Goal: Use online tool/utility: Utilize a website feature to perform a specific function

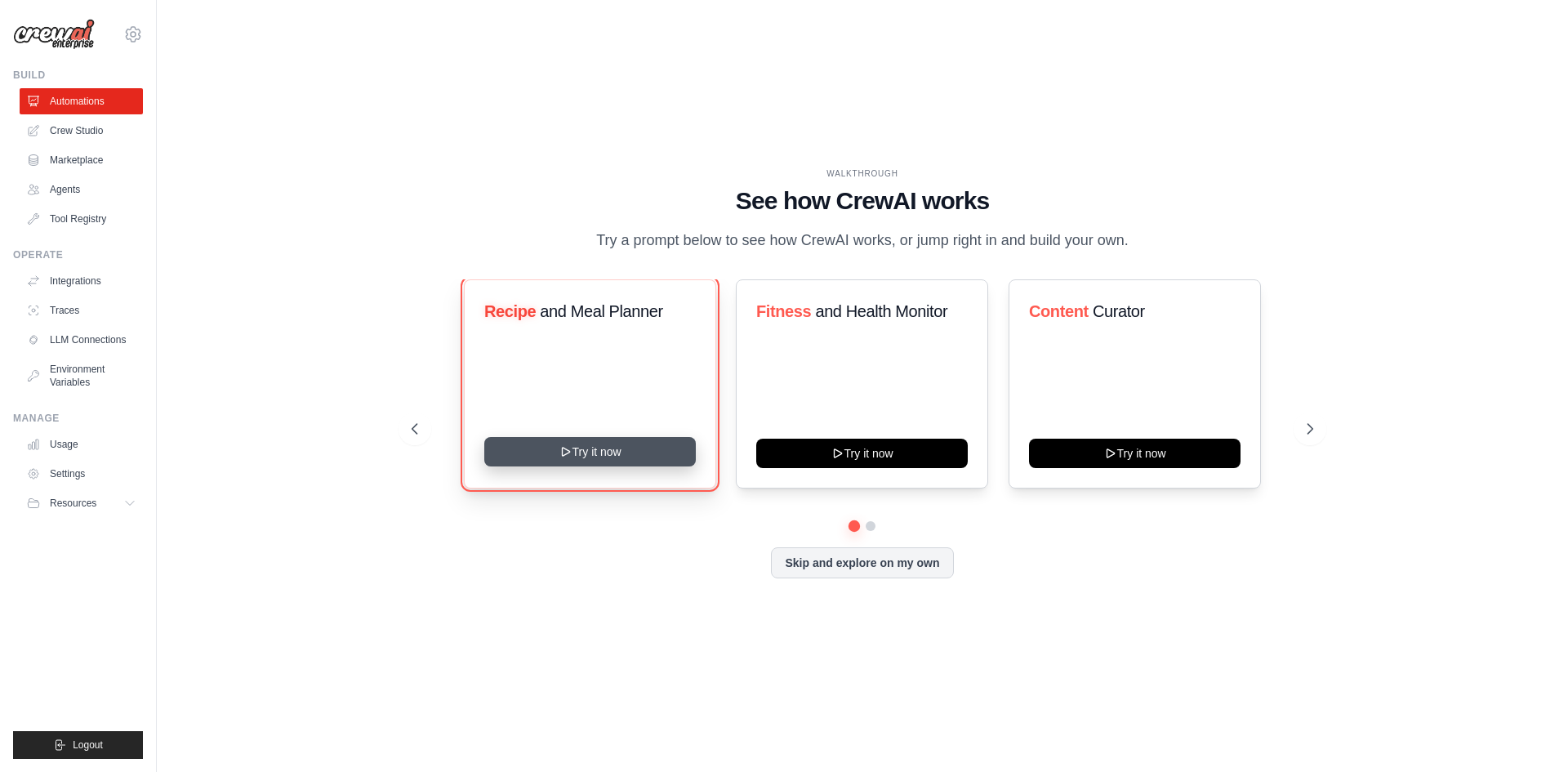
click at [598, 450] on button "Try it now" at bounding box center [590, 451] width 212 height 29
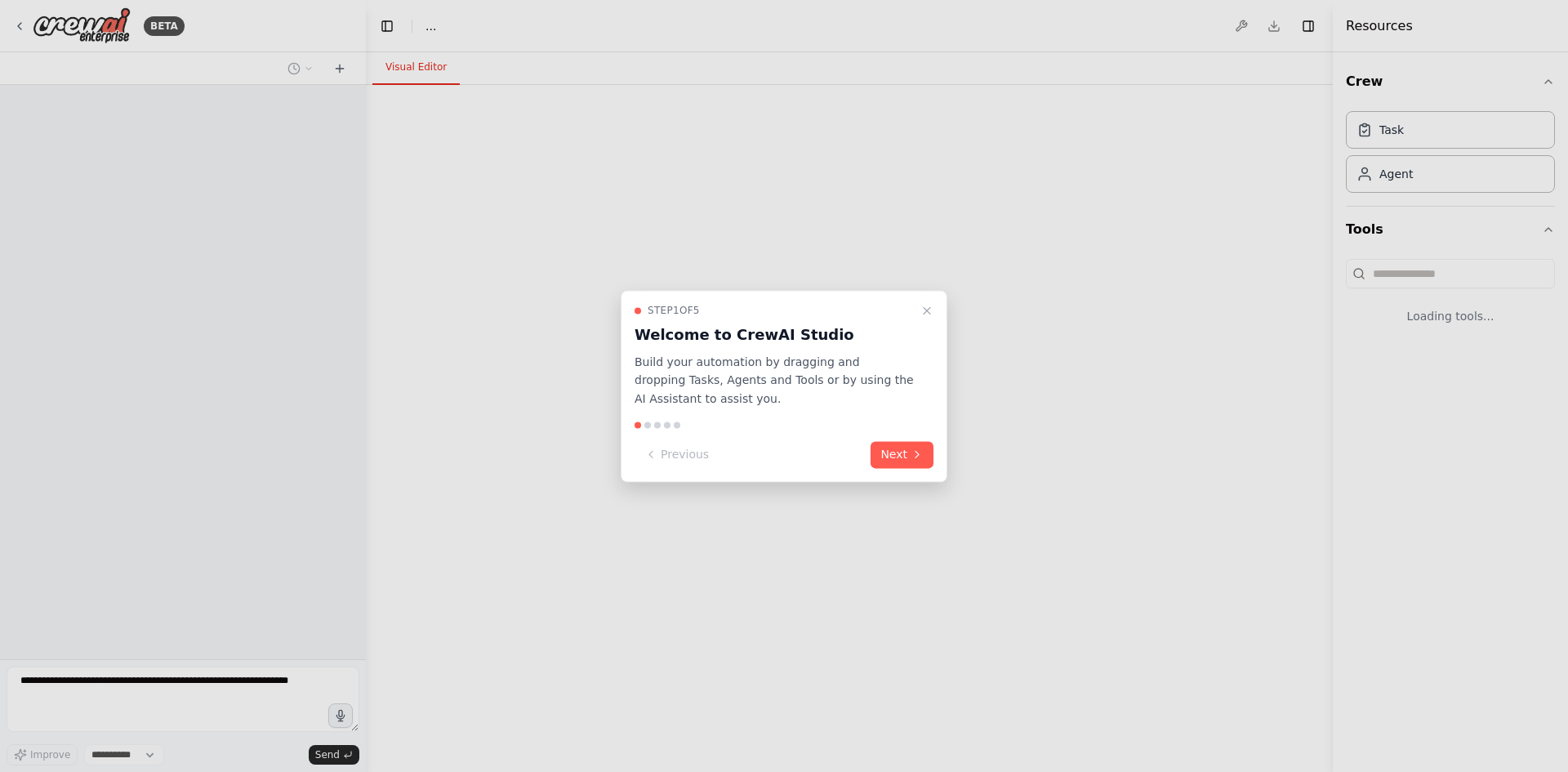
select select "****"
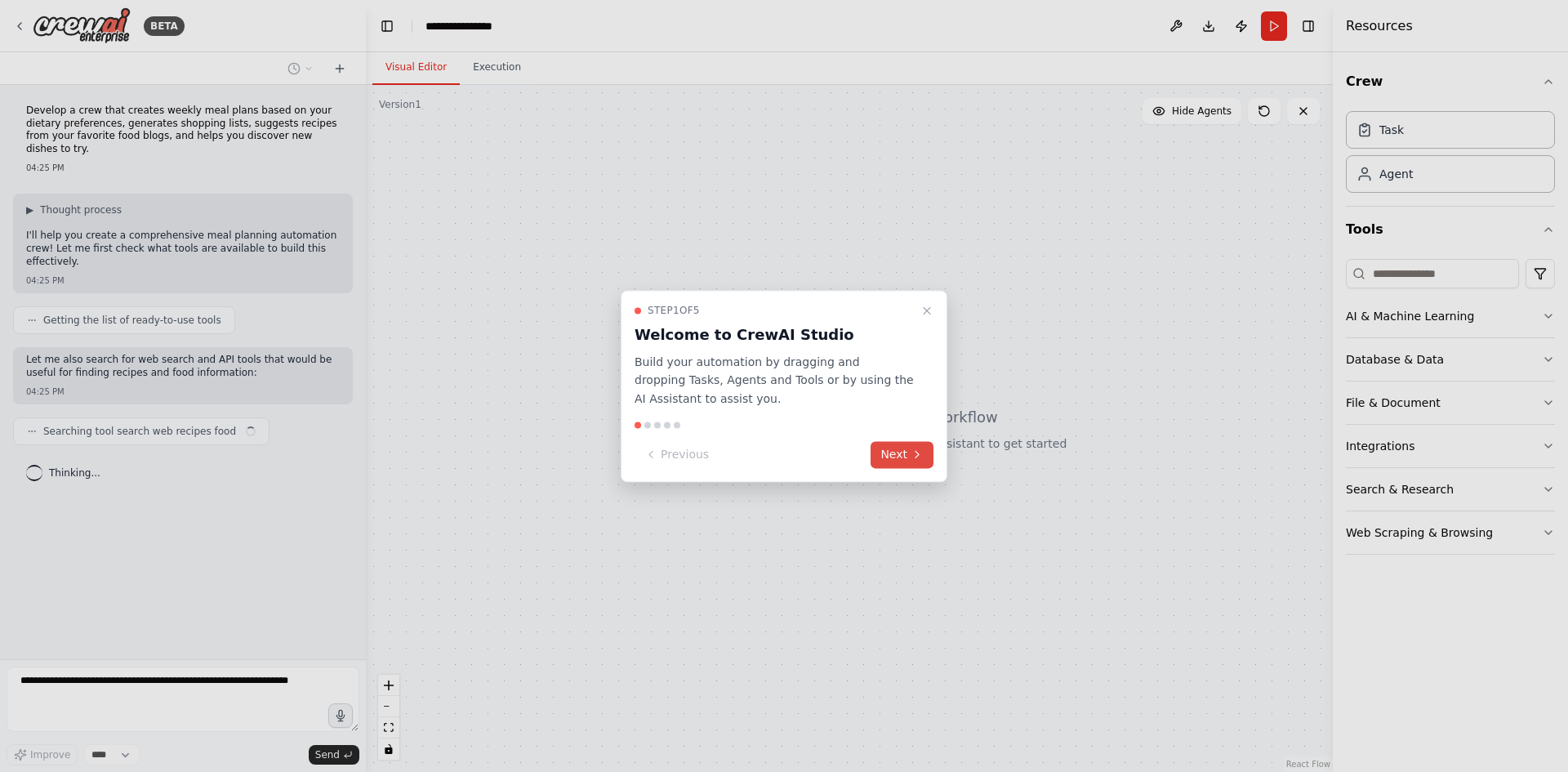
click at [896, 460] on button "Next" at bounding box center [902, 455] width 63 height 27
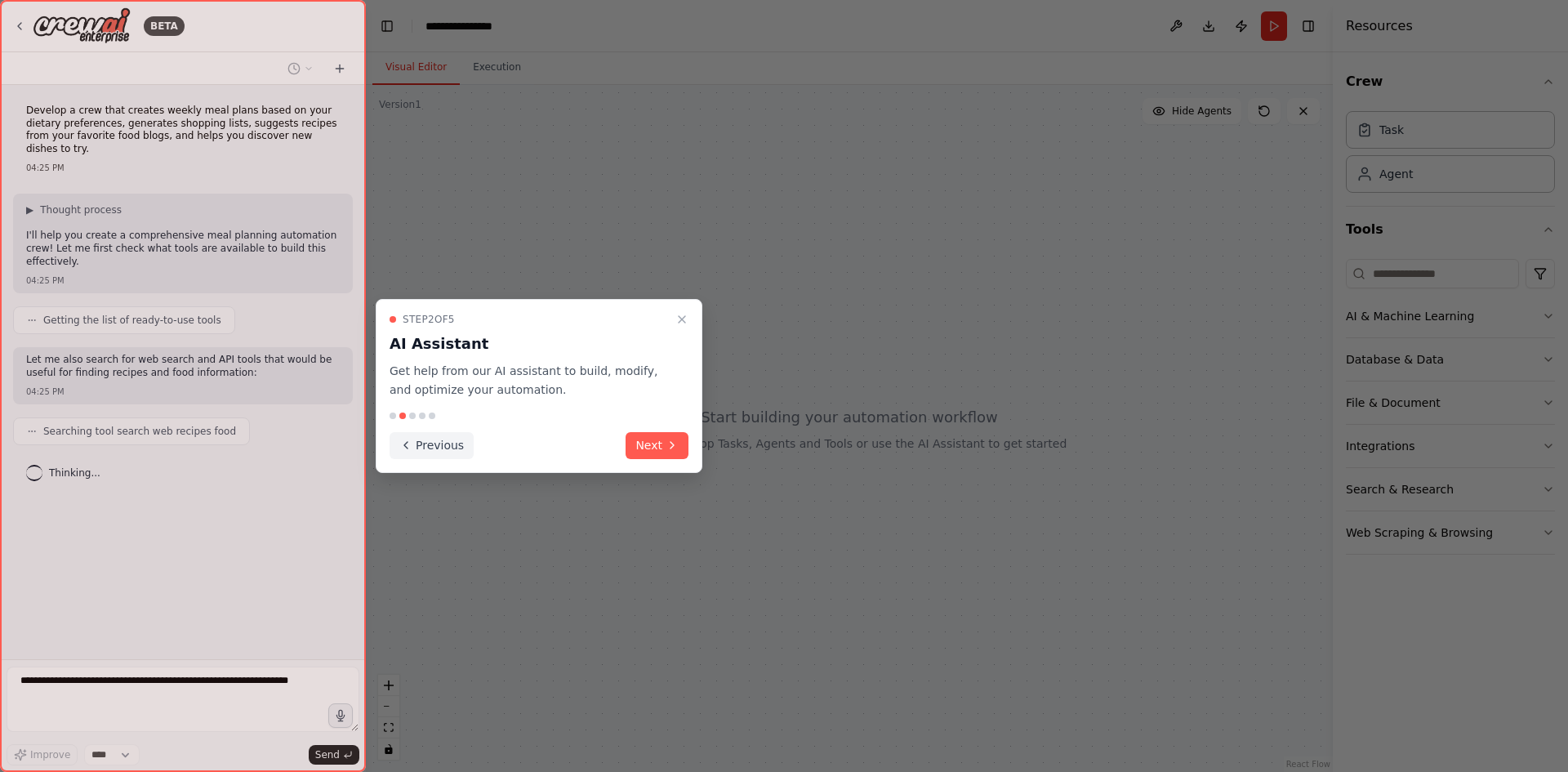
click at [414, 450] on button "Previous" at bounding box center [431, 445] width 84 height 27
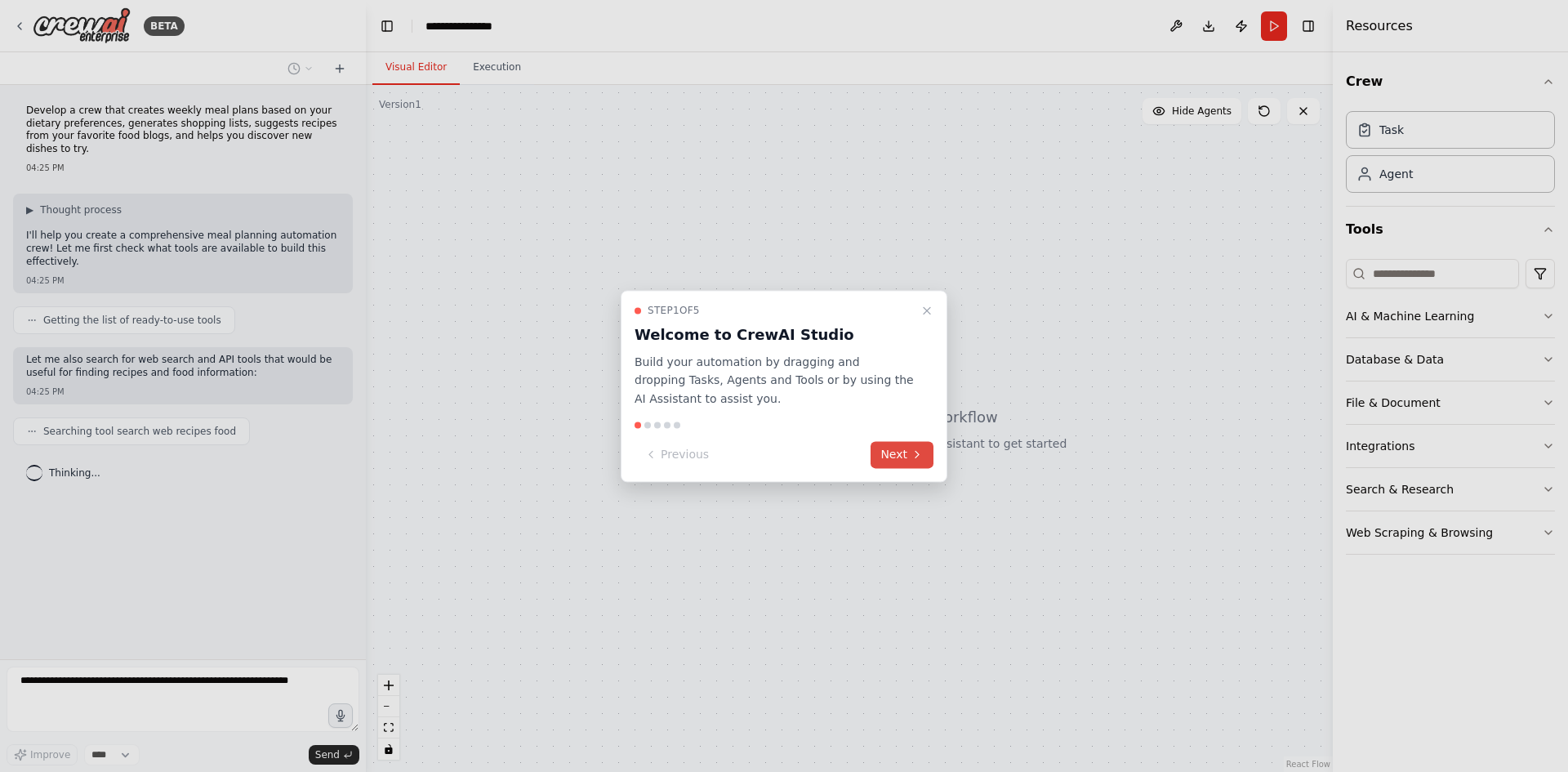
click at [911, 459] on icon at bounding box center [917, 455] width 13 height 13
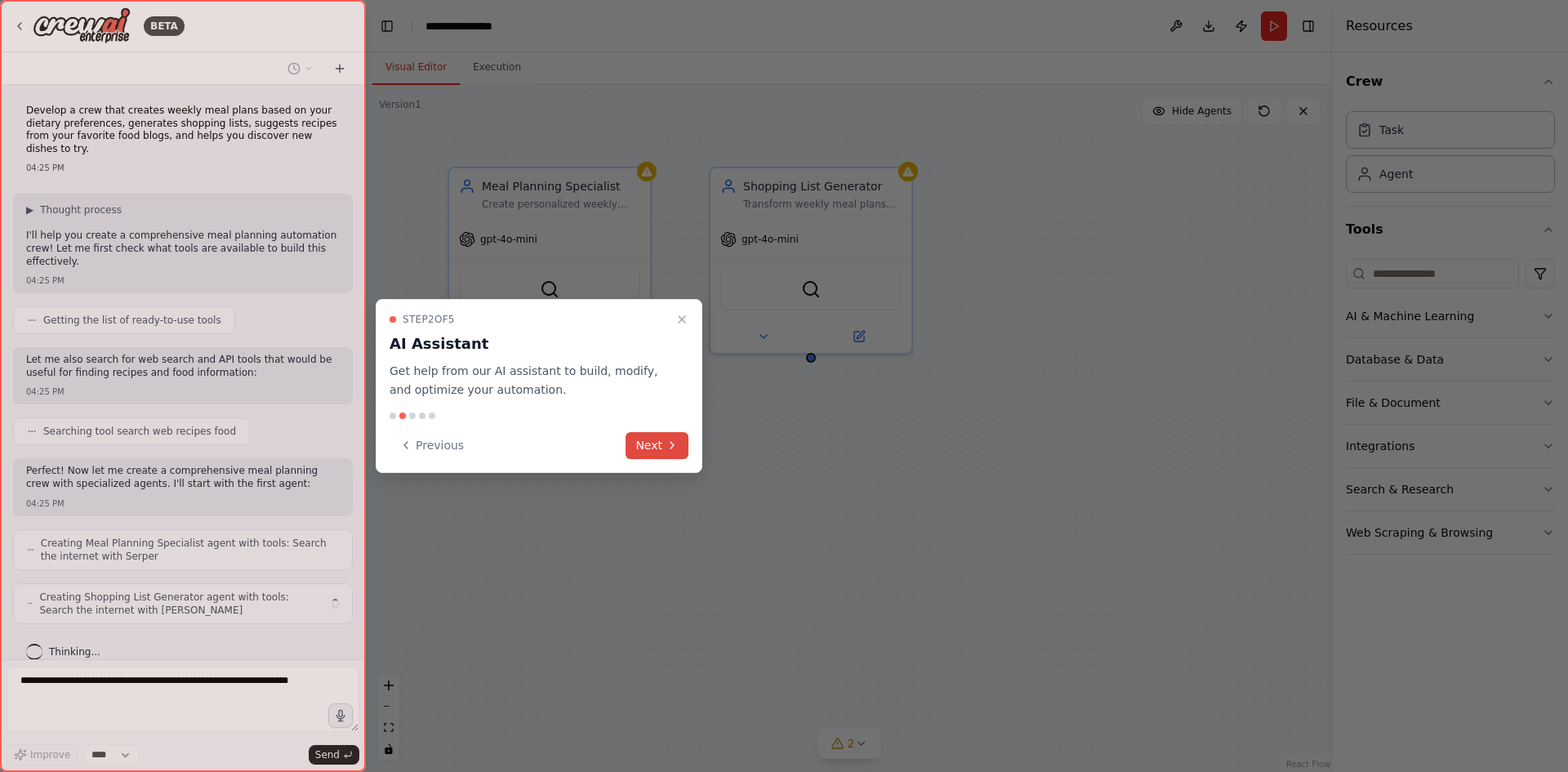
click at [659, 440] on button "Next" at bounding box center [657, 445] width 63 height 27
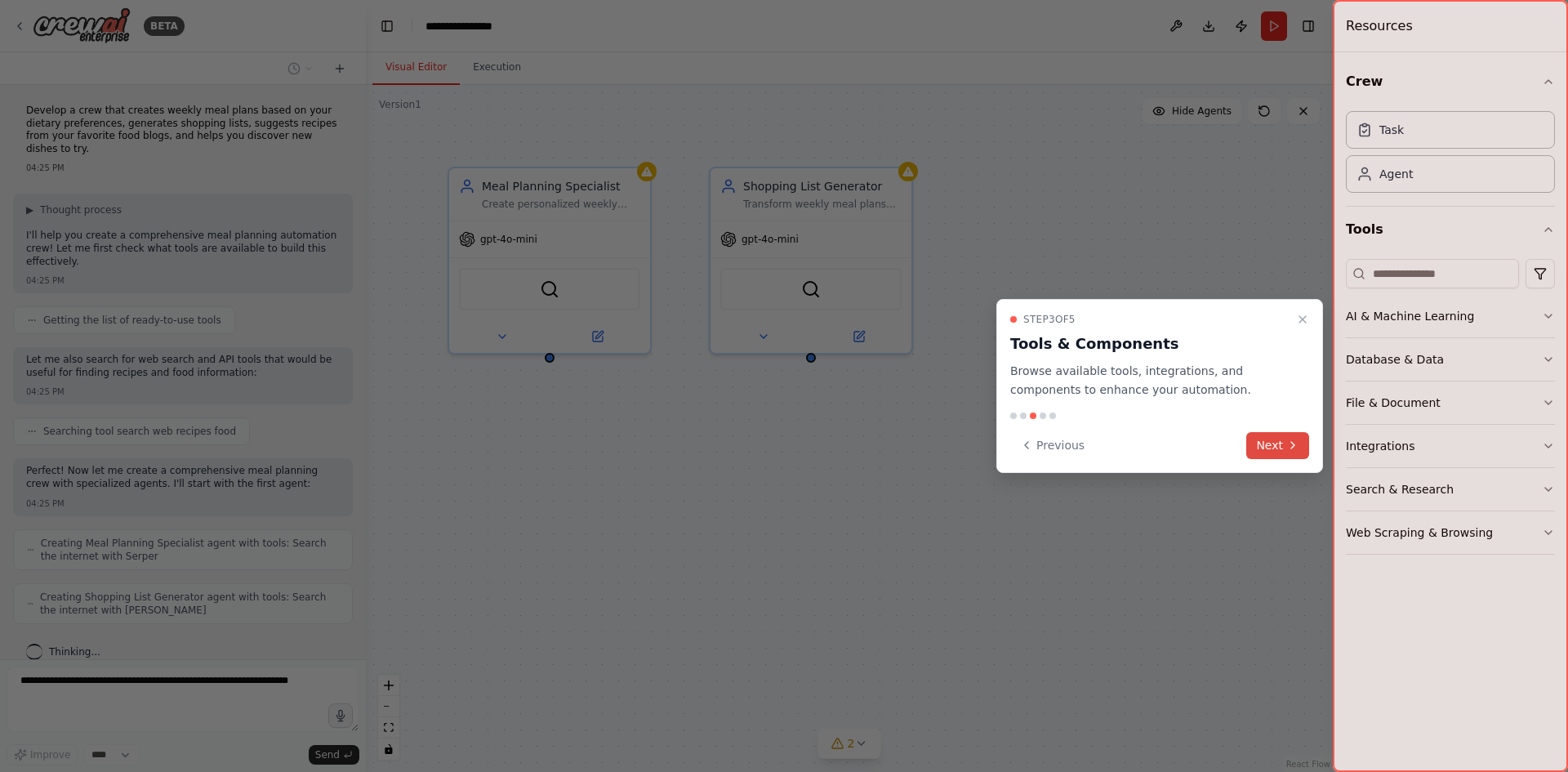
scroll to position [47, 0]
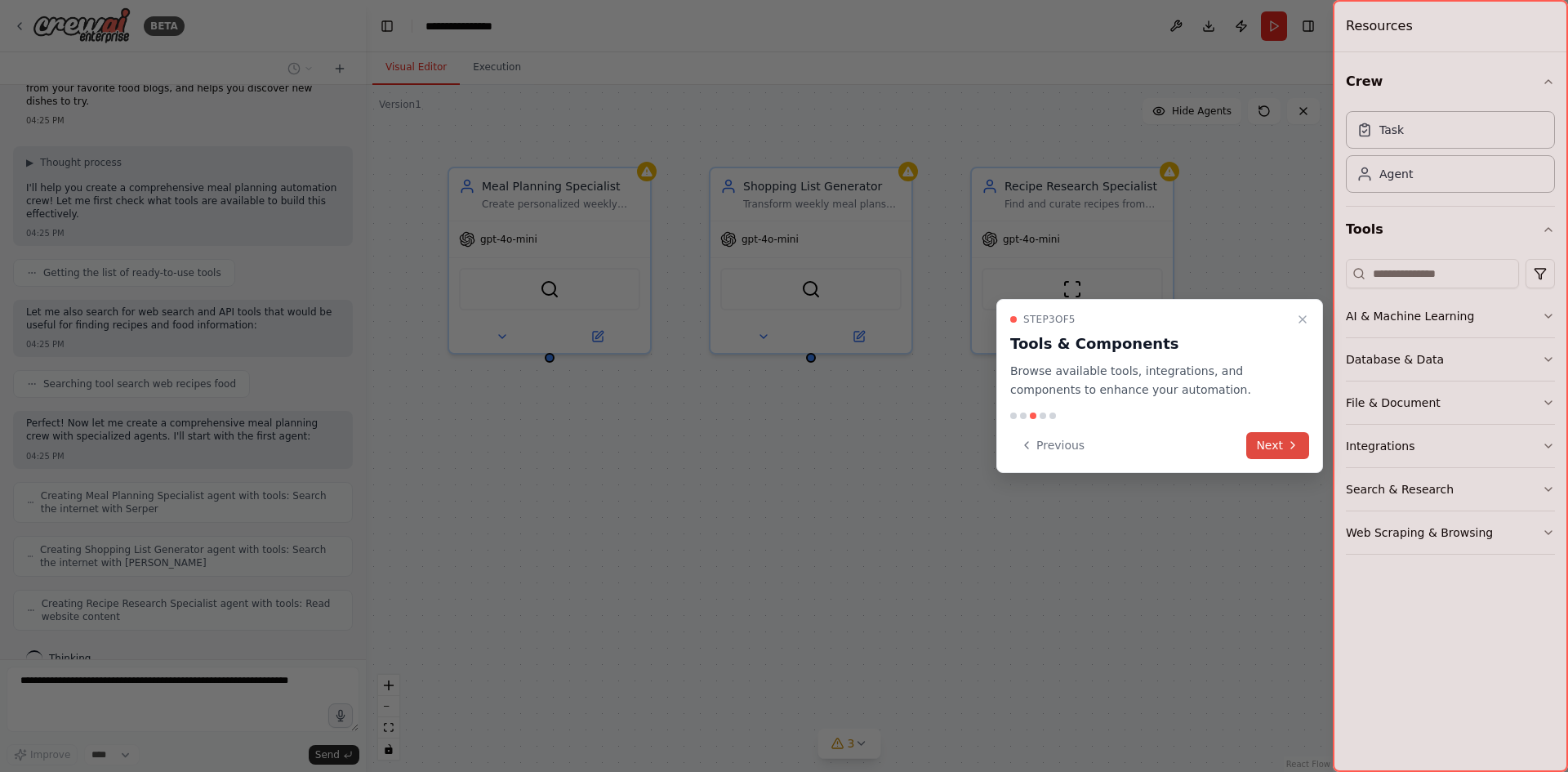
click at [1295, 447] on icon at bounding box center [1292, 445] width 13 height 13
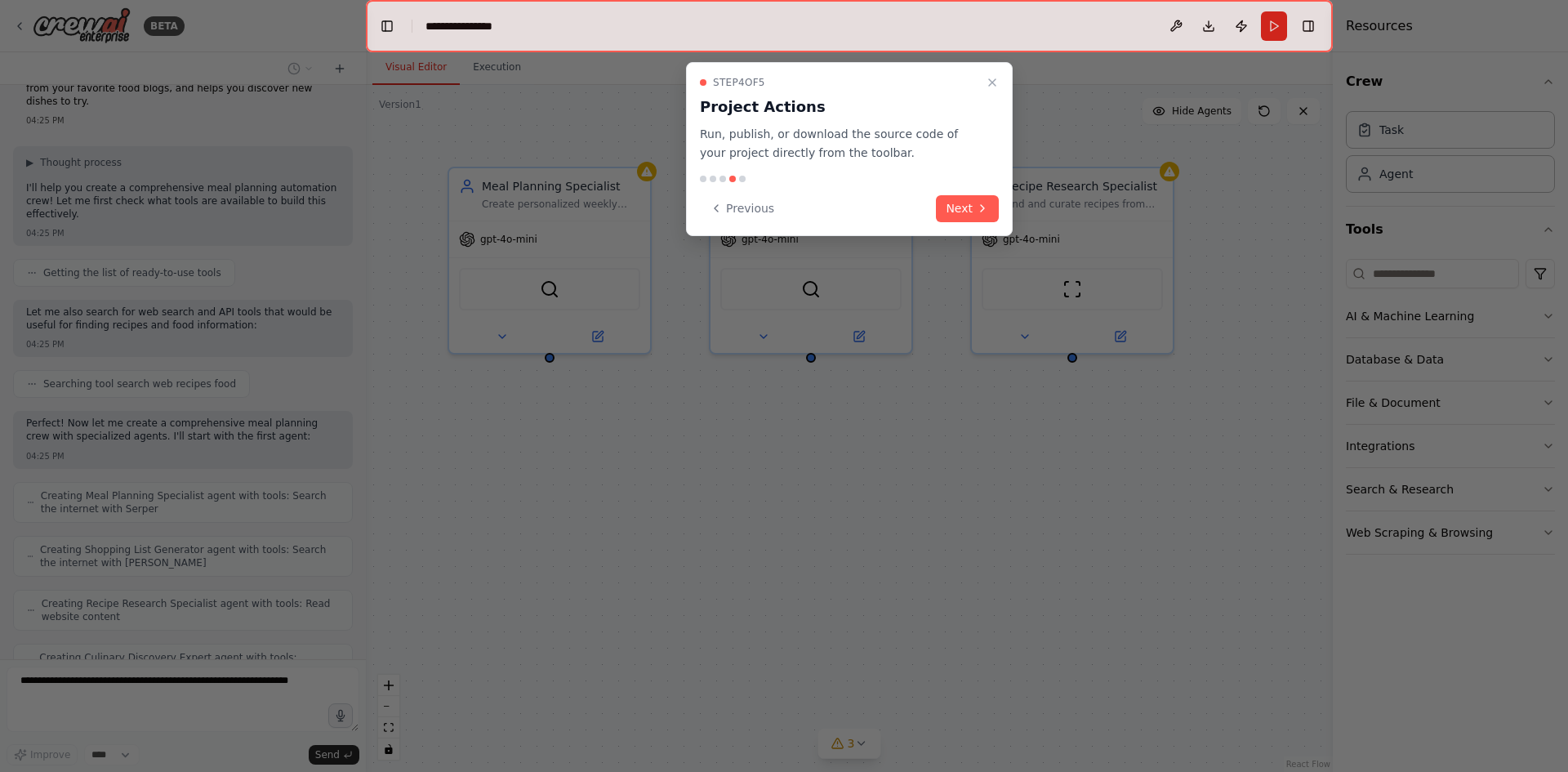
scroll to position [101, 0]
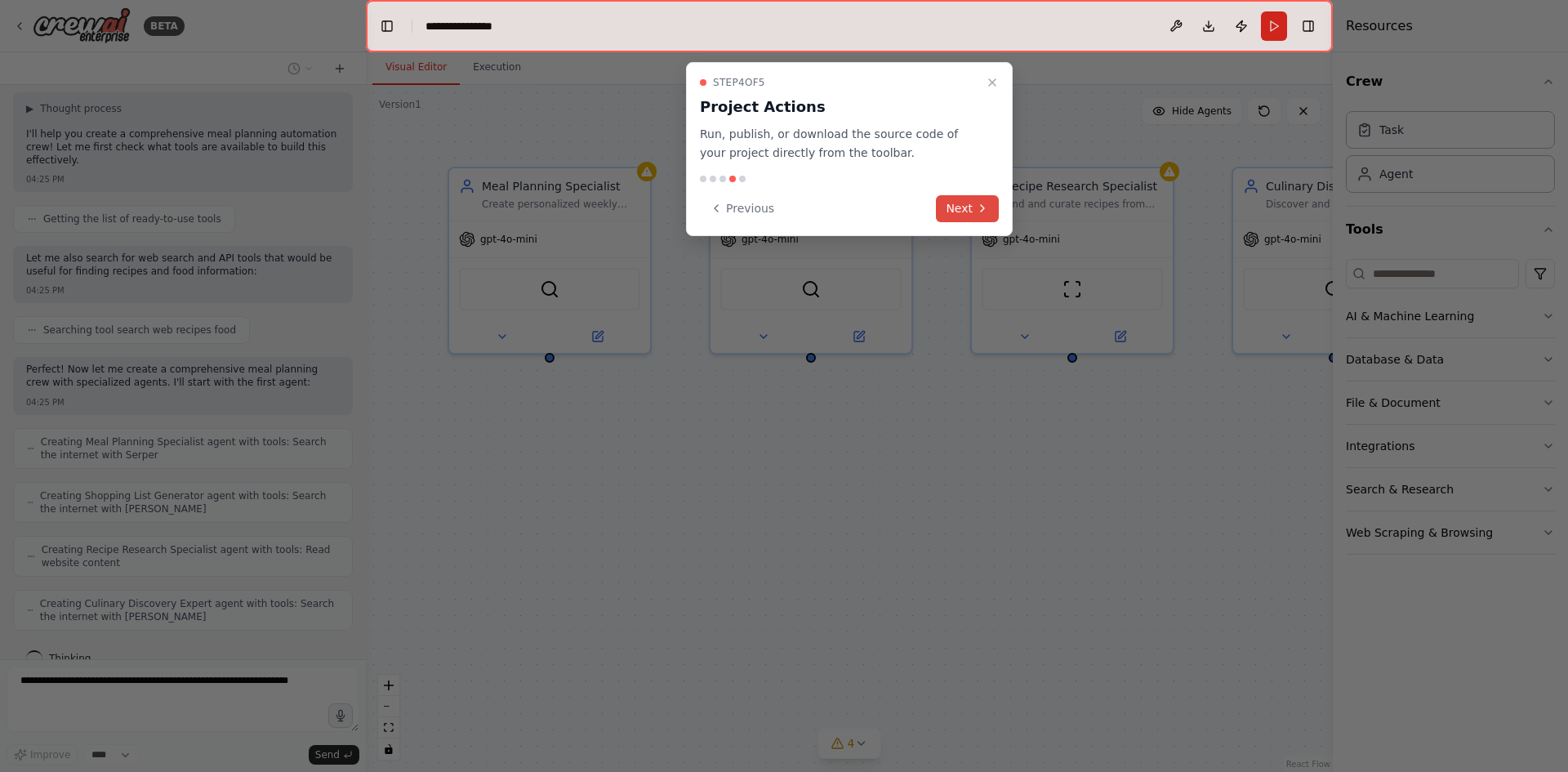
click at [969, 209] on button "Next" at bounding box center [968, 209] width 63 height 27
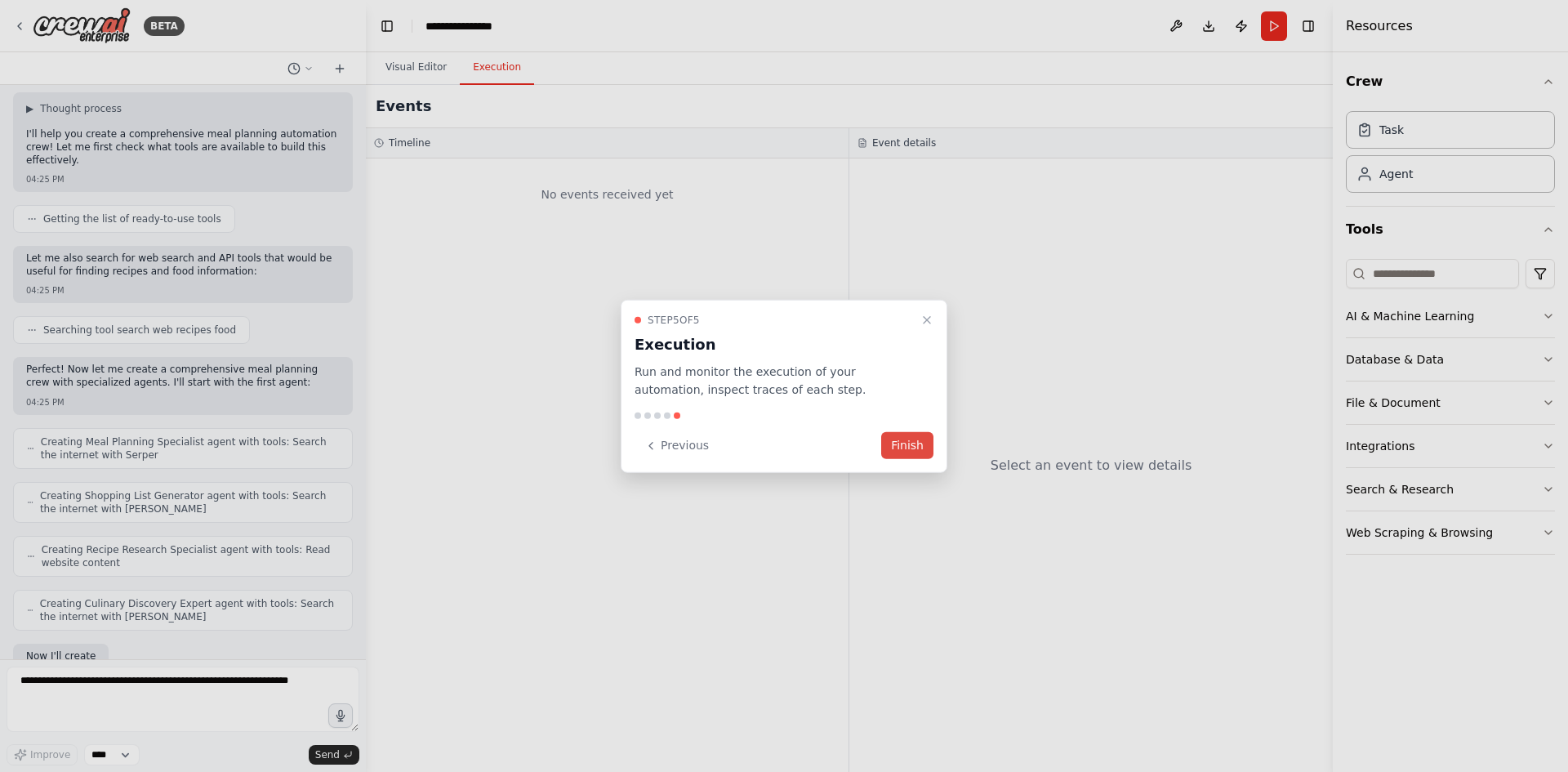
scroll to position [200, 0]
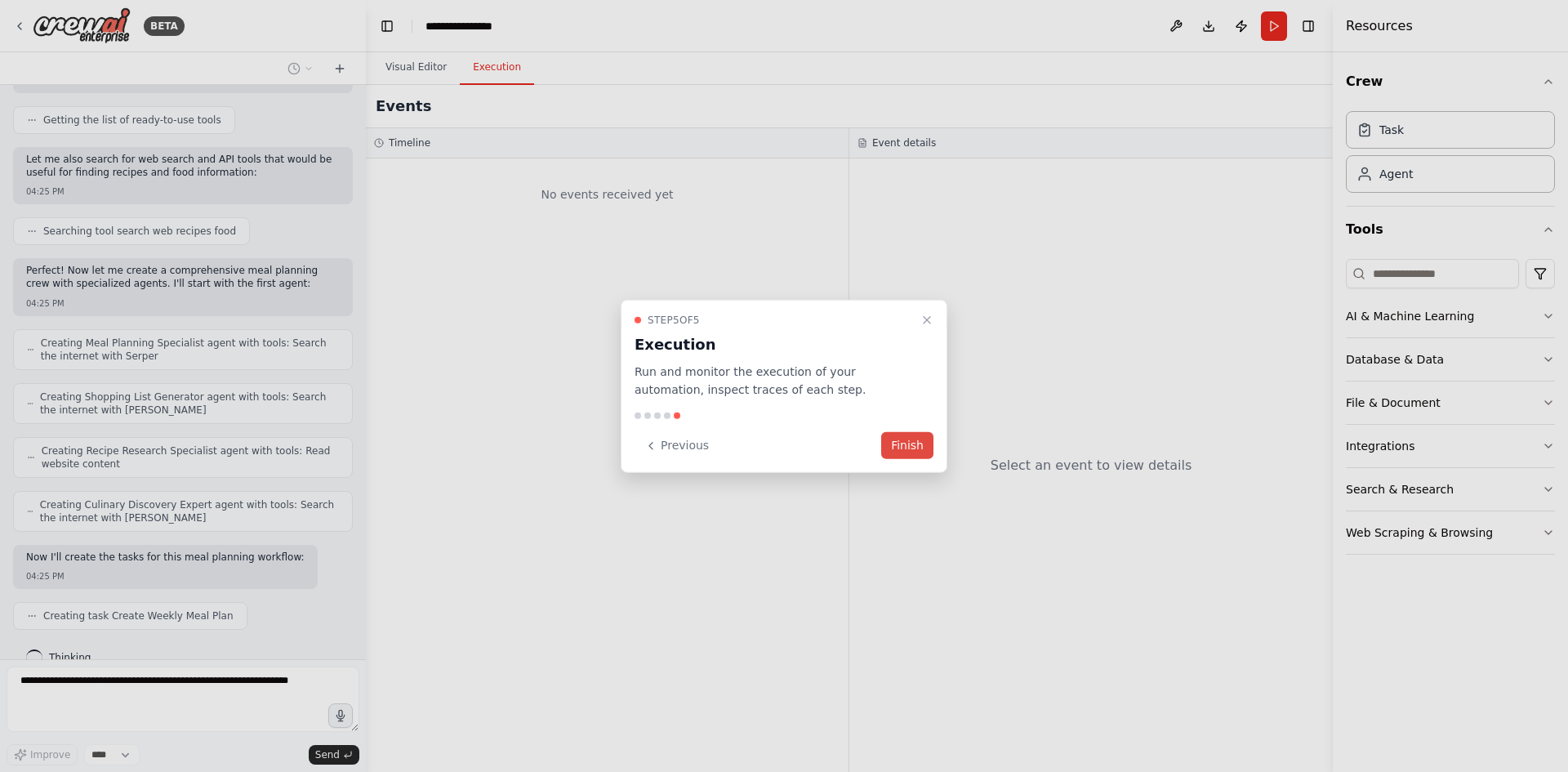
click at [924, 450] on button "Finish" at bounding box center [907, 445] width 52 height 27
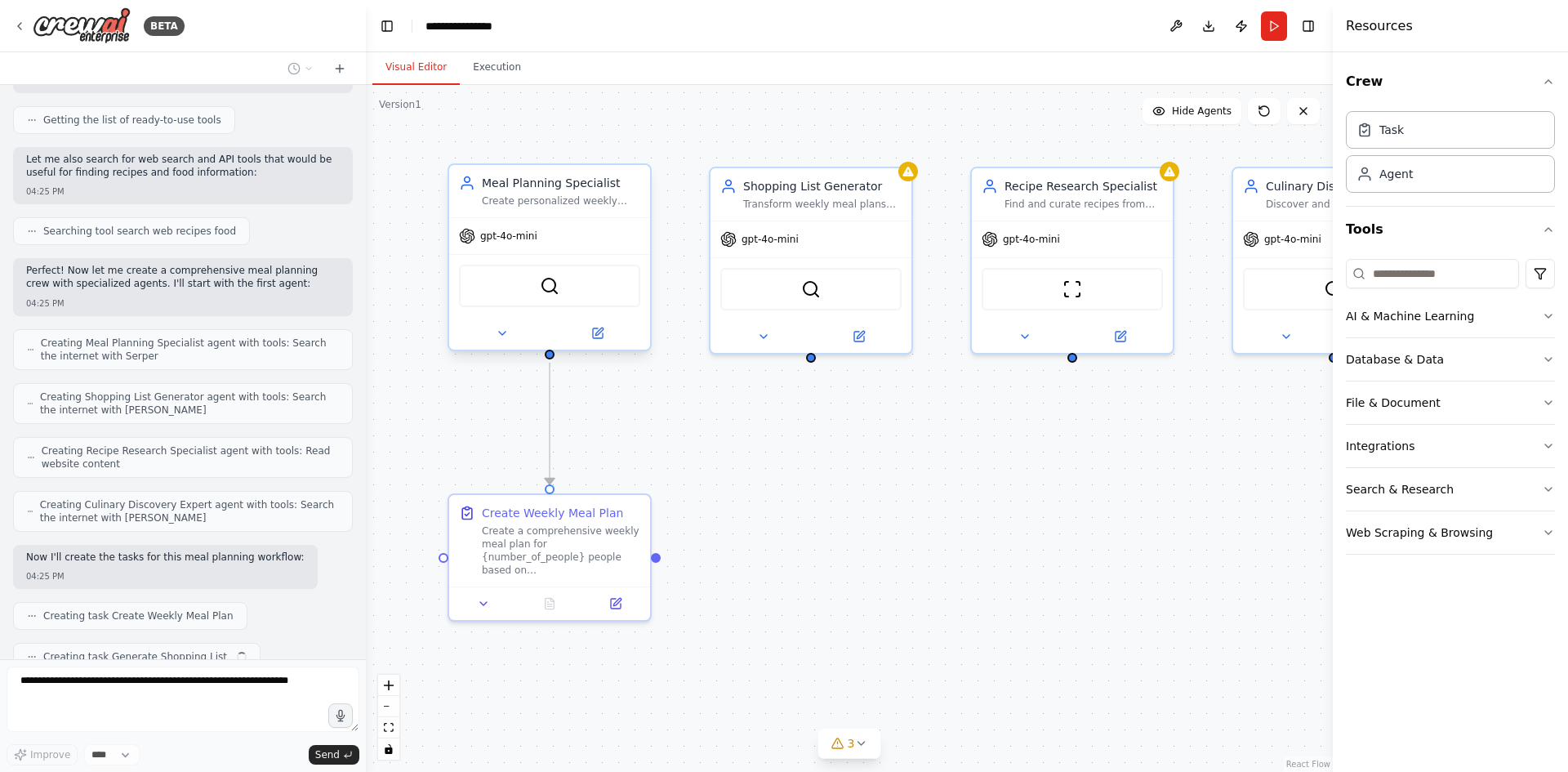
scroll to position [241, 0]
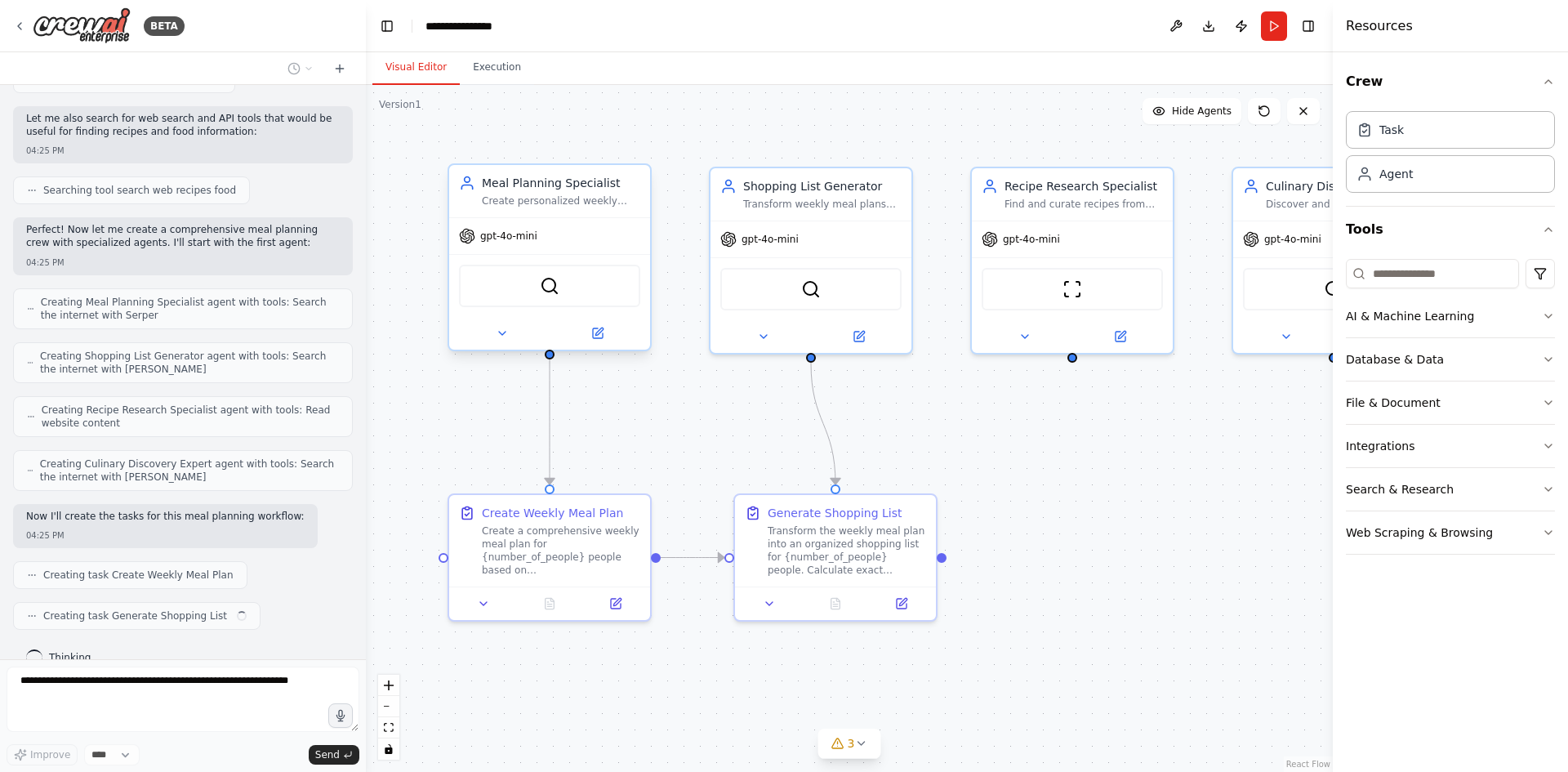
click at [590, 221] on div "gpt-4o-mini" at bounding box center [550, 235] width 201 height 36
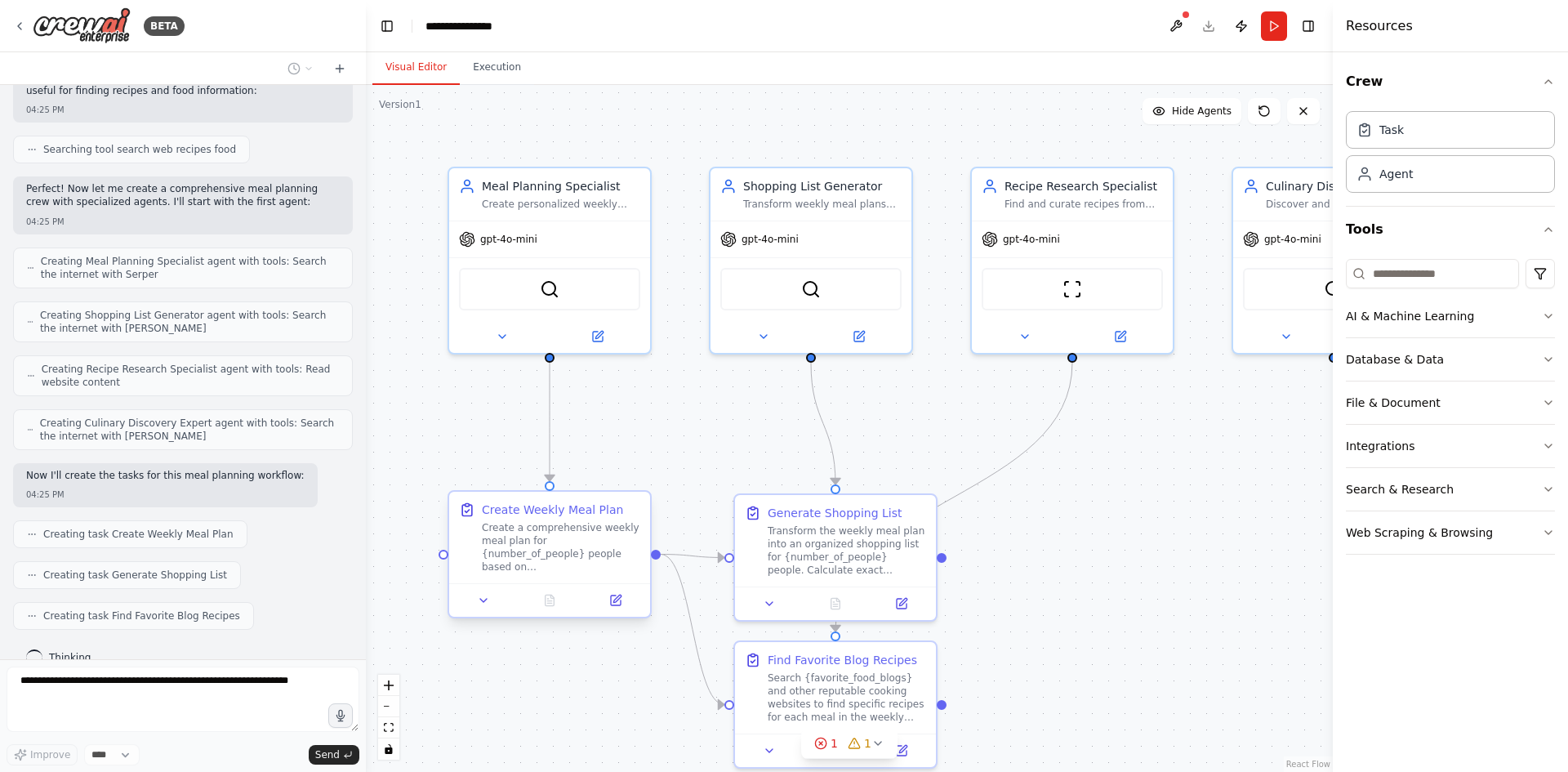
click at [483, 611] on div at bounding box center [550, 600] width 201 height 33
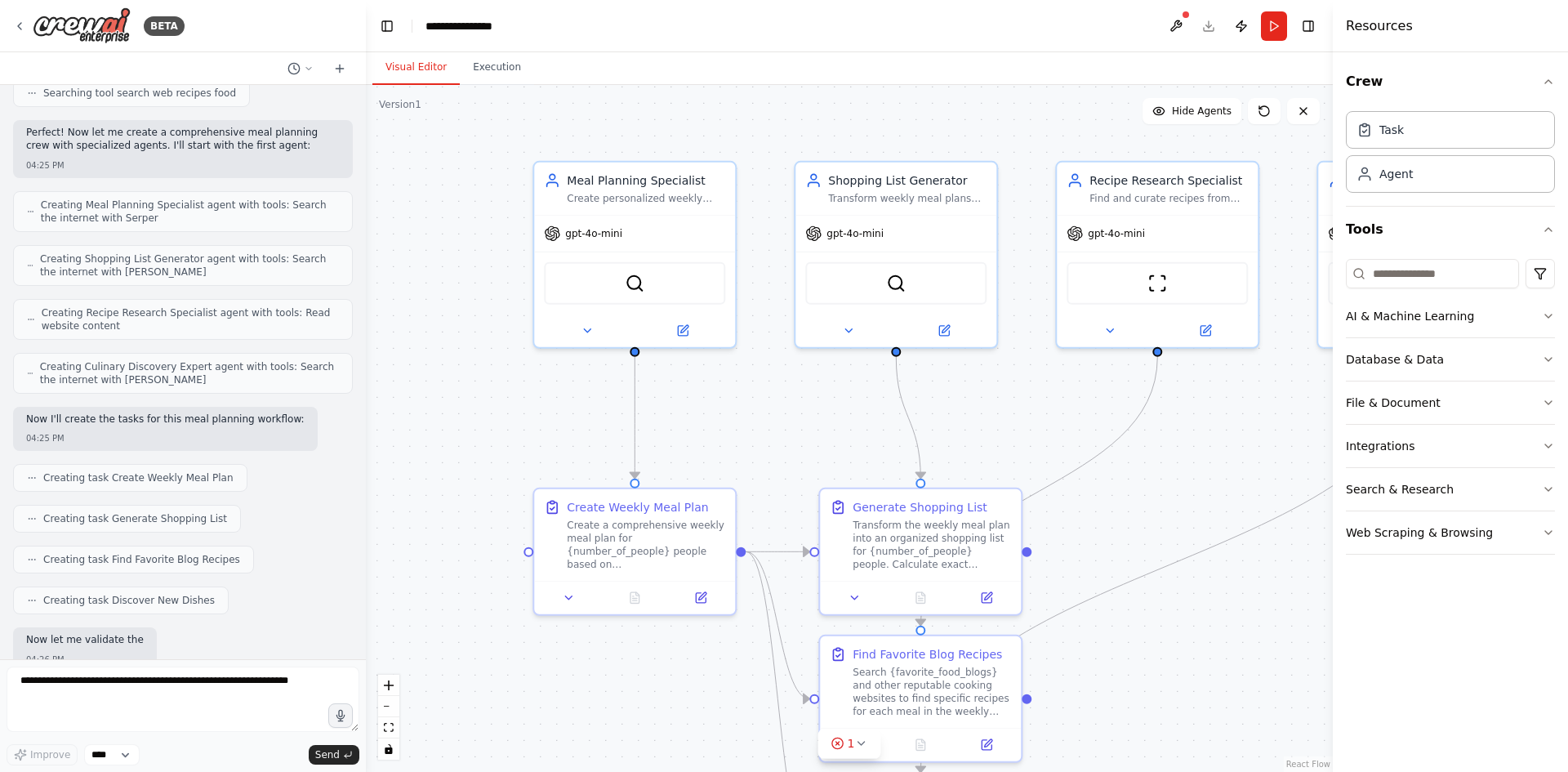
scroll to position [421, 0]
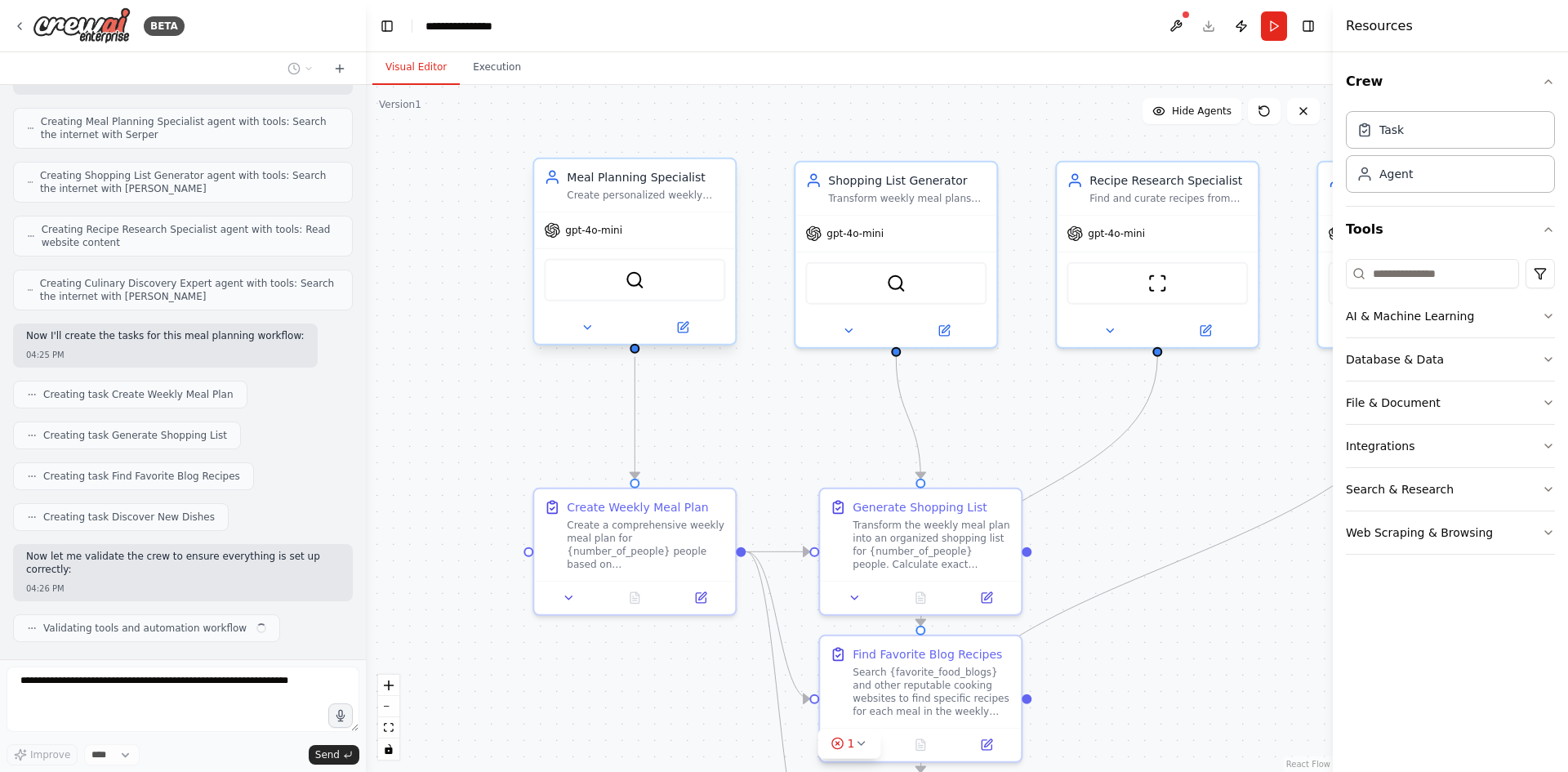
click at [609, 198] on div "Create personalized weekly meal plans based on {dietary_preferences}, {number_o…" at bounding box center [645, 195] width 159 height 13
click at [597, 238] on div "gpt-4o-mini" at bounding box center [635, 230] width 201 height 36
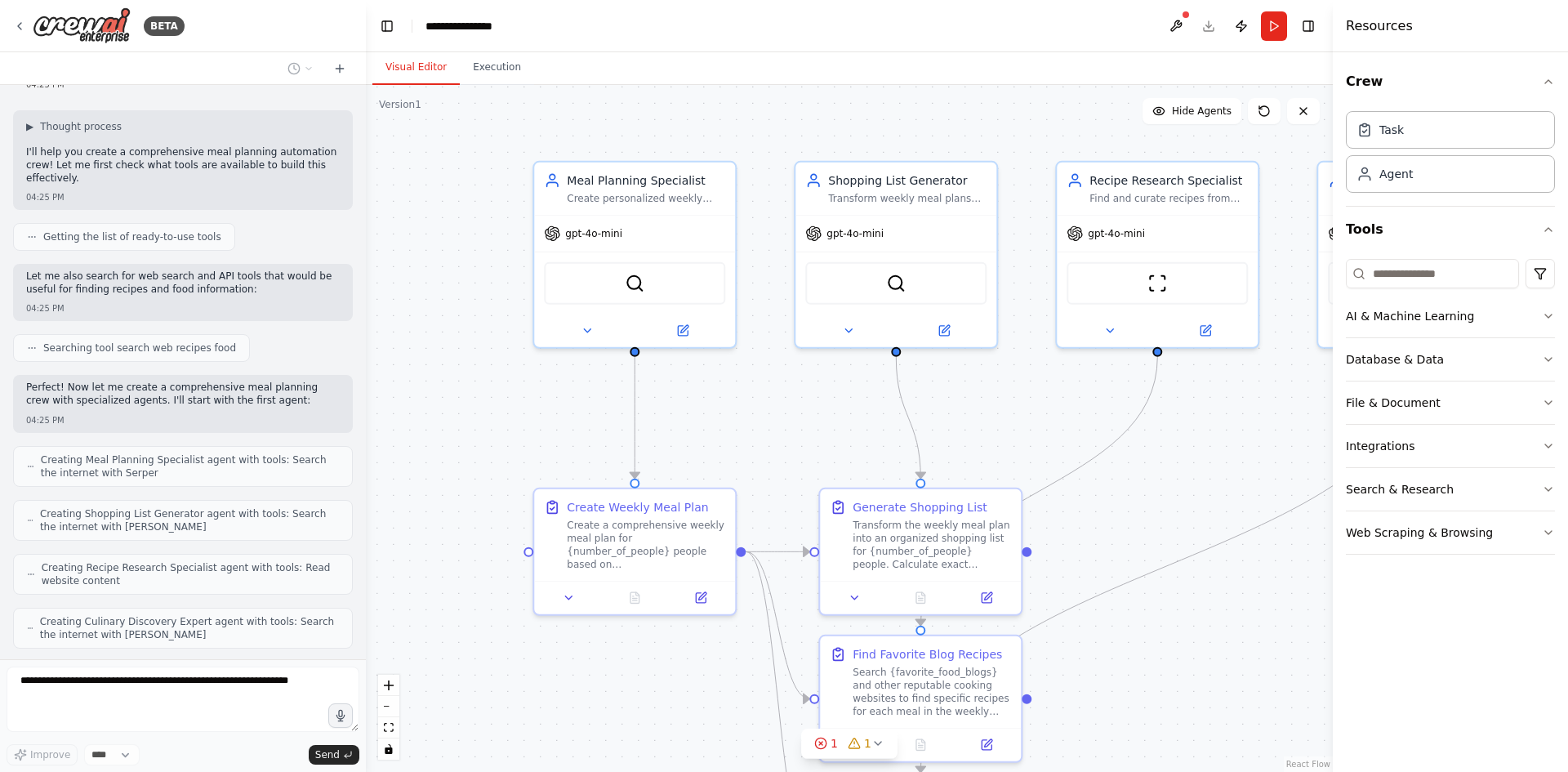
scroll to position [0, 0]
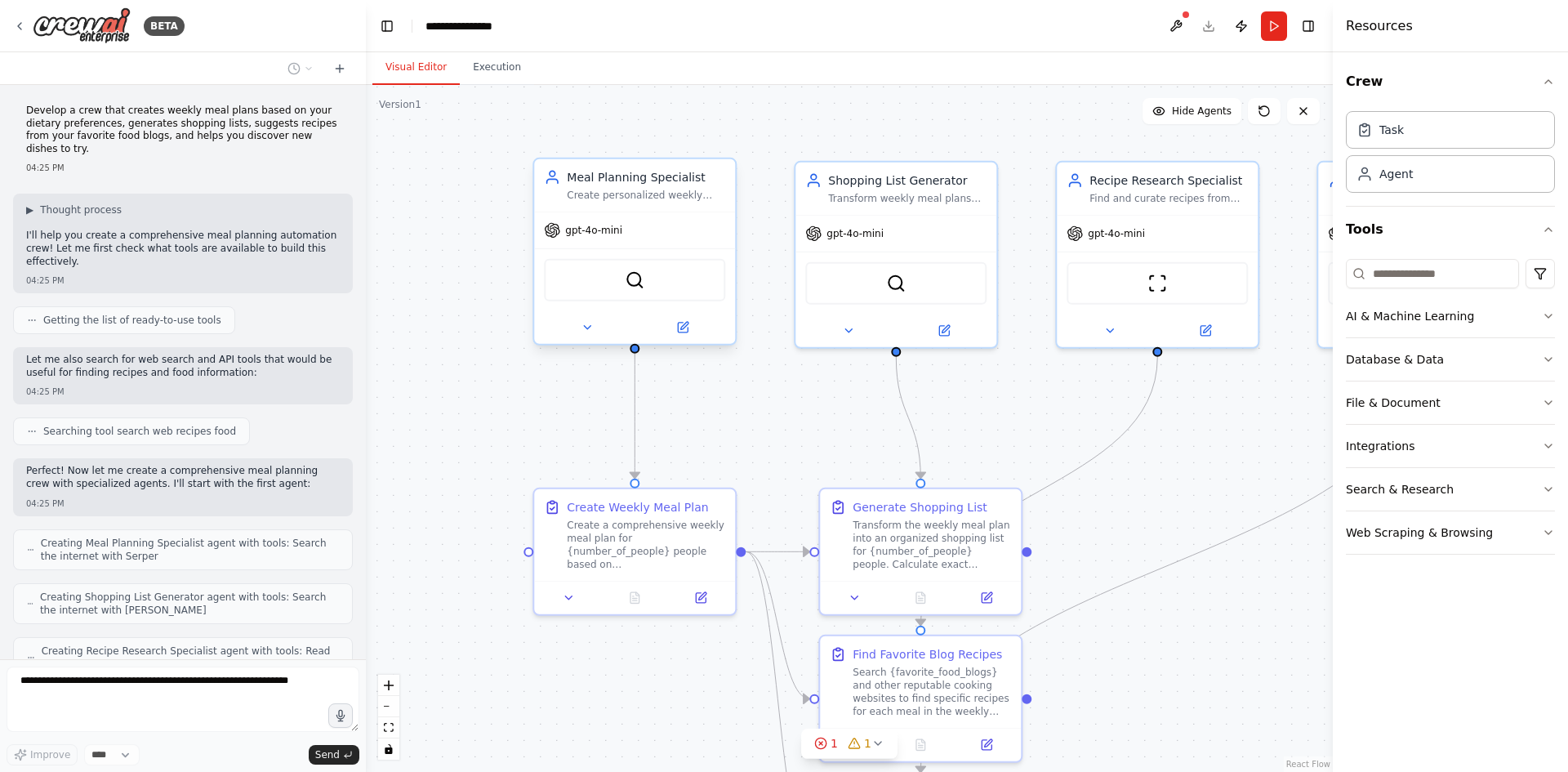
click at [592, 204] on div "Meal Planning Specialist Create personalized weekly meal plans based on {dietar…" at bounding box center [635, 185] width 201 height 52
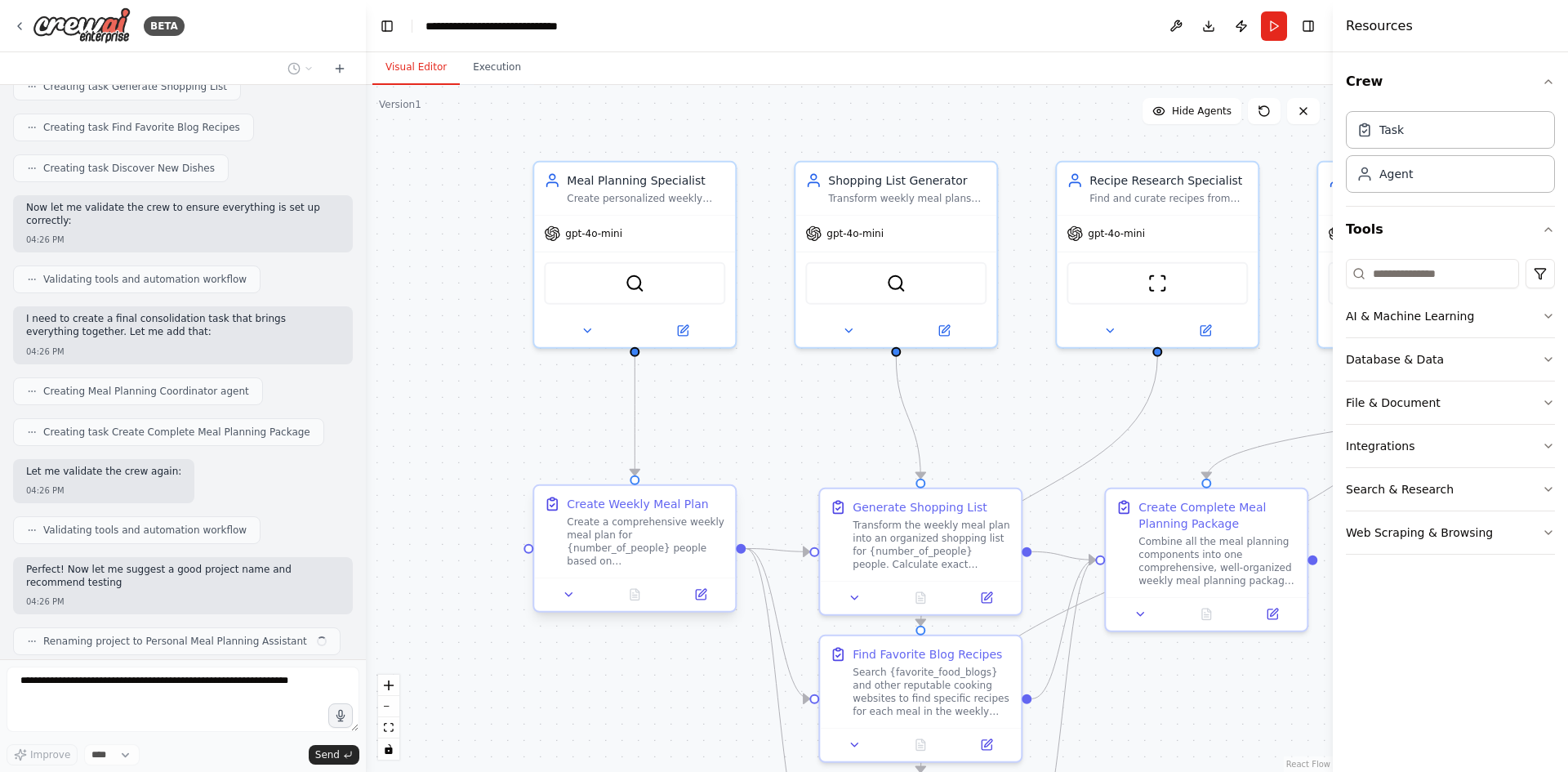
scroll to position [784, 0]
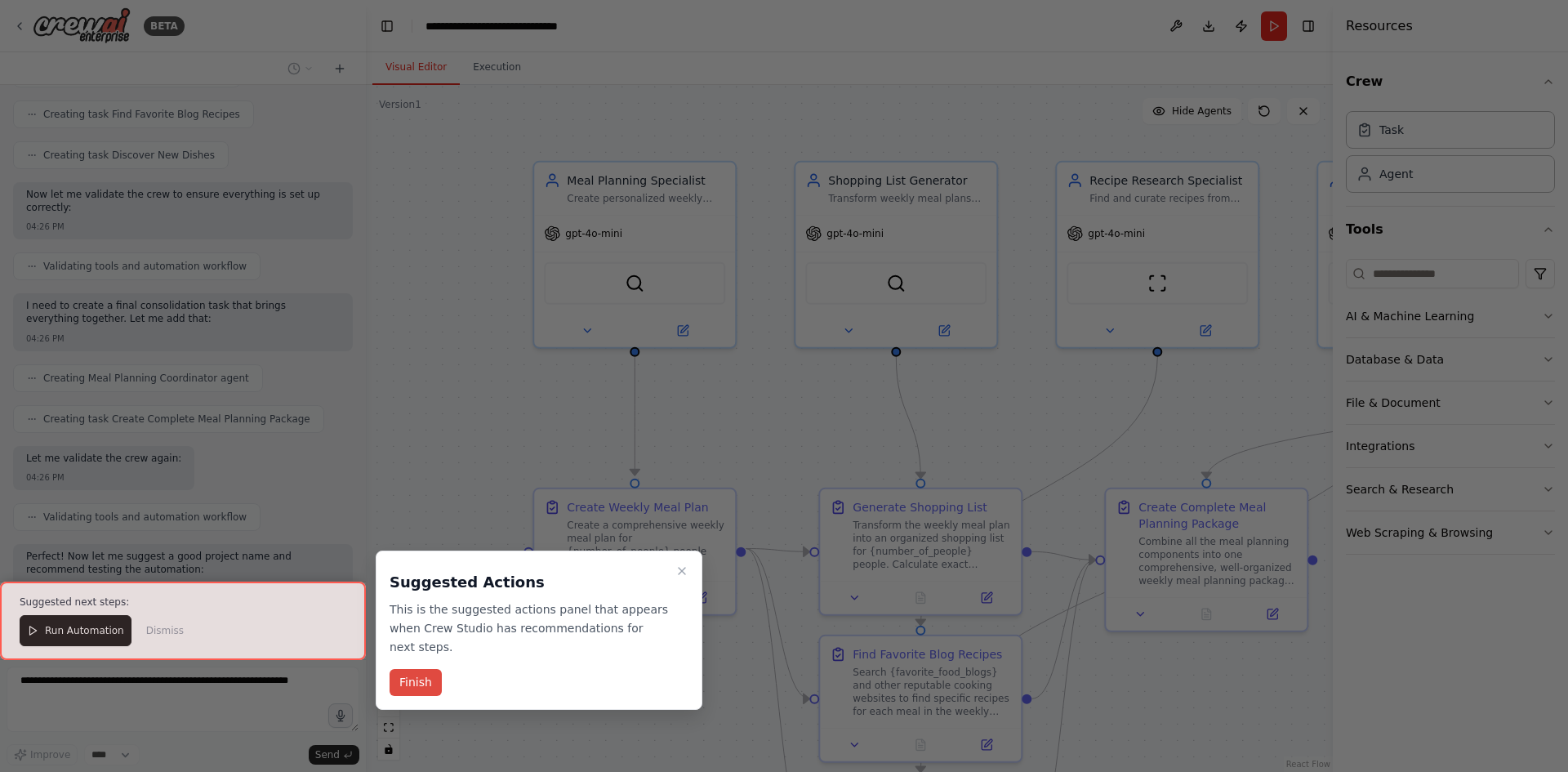
click at [422, 669] on button "Finish" at bounding box center [415, 682] width 52 height 27
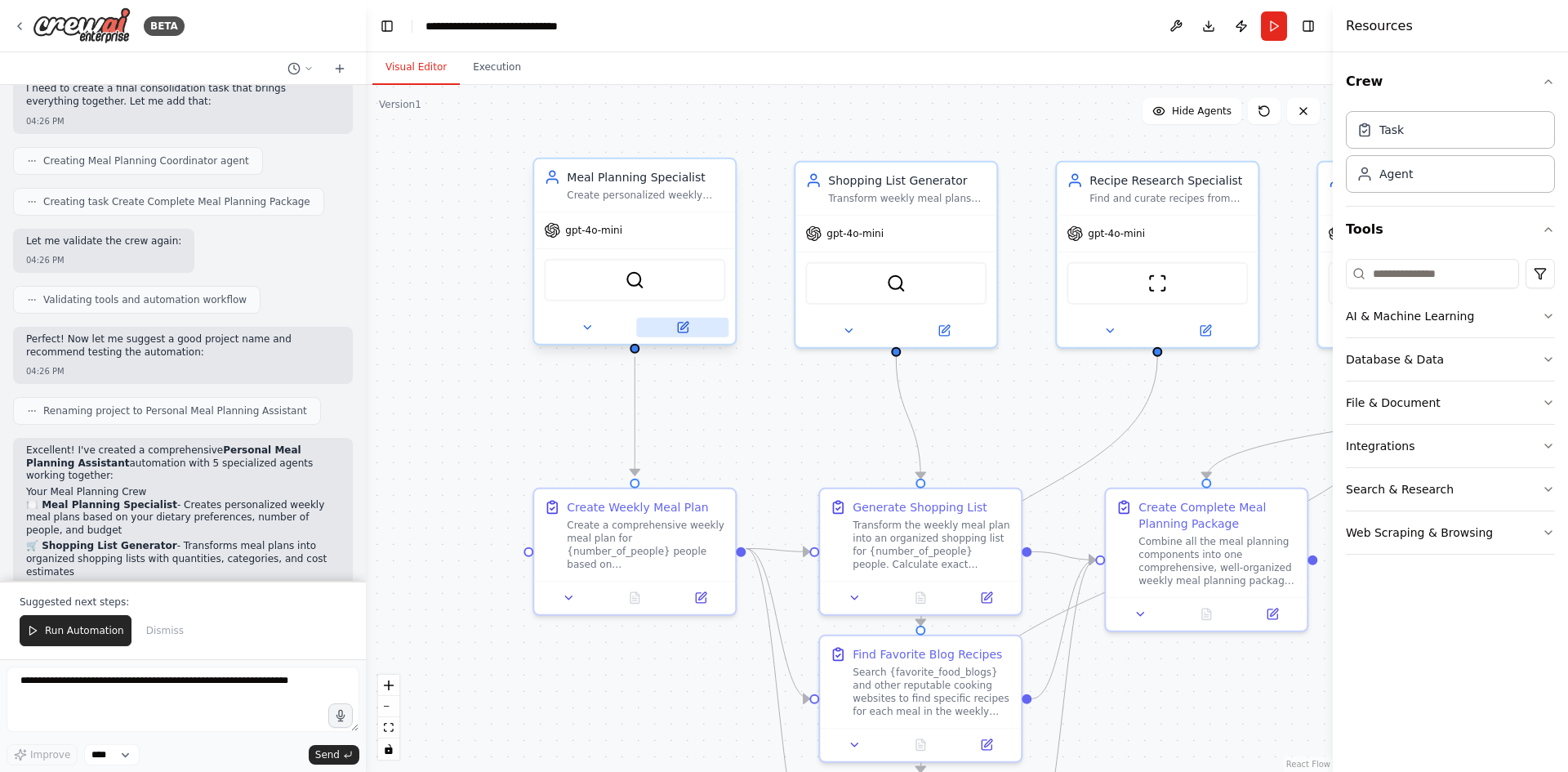
click at [685, 325] on icon at bounding box center [684, 325] width 7 height 7
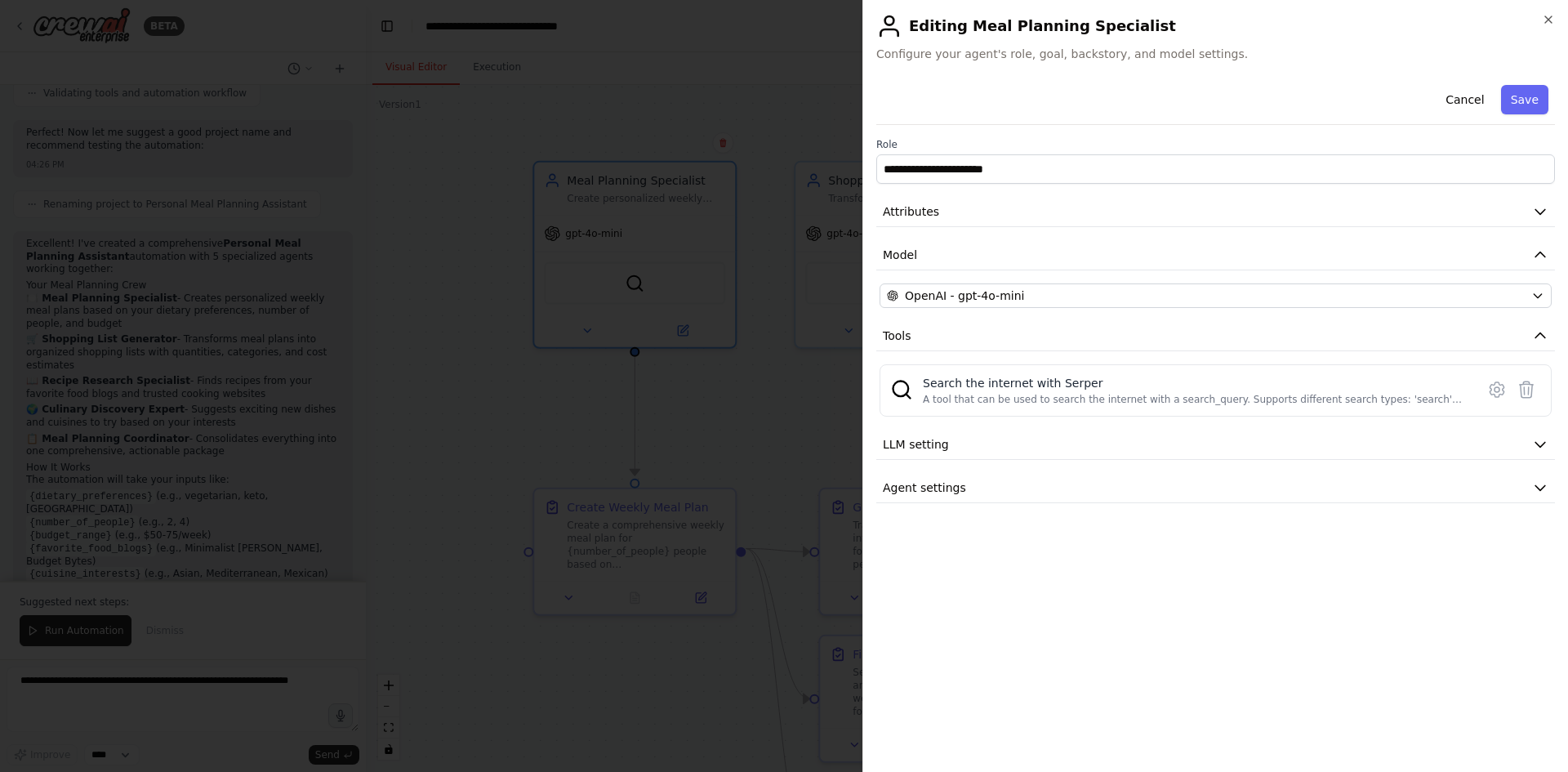
scroll to position [1220, 0]
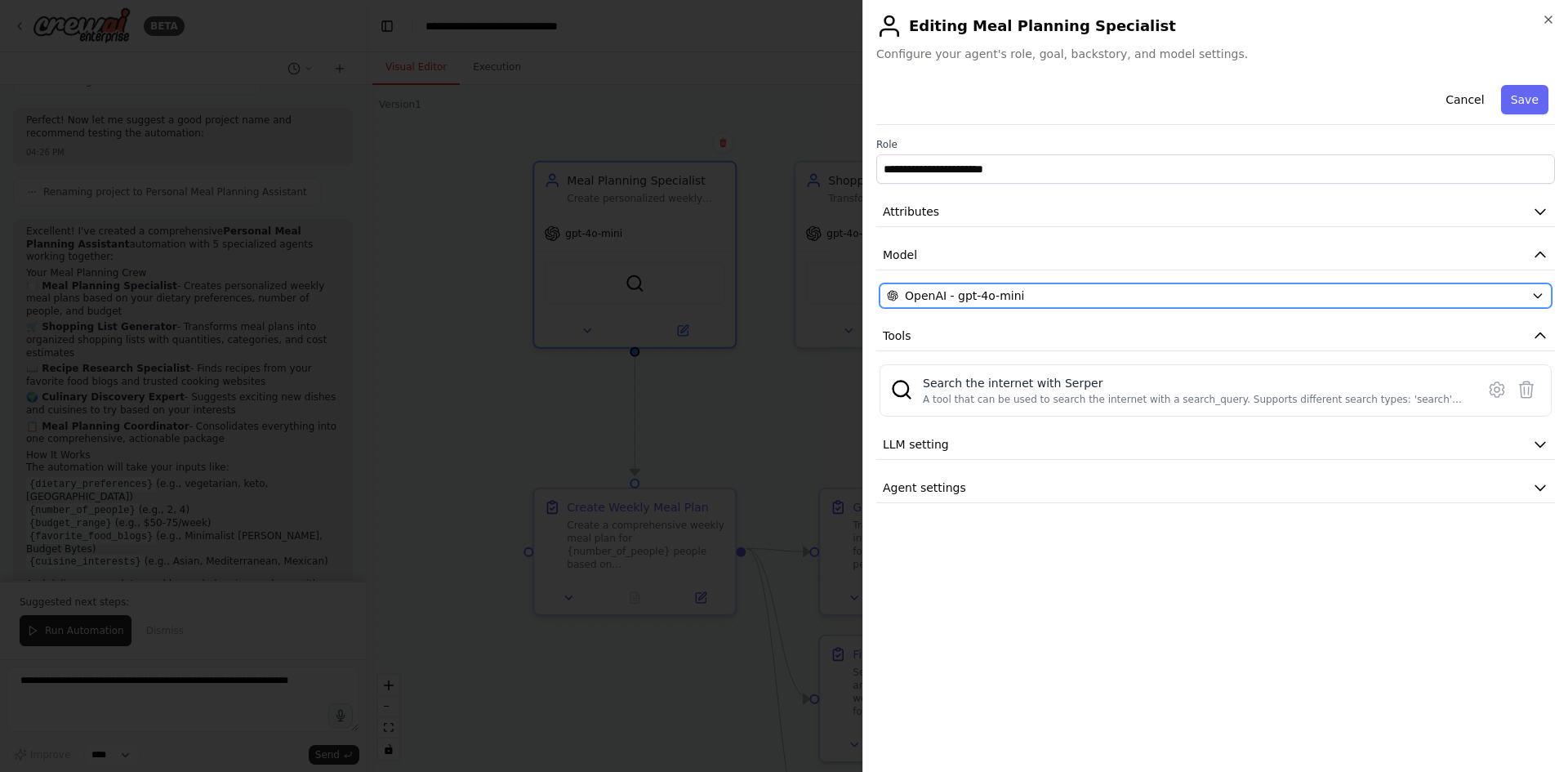
click at [1070, 295] on div "OpenAI - gpt-4o-mini" at bounding box center [1206, 296] width 638 height 17
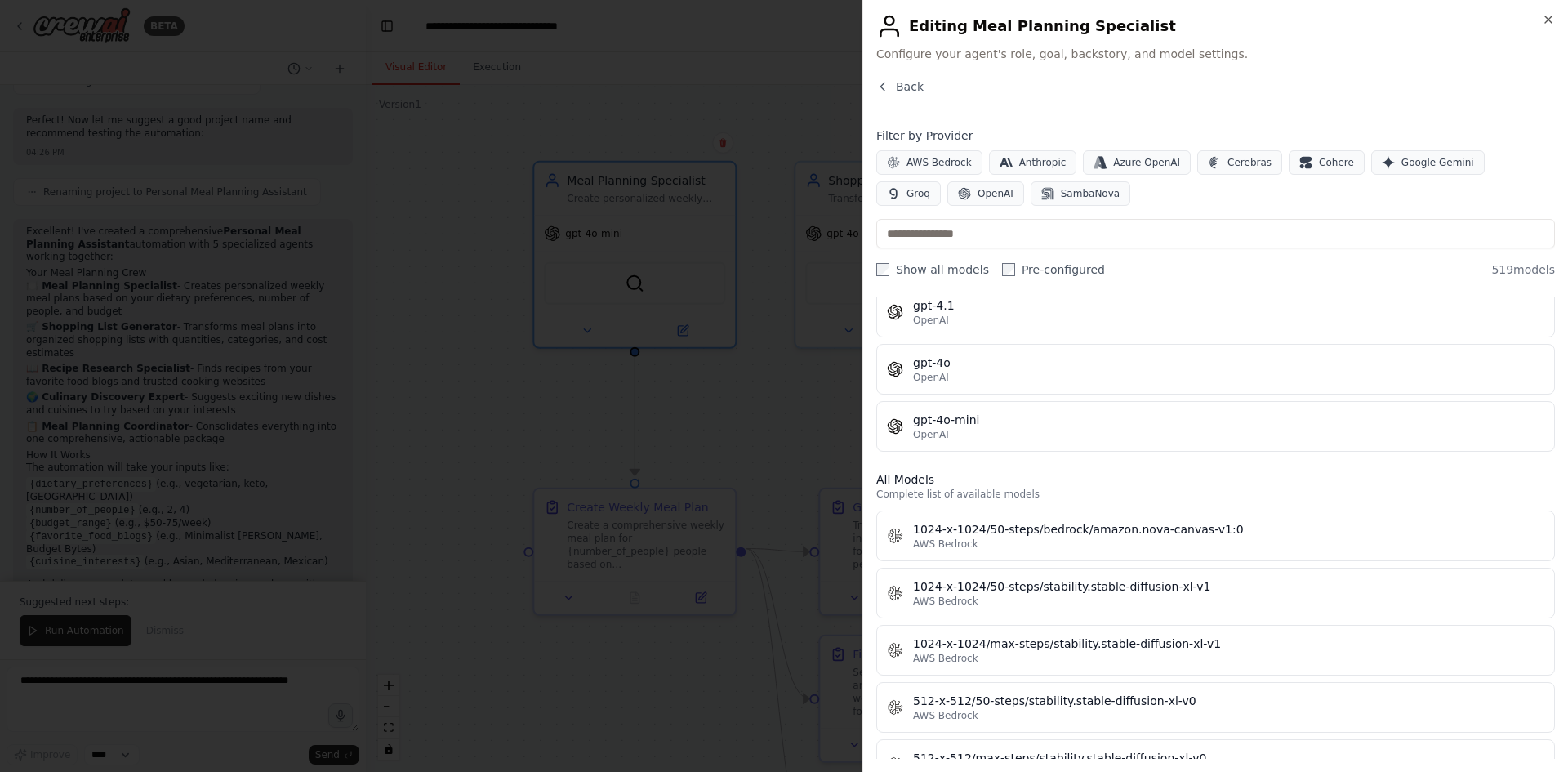
scroll to position [327, 0]
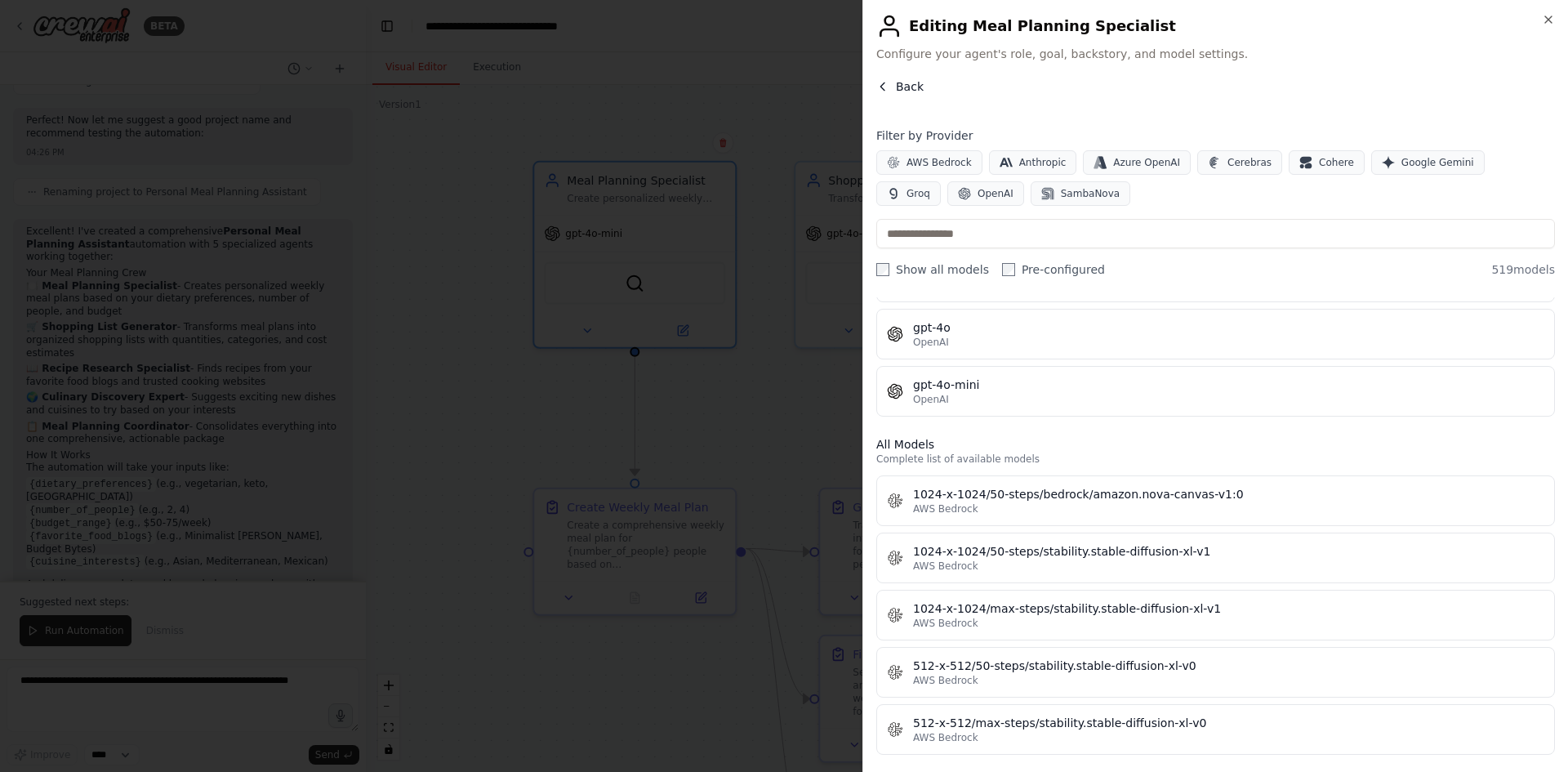
click at [882, 94] on button "Back" at bounding box center [899, 86] width 47 height 17
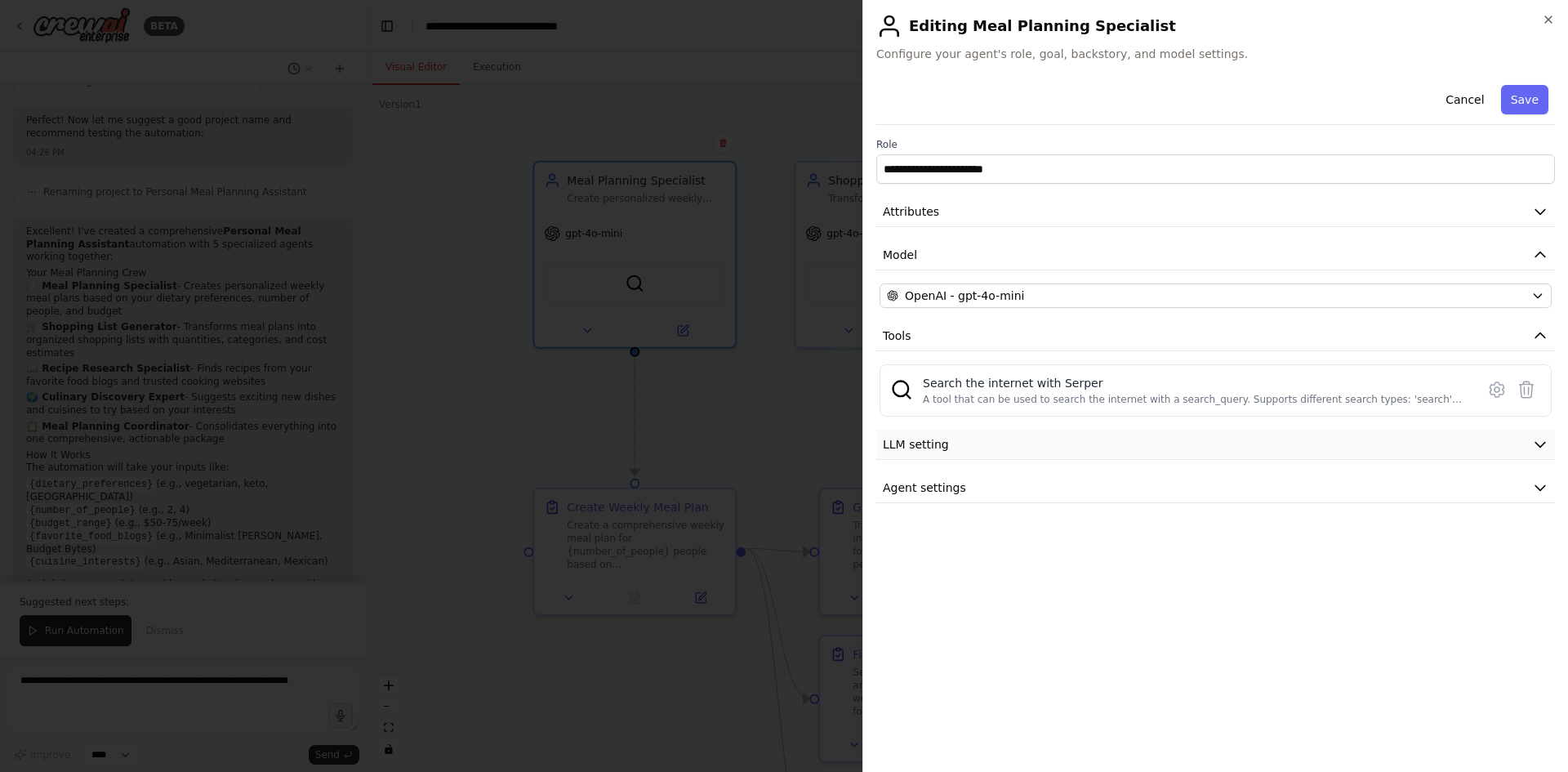
click at [975, 445] on button "LLM setting" at bounding box center [1215, 445] width 679 height 30
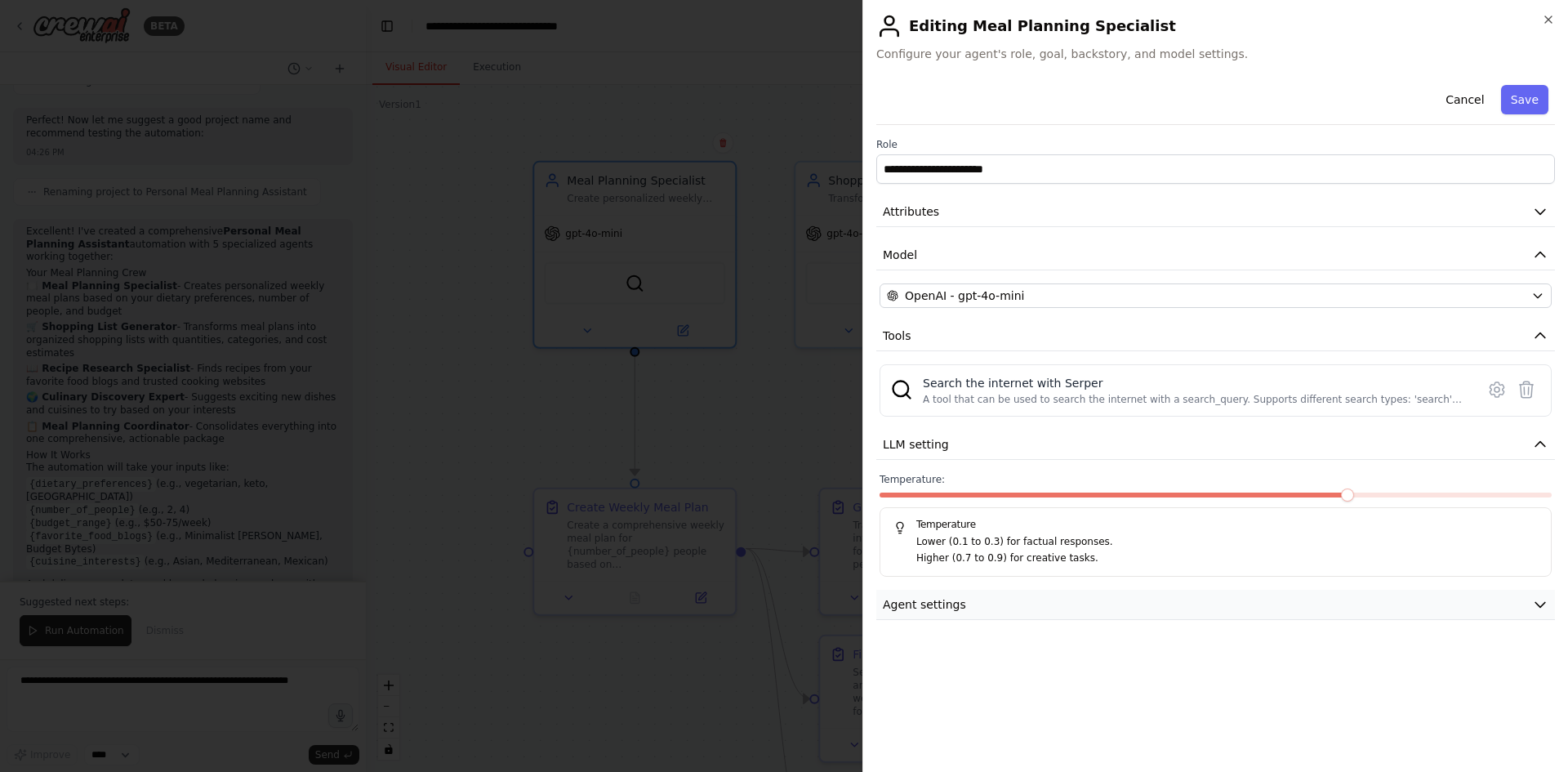
click at [1022, 607] on button "Agent settings" at bounding box center [1215, 605] width 679 height 30
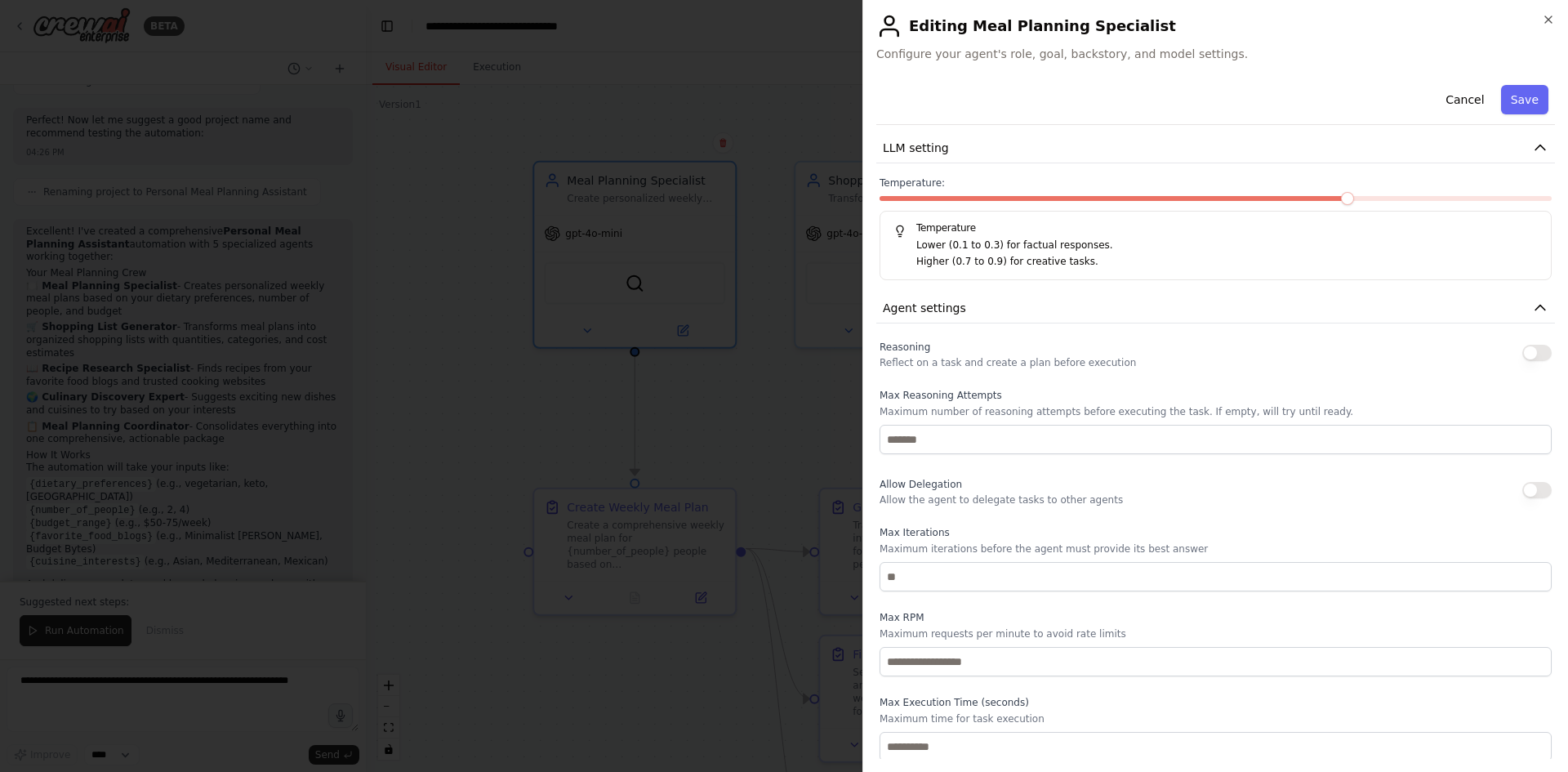
scroll to position [299, 0]
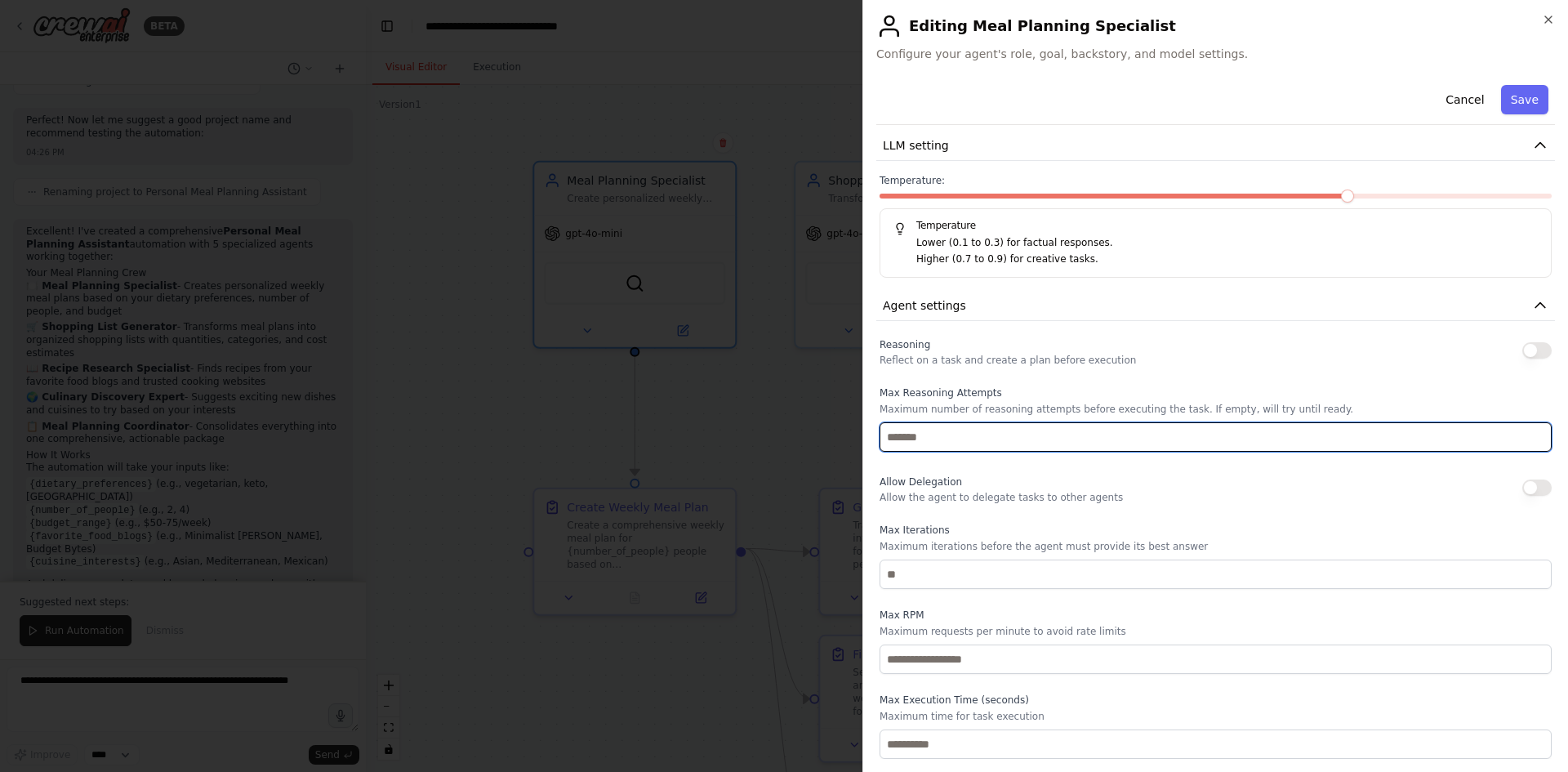
click at [915, 441] on input "number" at bounding box center [1215, 436] width 672 height 29
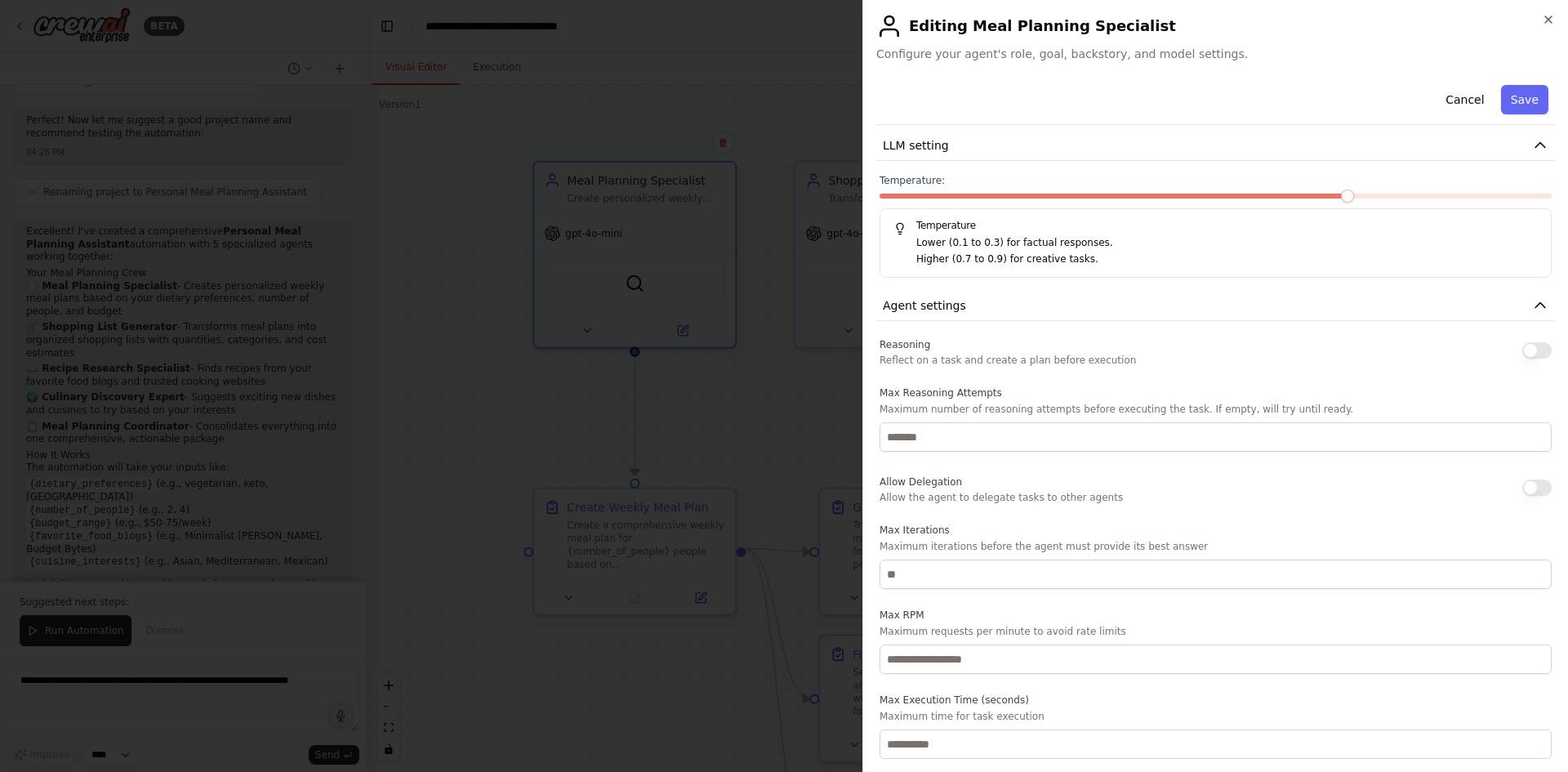
click at [575, 459] on div at bounding box center [784, 386] width 1568 height 772
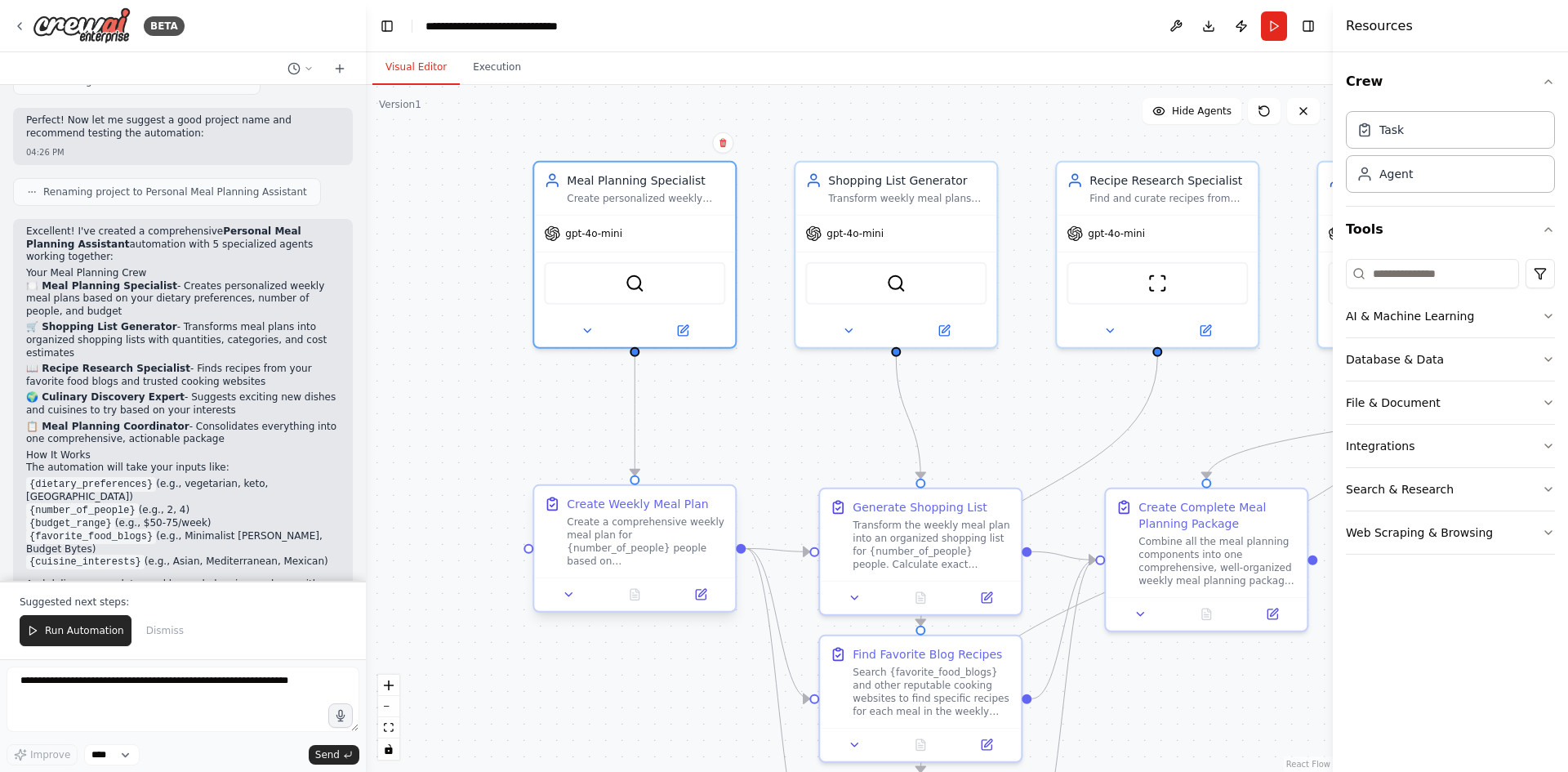
click at [650, 540] on div "Create a comprehensive weekly meal plan for {number_of_people} people based on …" at bounding box center [645, 541] width 159 height 52
click at [701, 597] on icon at bounding box center [701, 595] width 10 height 10
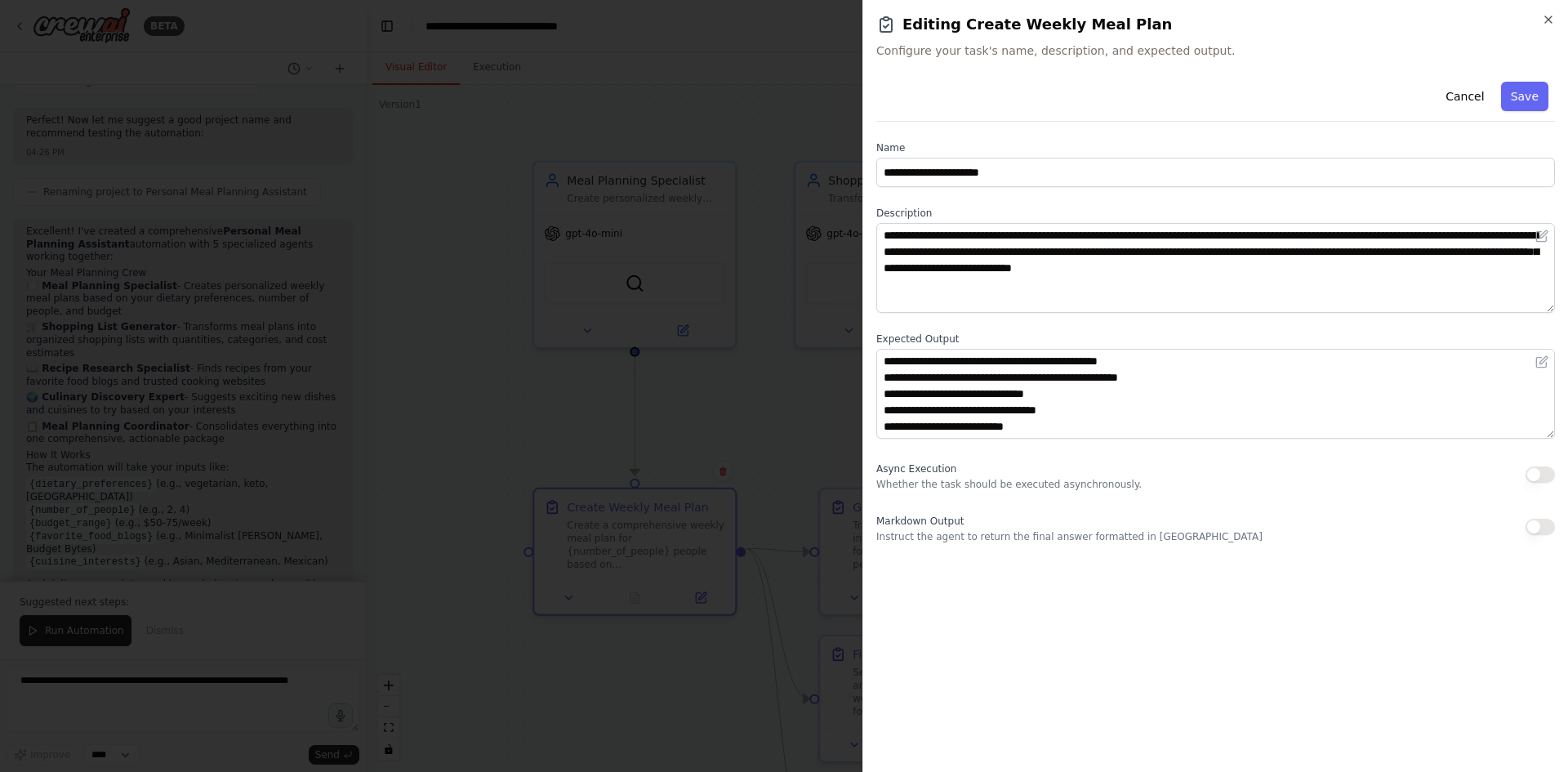
click at [1007, 480] on p "Whether the task should be executed asynchronously." at bounding box center [1009, 484] width 266 height 13
click at [1549, 18] on icon "button" at bounding box center [1548, 20] width 13 height 13
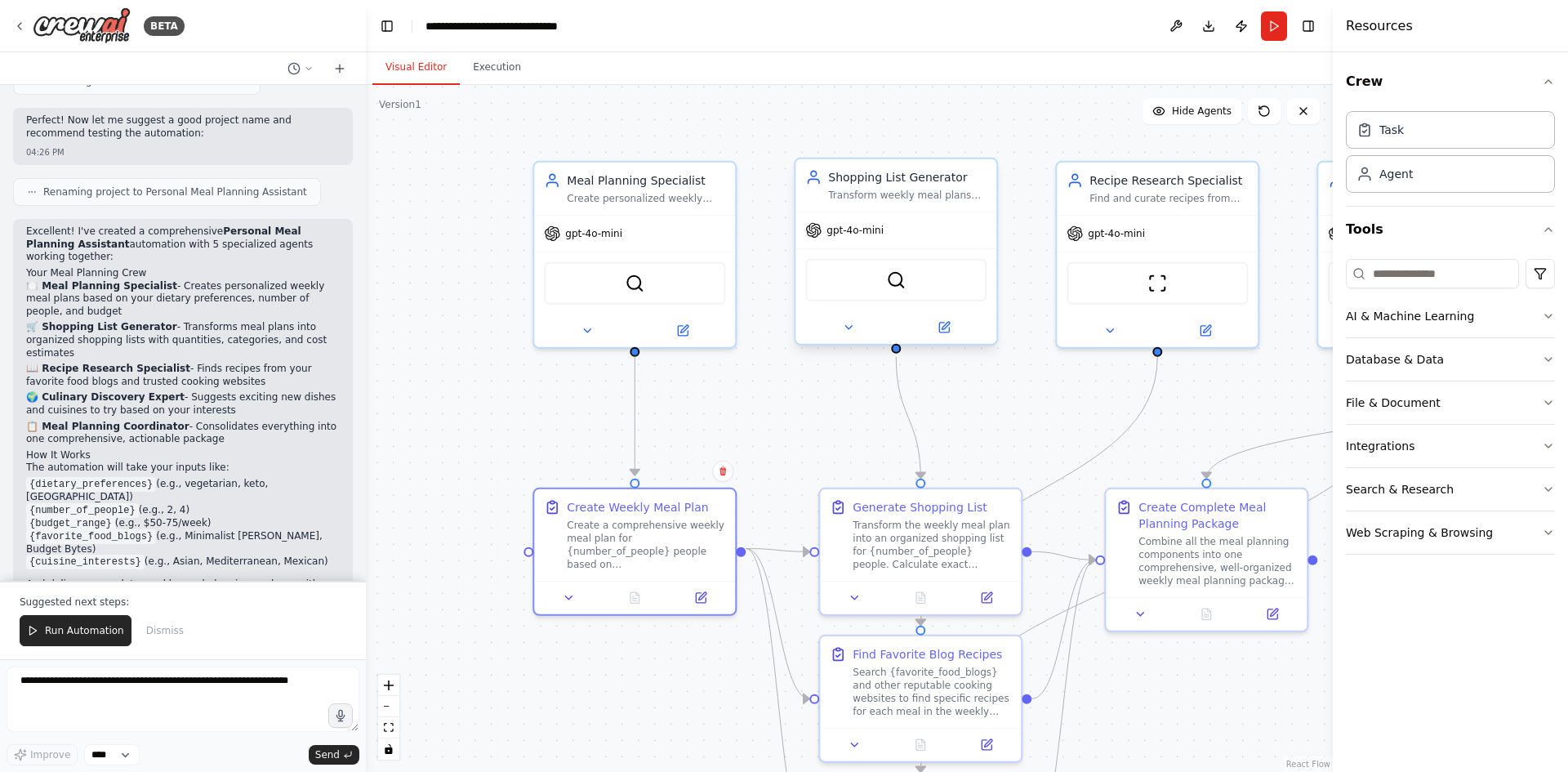
click at [877, 200] on div "Transform weekly meal plans into organized, efficient shopping lists categorize…" at bounding box center [907, 195] width 159 height 13
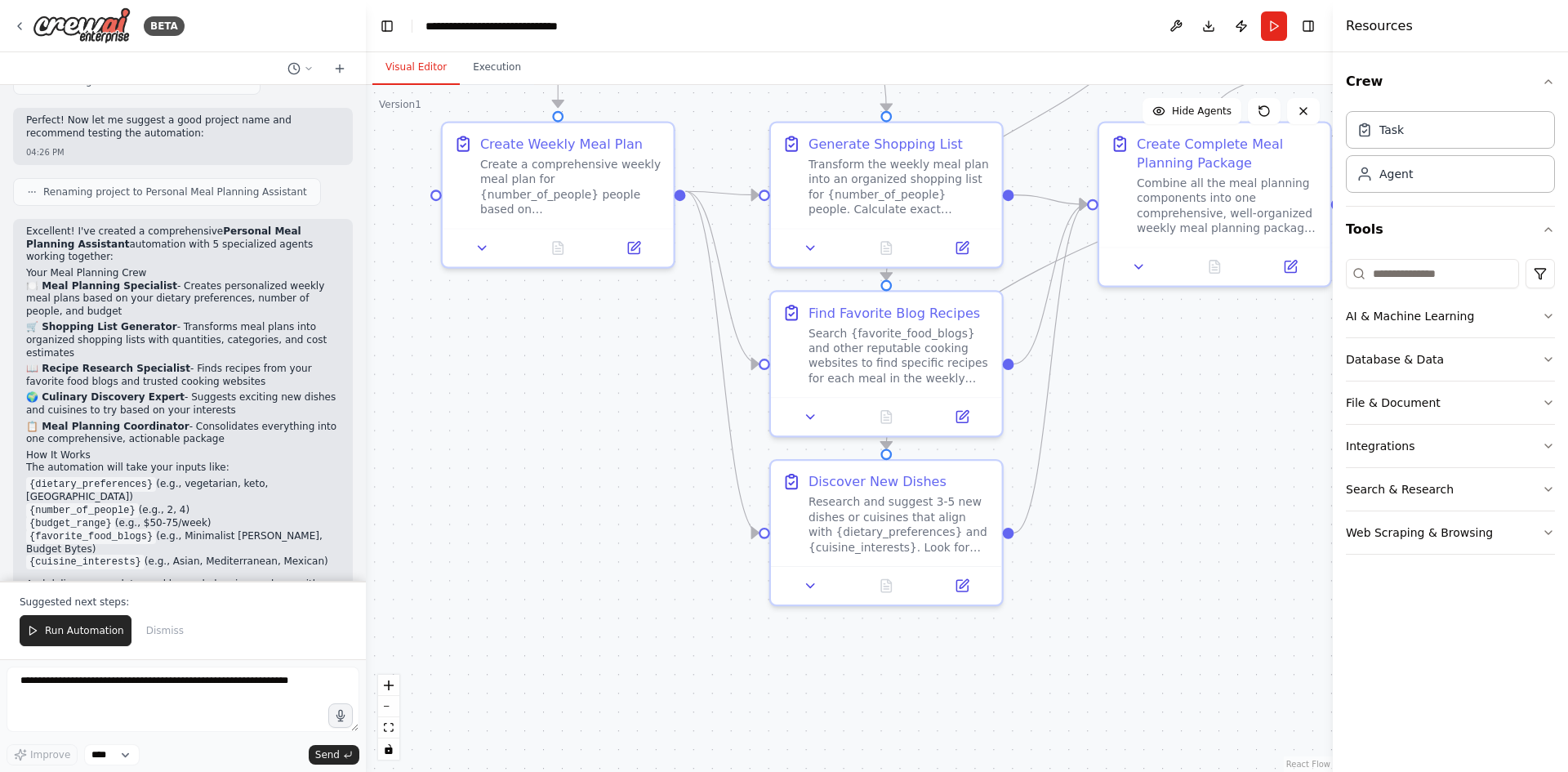
drag, startPoint x: 1141, startPoint y: 411, endPoint x: 1141, endPoint y: 76, distance: 335.0
click at [1141, 76] on div "Visual Editor Execution Version 1 Show Tools Hide Agents .deletable-edge-delete…" at bounding box center [849, 412] width 967 height 720
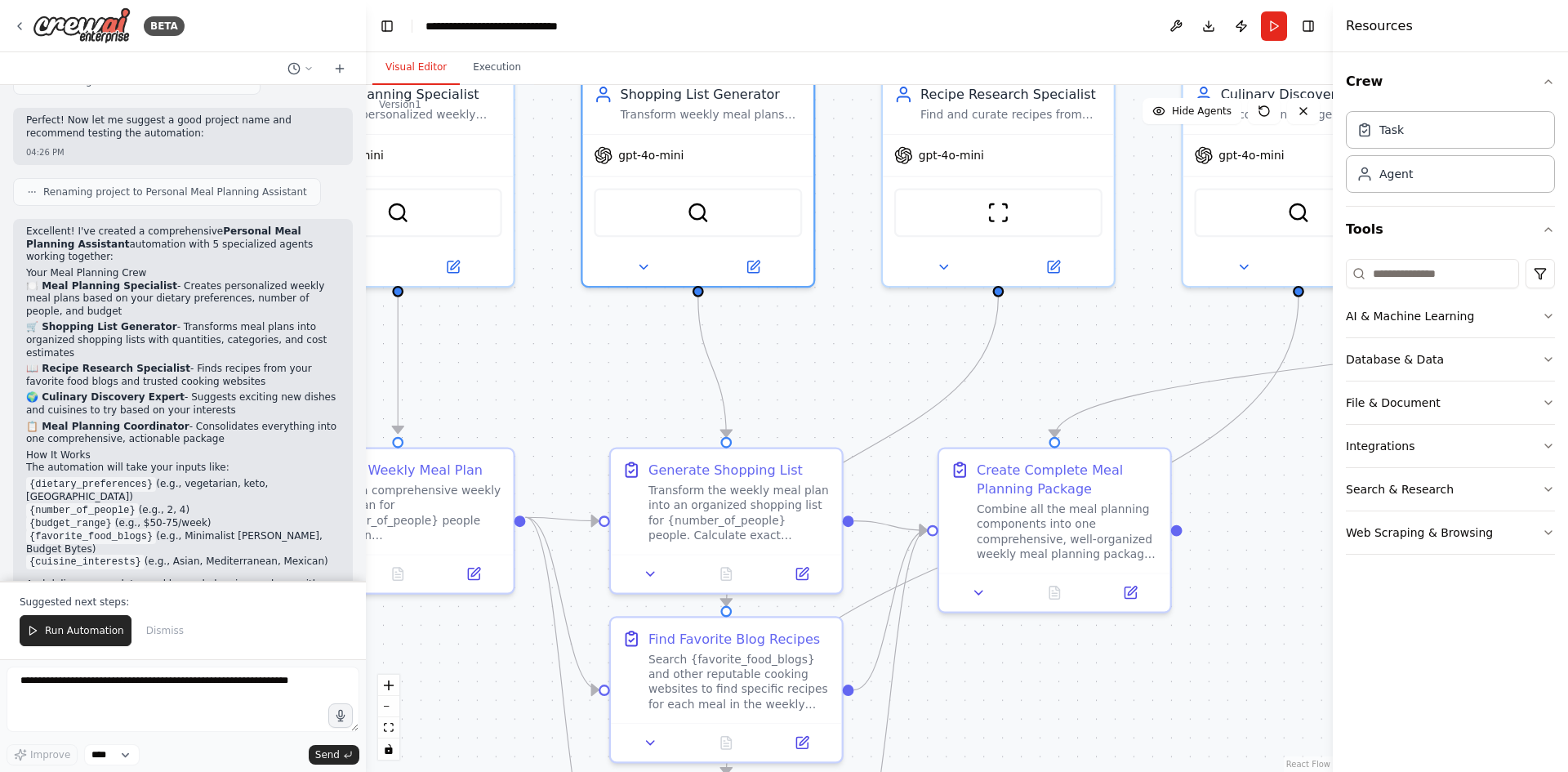
drag, startPoint x: 1240, startPoint y: 435, endPoint x: 1080, endPoint y: 761, distance: 363.1
click at [1080, 761] on div ".deletable-edge-delete-btn { width: 20px; height: 20px; border: 0px solid #ffff…" at bounding box center [849, 428] width 967 height 687
click at [1272, 27] on button "Run" at bounding box center [1273, 26] width 26 height 29
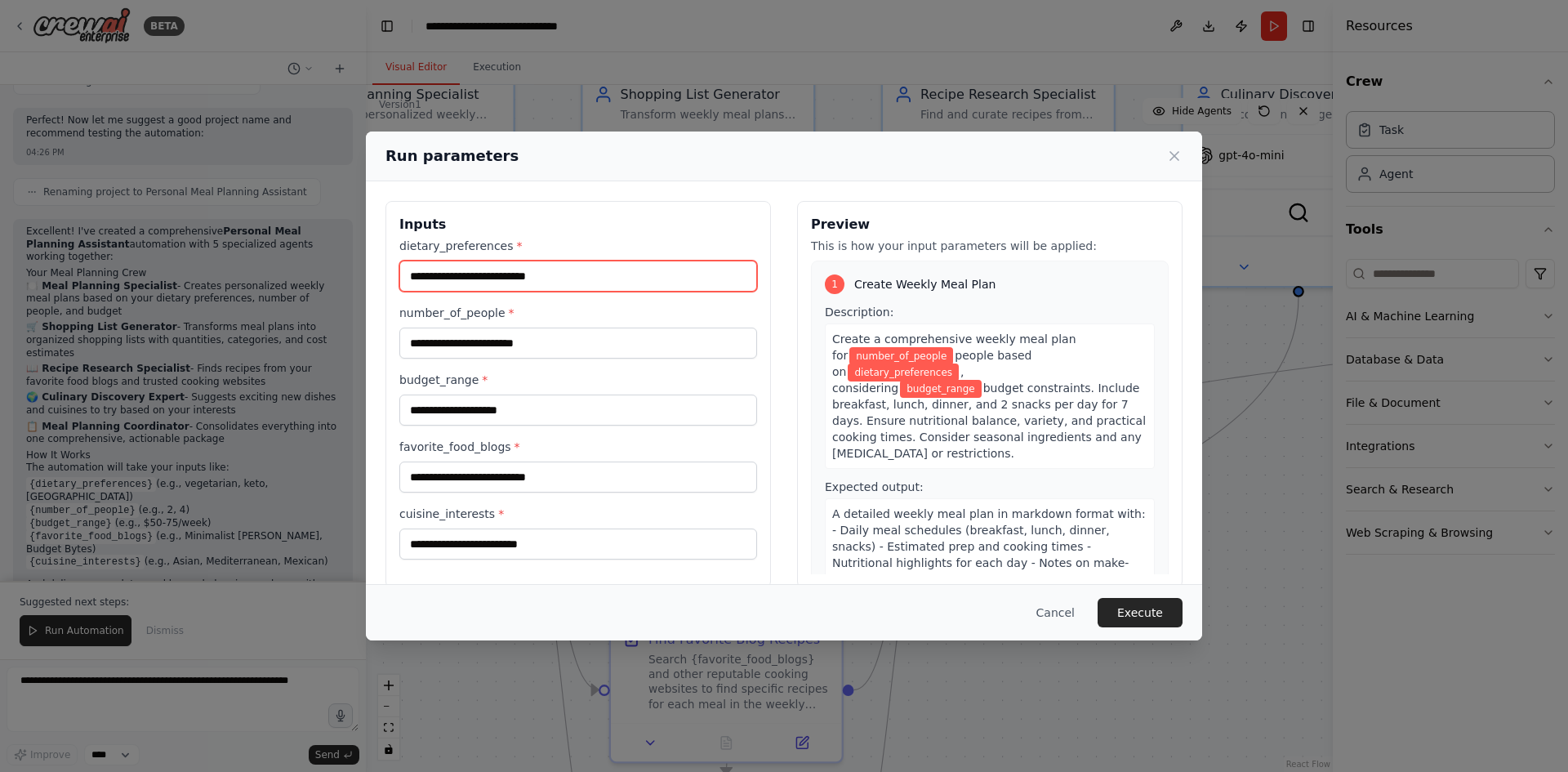
click at [483, 266] on input "dietary_preferences *" at bounding box center [578, 276] width 358 height 31
click at [662, 272] on input "dietary_preferences *" at bounding box center [578, 276] width 358 height 31
click at [617, 271] on input "dietary_preferences *" at bounding box center [578, 276] width 358 height 31
type input "**********"
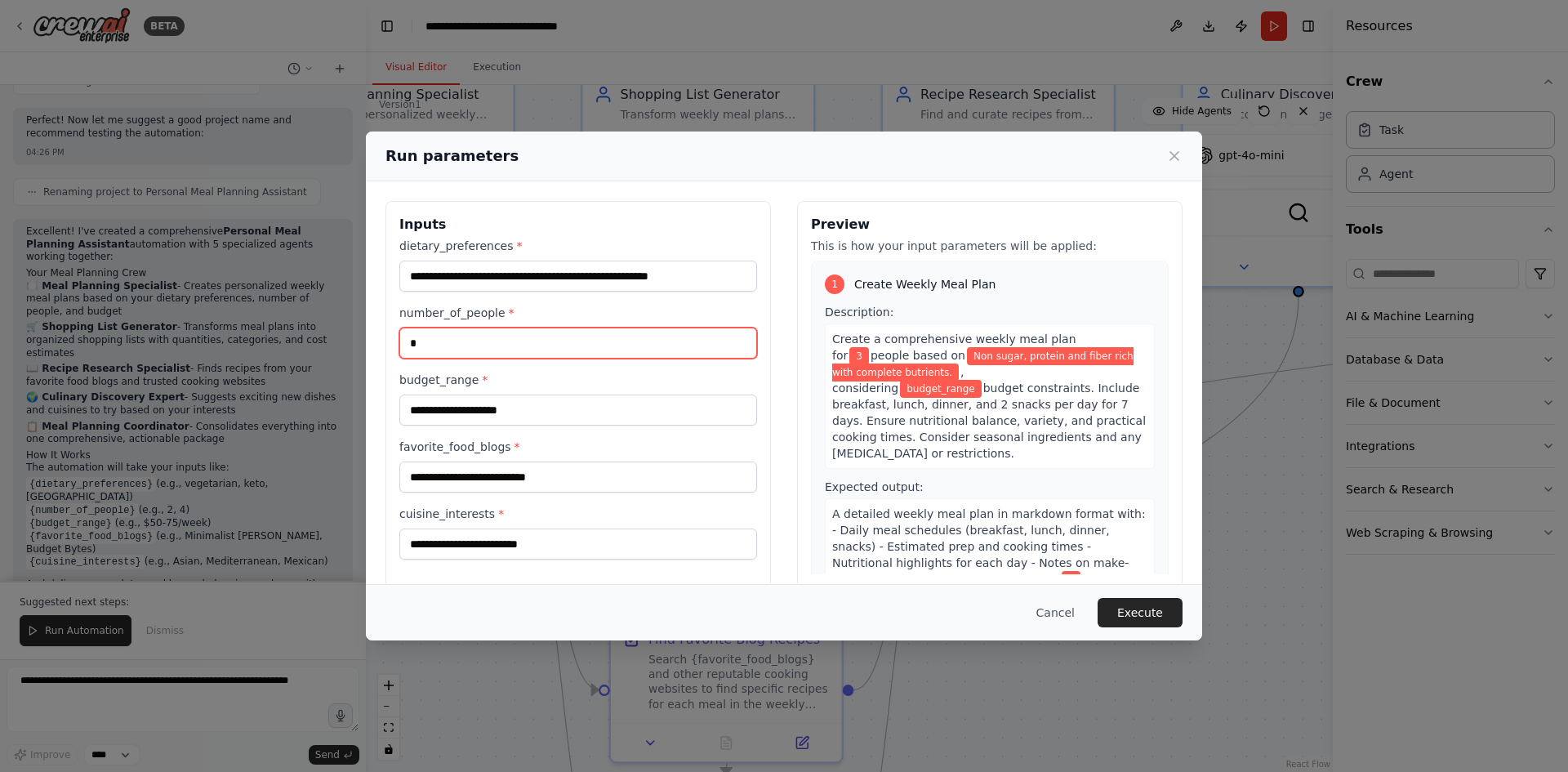
type input "*"
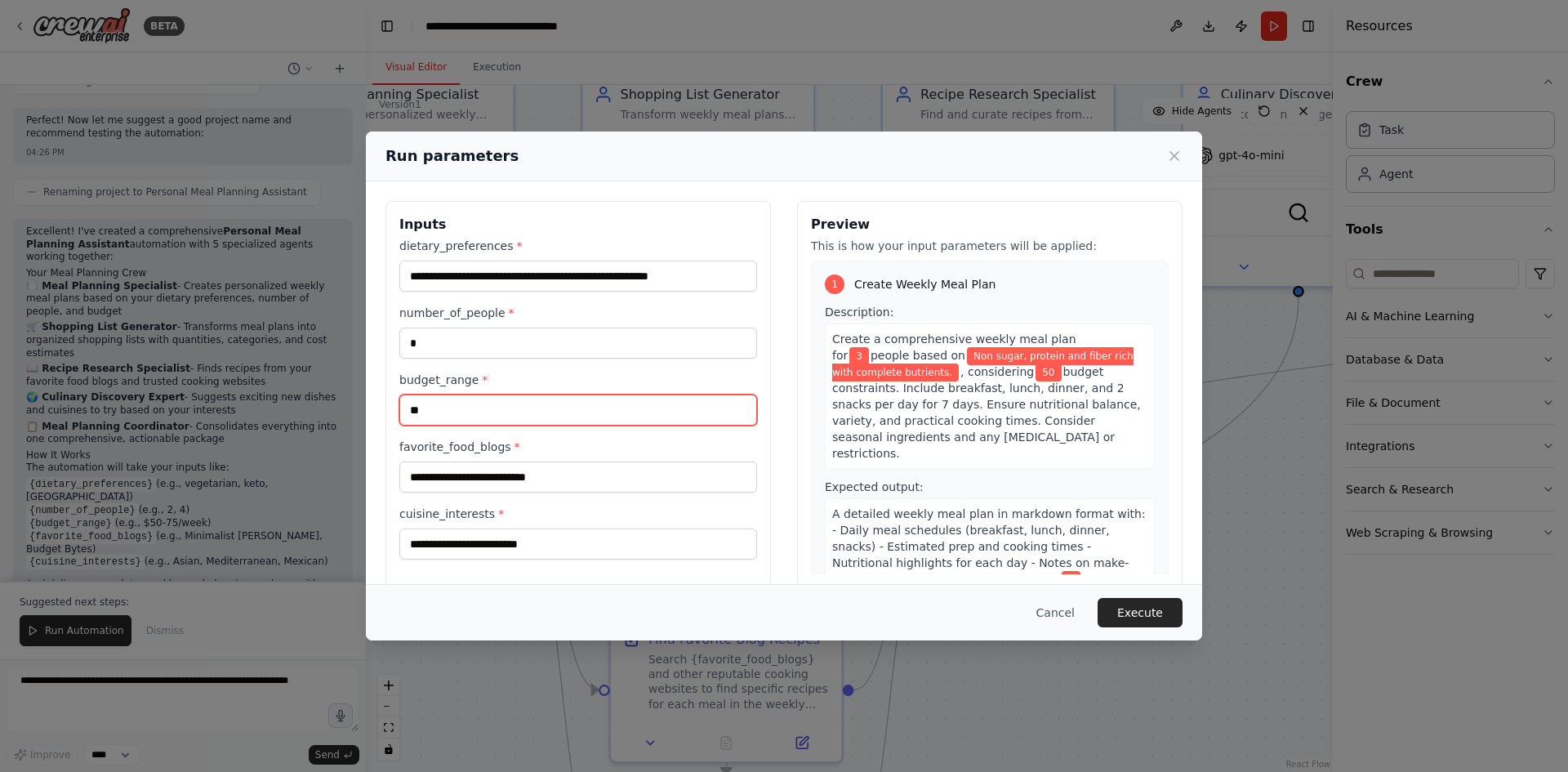
type input "**"
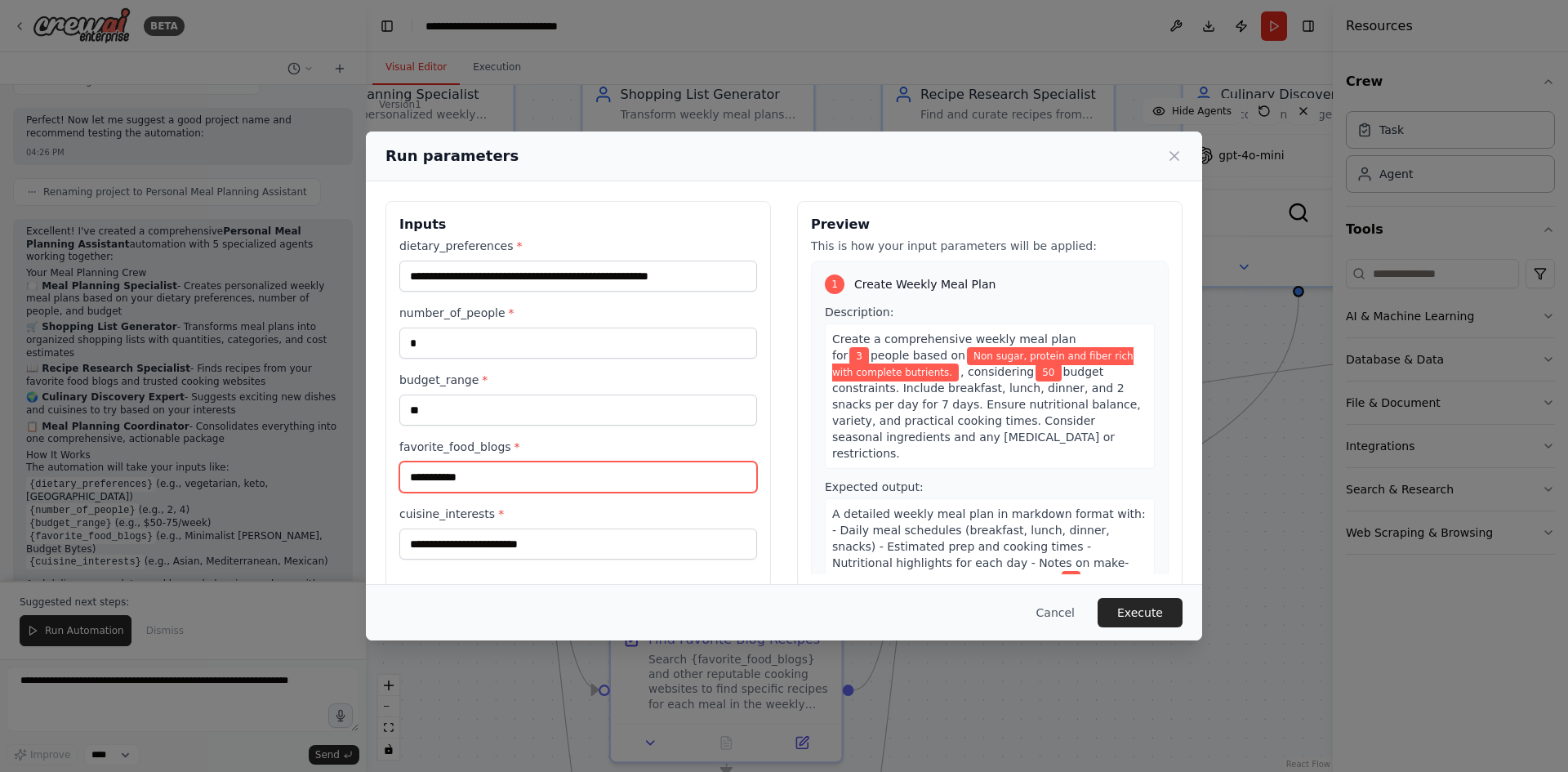
type input "**********"
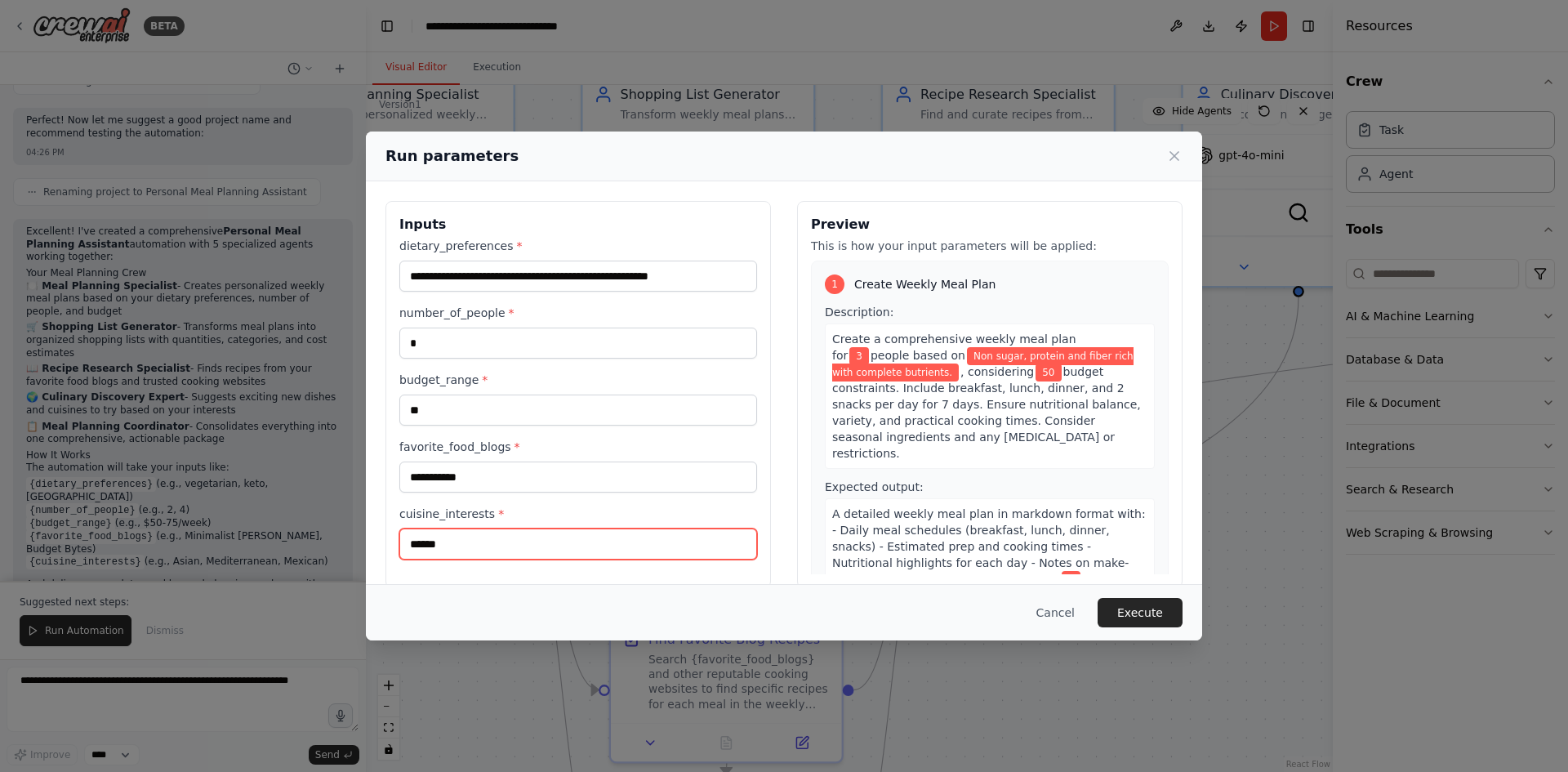
type input "******"
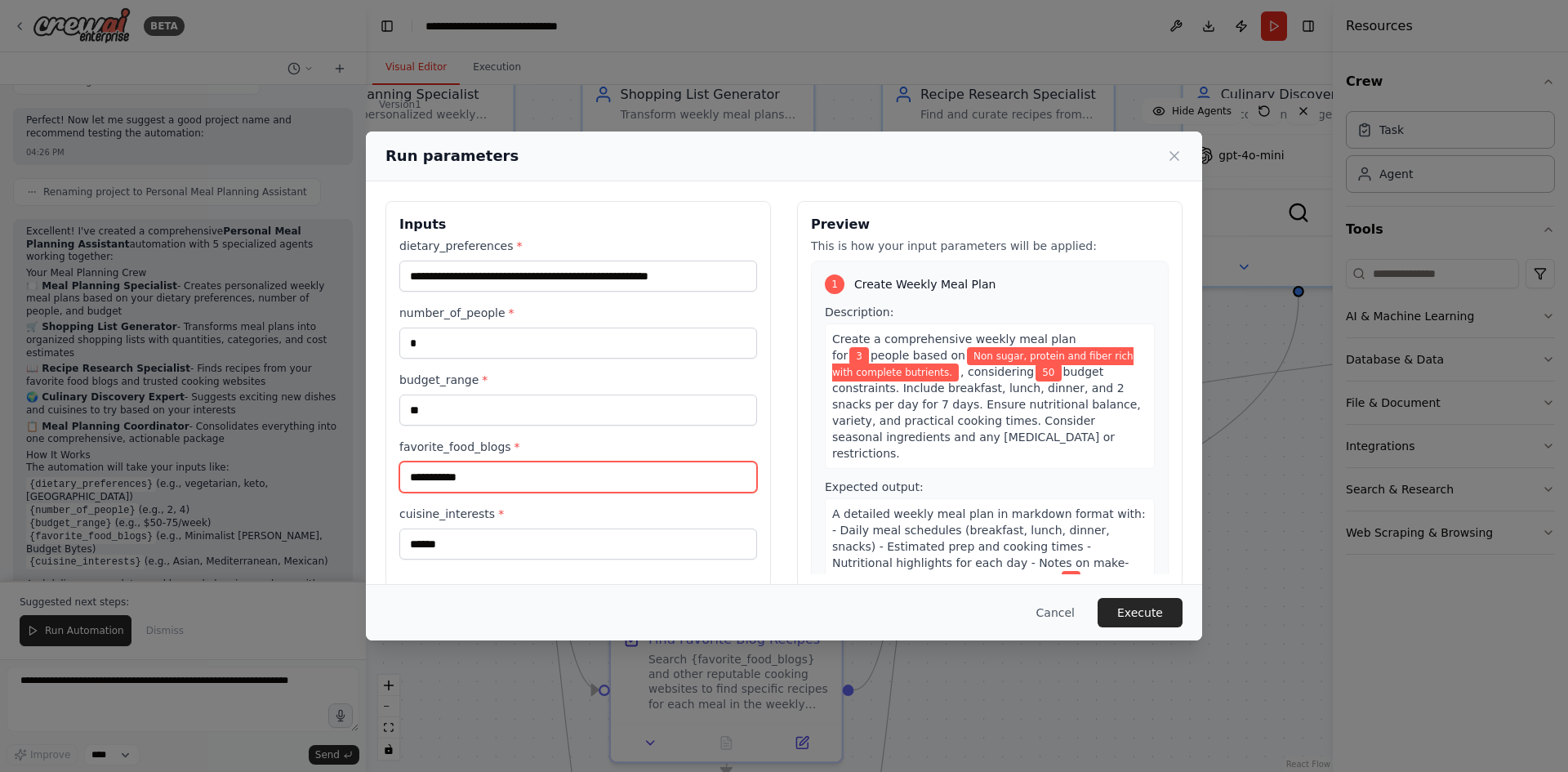
click at [478, 489] on input "**********" at bounding box center [578, 476] width 358 height 31
drag, startPoint x: 410, startPoint y: 489, endPoint x: 331, endPoint y: 493, distance: 79.1
click at [331, 493] on div "**********" at bounding box center [784, 386] width 1568 height 772
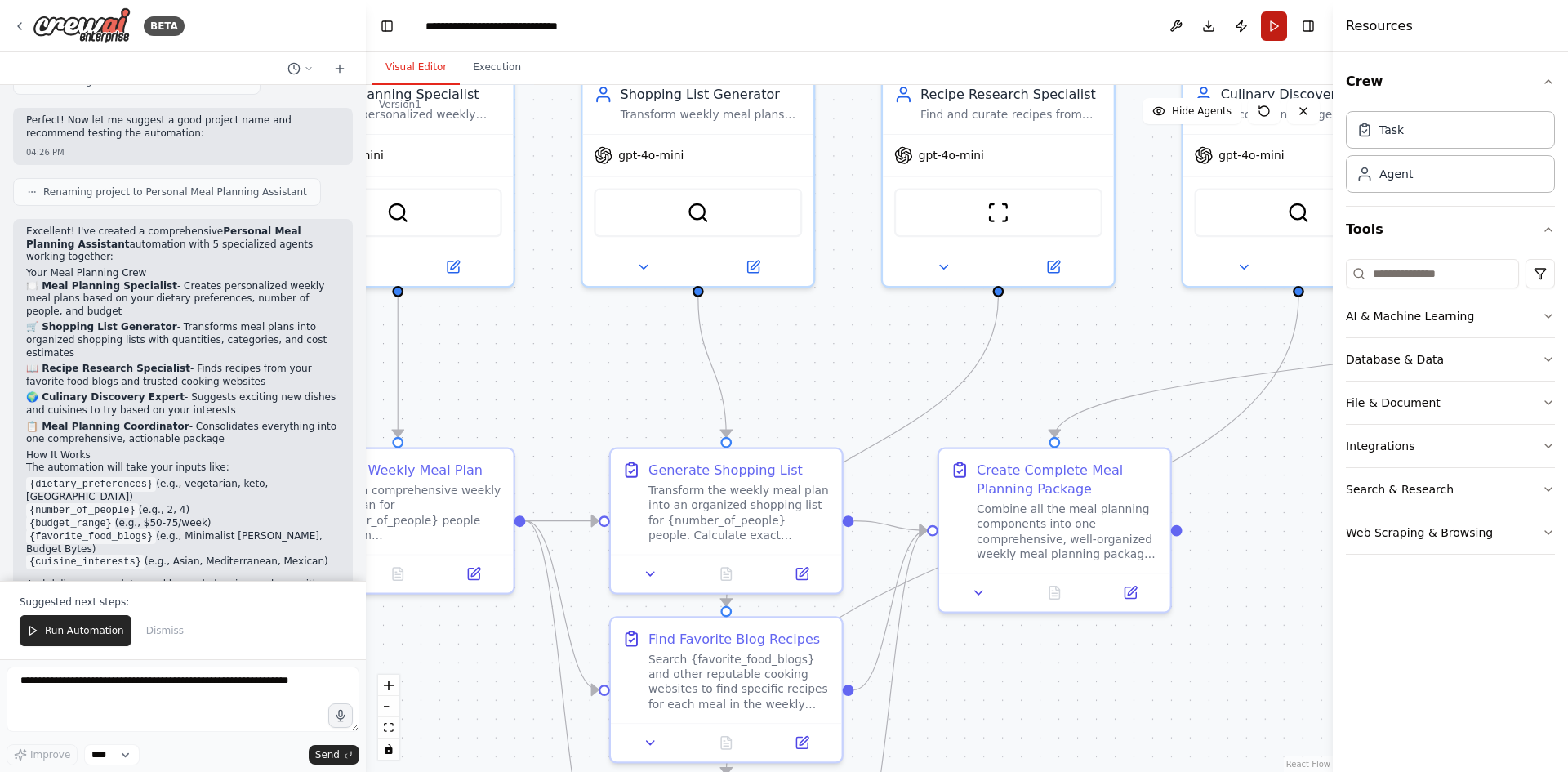
click at [1283, 28] on button "Run" at bounding box center [1273, 26] width 26 height 29
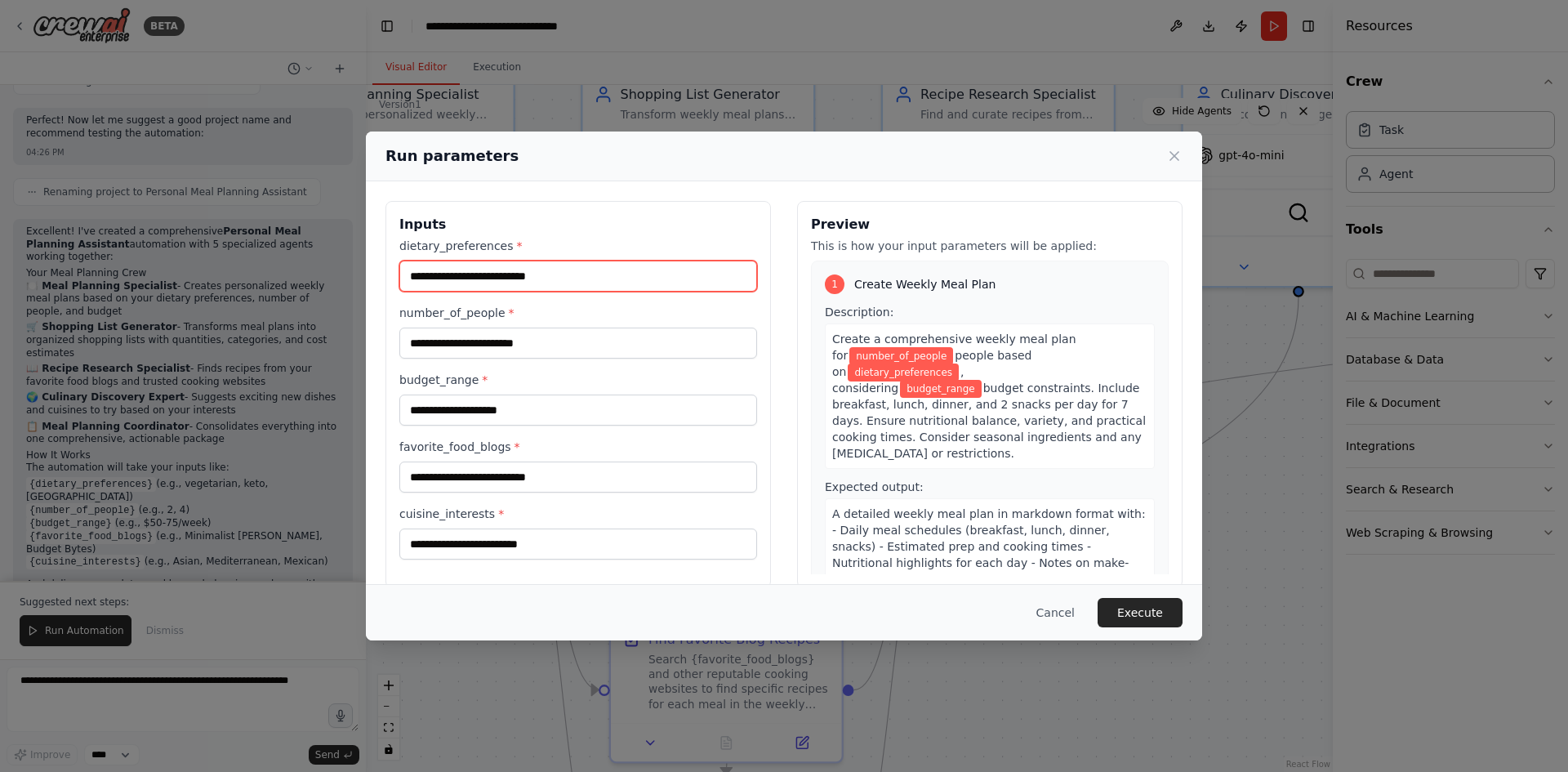
click at [567, 268] on input "dietary_preferences *" at bounding box center [578, 276] width 358 height 31
type input "**********"
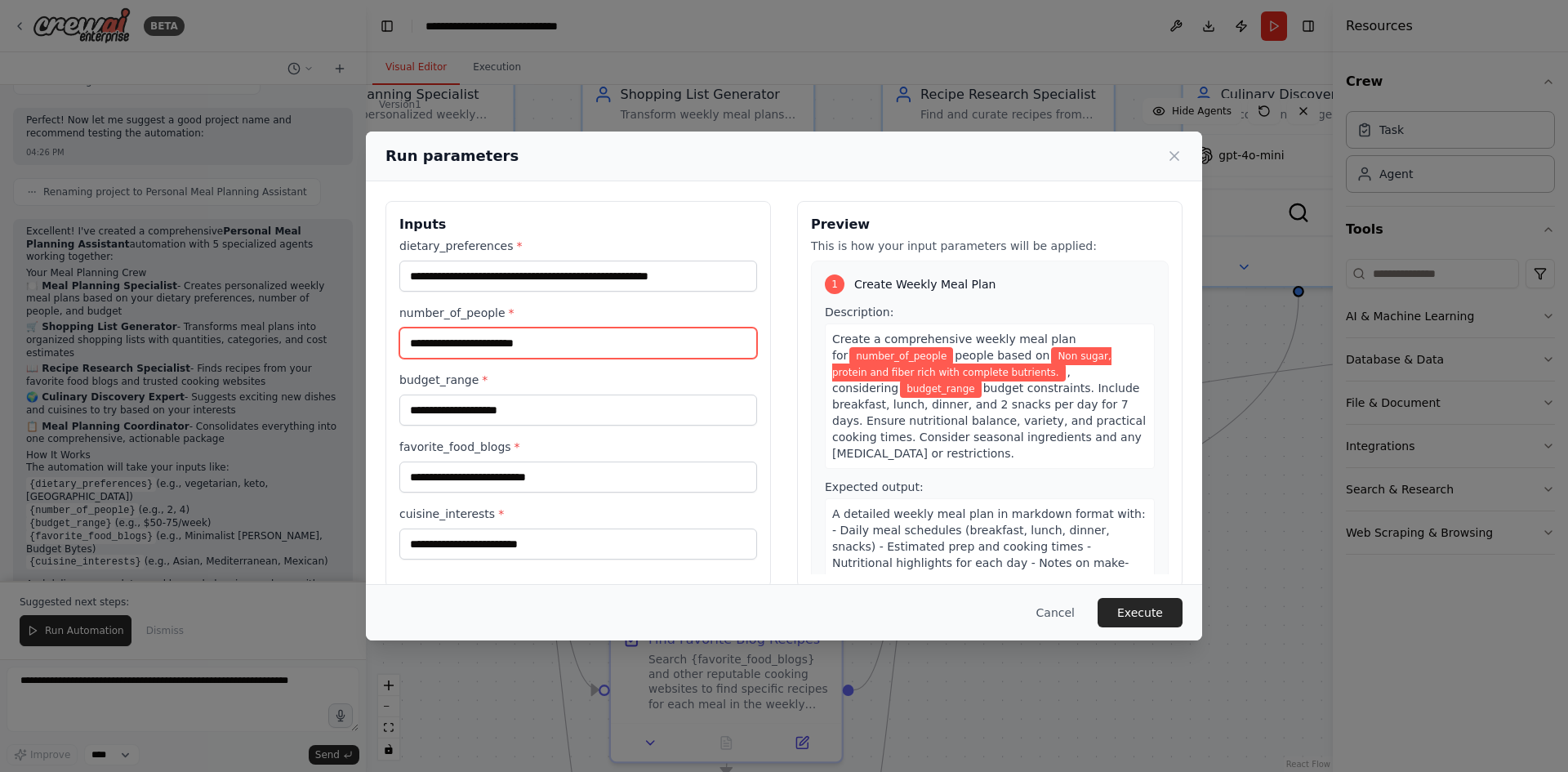
click at [483, 348] on input "number_of_people *" at bounding box center [578, 342] width 358 height 31
type input "*"
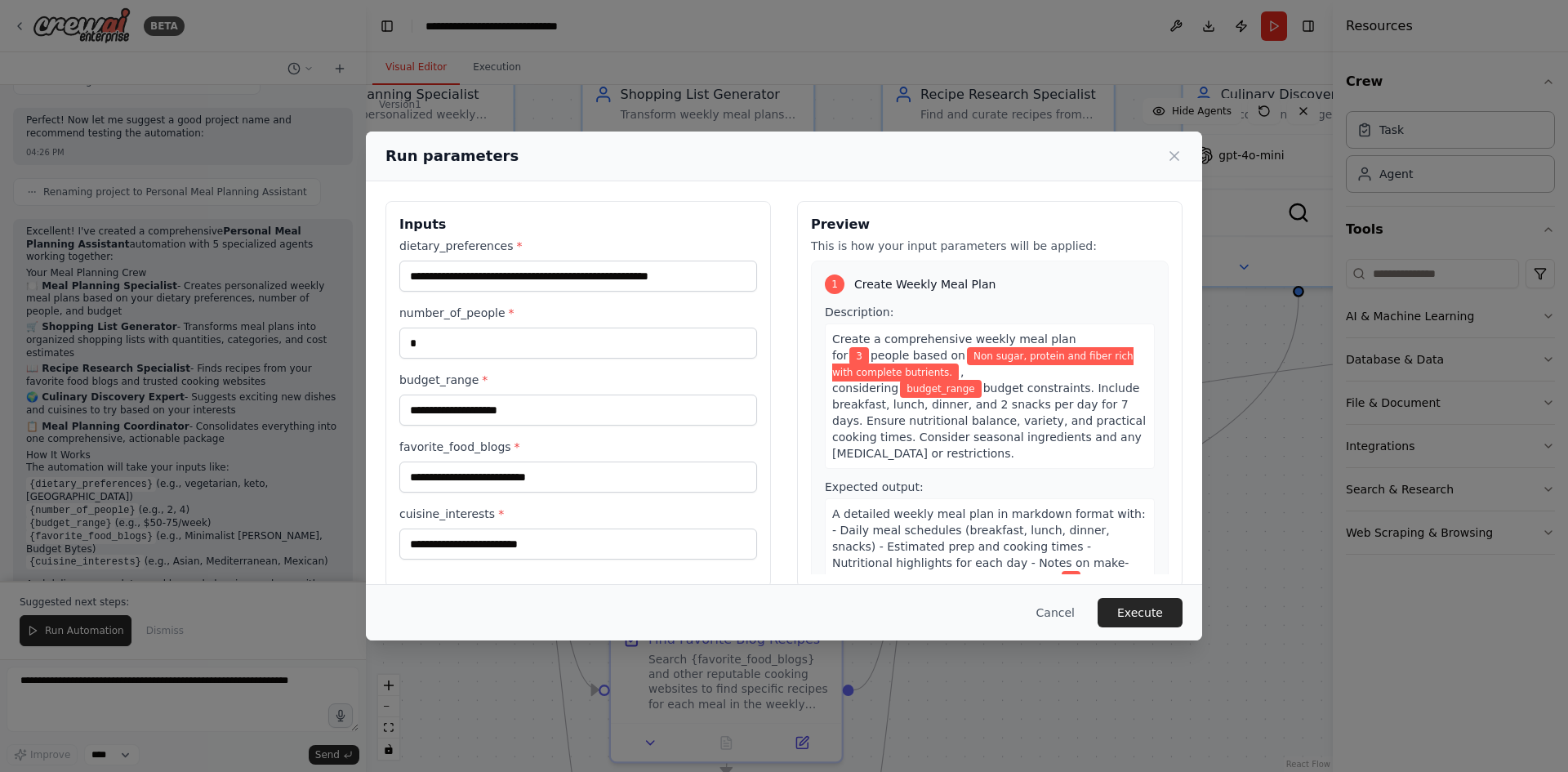
click at [459, 429] on div "**********" at bounding box center [578, 398] width 358 height 322
click at [470, 417] on input "budget_range *" at bounding box center [578, 410] width 358 height 31
type input "**"
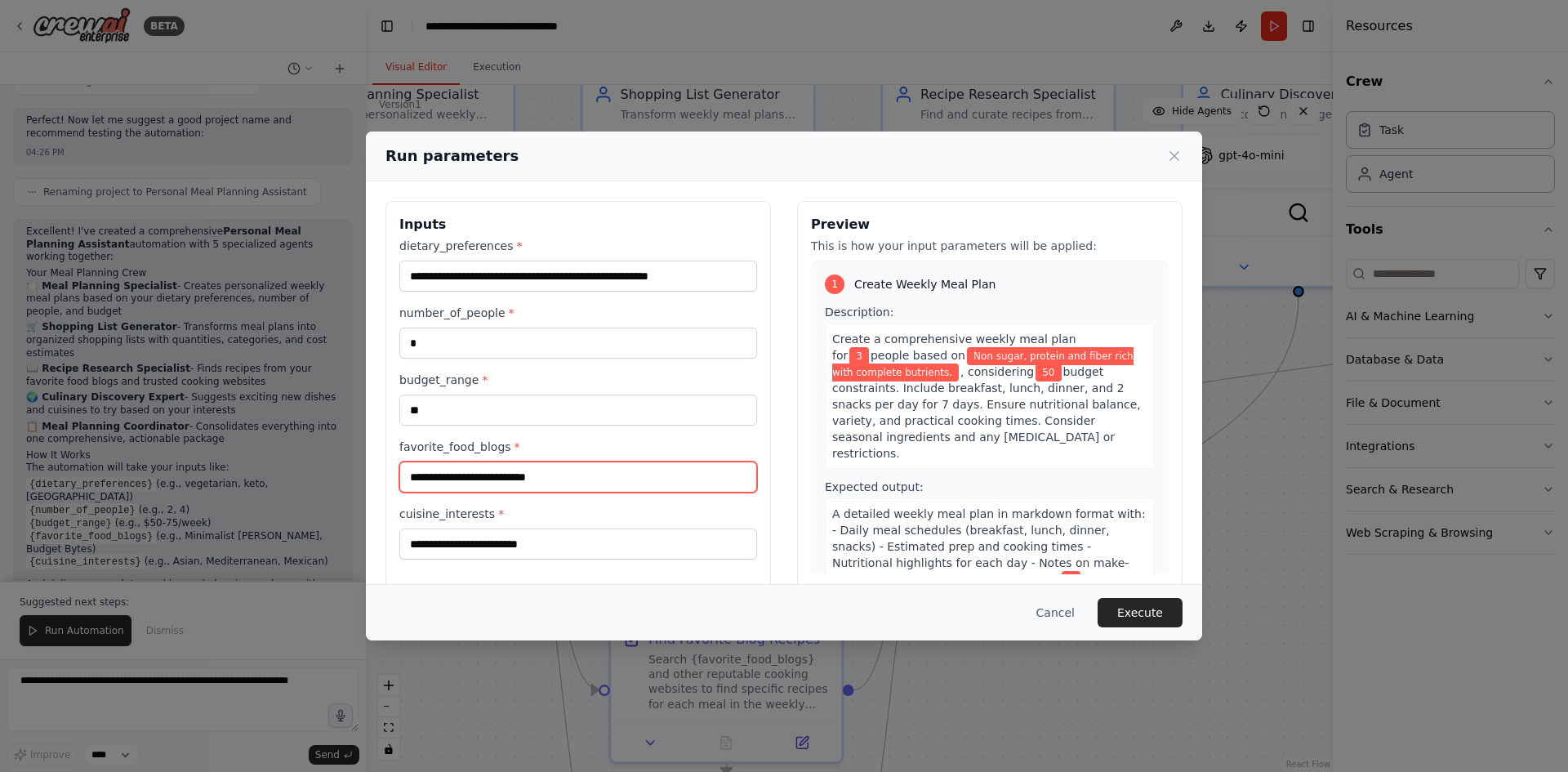
click at [459, 471] on input "favorite_food_blogs *" at bounding box center [578, 476] width 358 height 31
type input "**********"
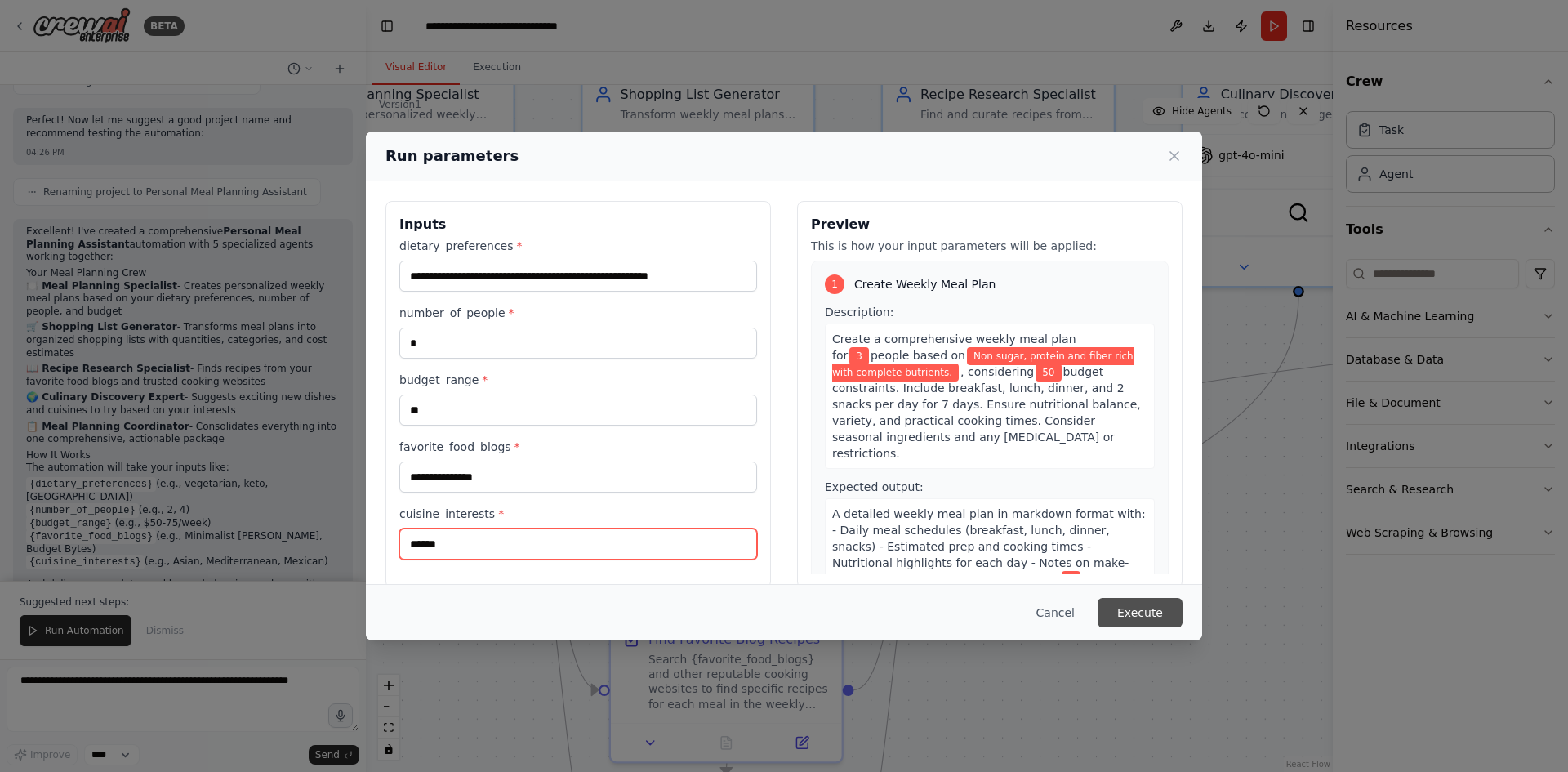
type input "******"
click at [1115, 613] on button "Execute" at bounding box center [1139, 612] width 85 height 29
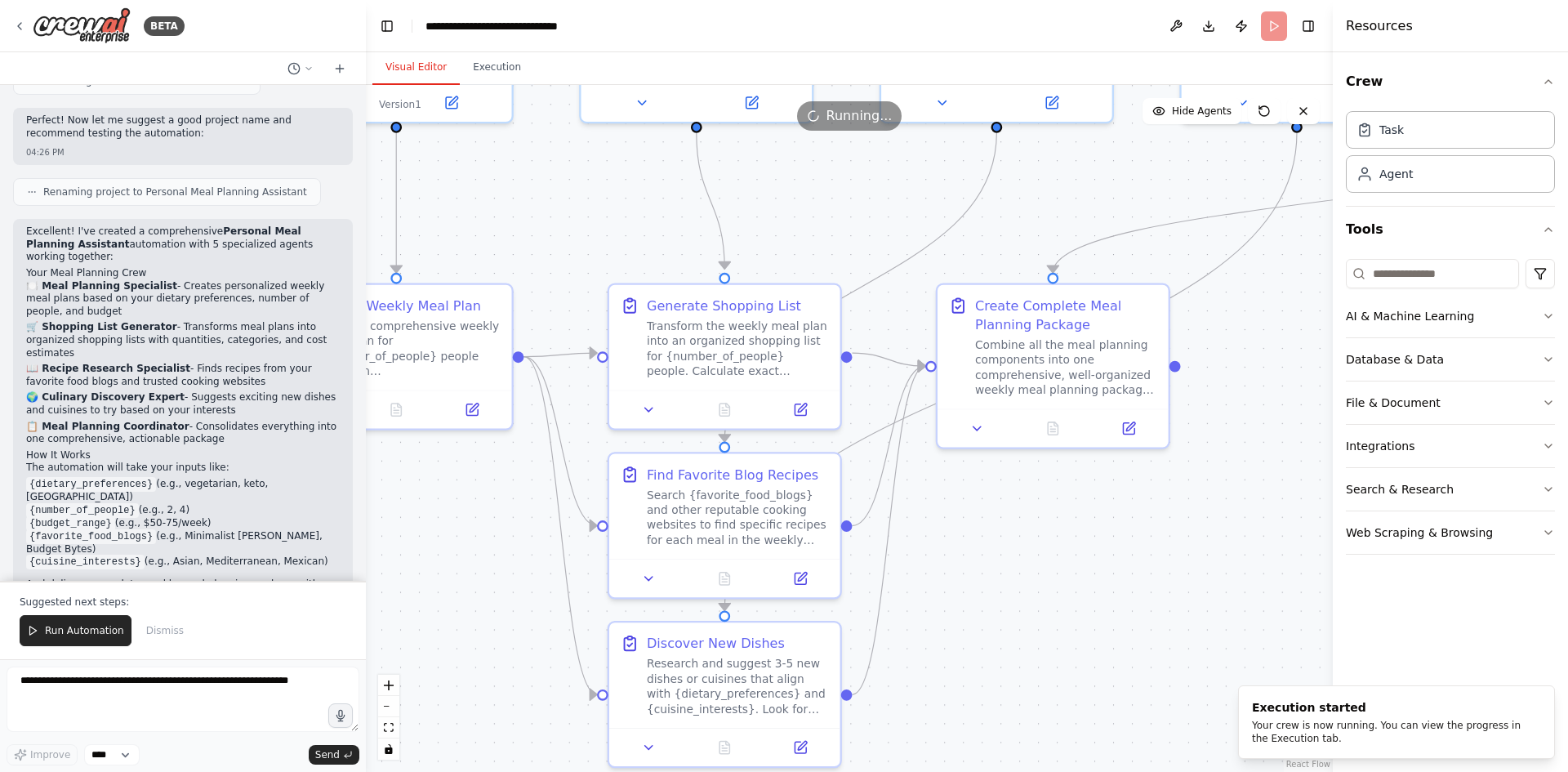
drag, startPoint x: 801, startPoint y: 343, endPoint x: 800, endPoint y: 179, distance: 164.0
click at [800, 179] on div ".deletable-edge-delete-btn { width: 20px; height: 20px; border: 0px solid #ffff…" at bounding box center [849, 428] width 967 height 687
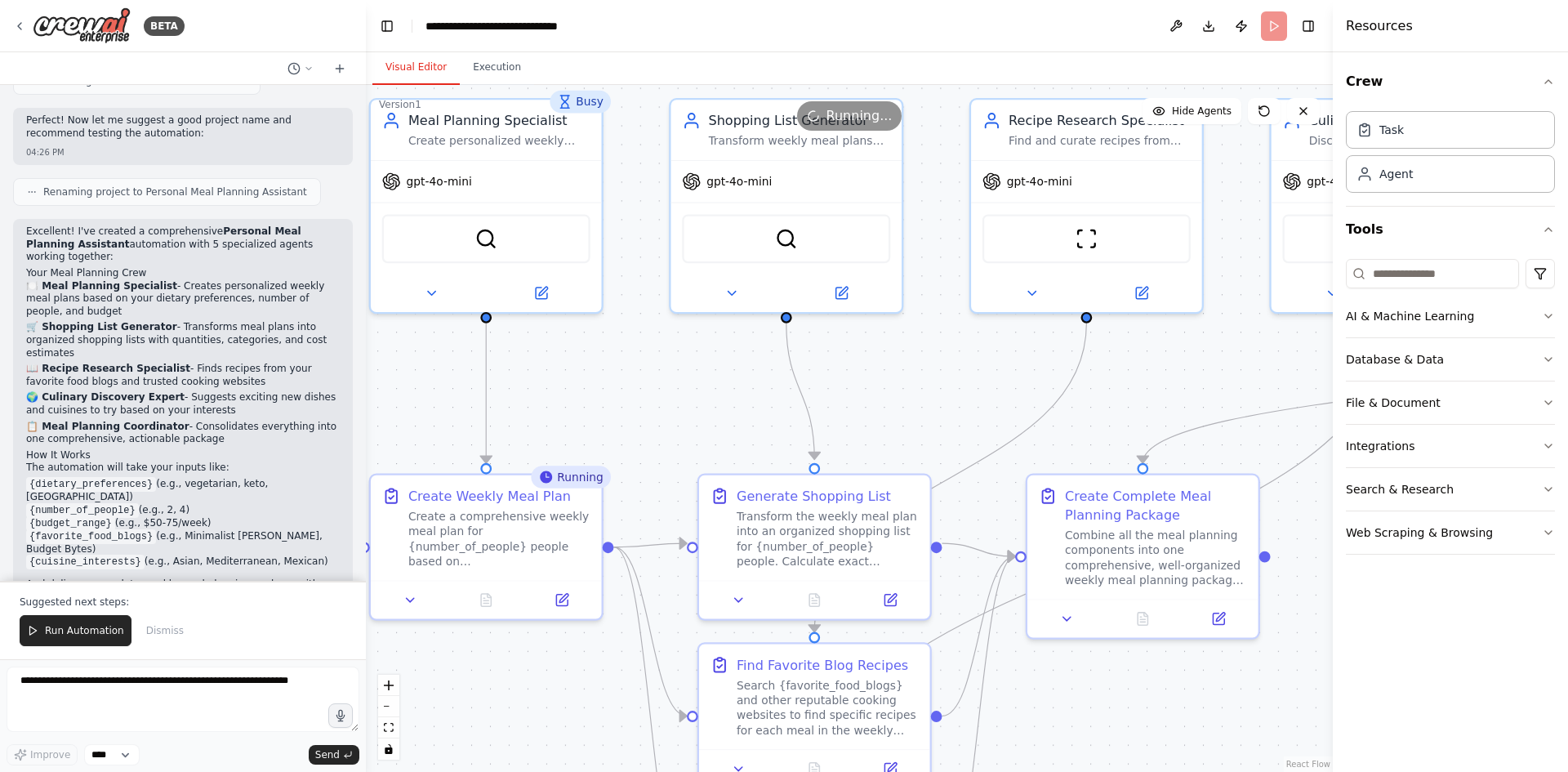
drag, startPoint x: 985, startPoint y: 557, endPoint x: 1075, endPoint y: 748, distance: 211.1
click at [1075, 748] on div ".deletable-edge-delete-btn { width: 20px; height: 20px; border: 0px solid #ffff…" at bounding box center [849, 428] width 967 height 687
click at [1546, 315] on icon "button" at bounding box center [1548, 317] width 13 height 13
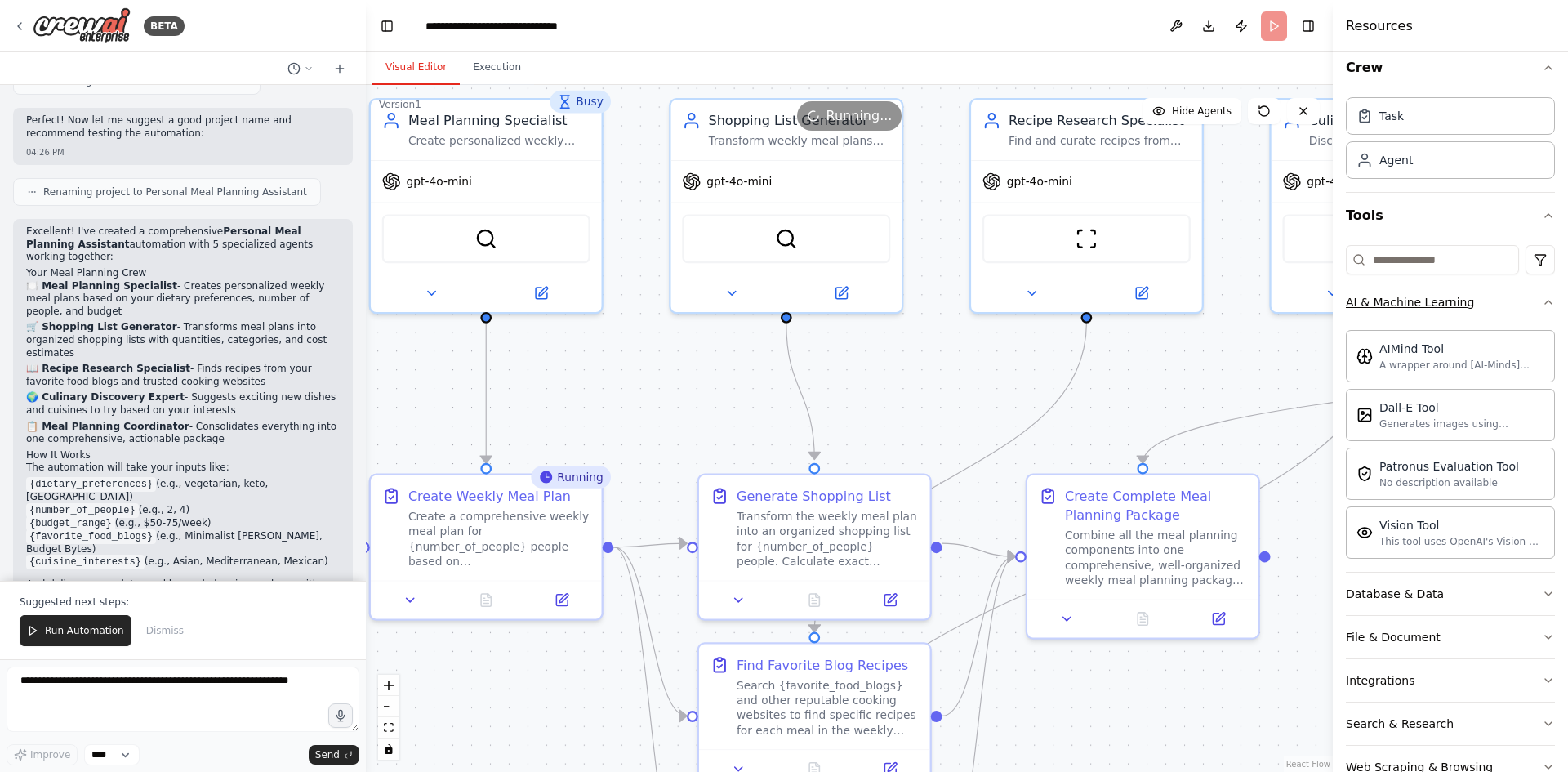
scroll to position [57, 0]
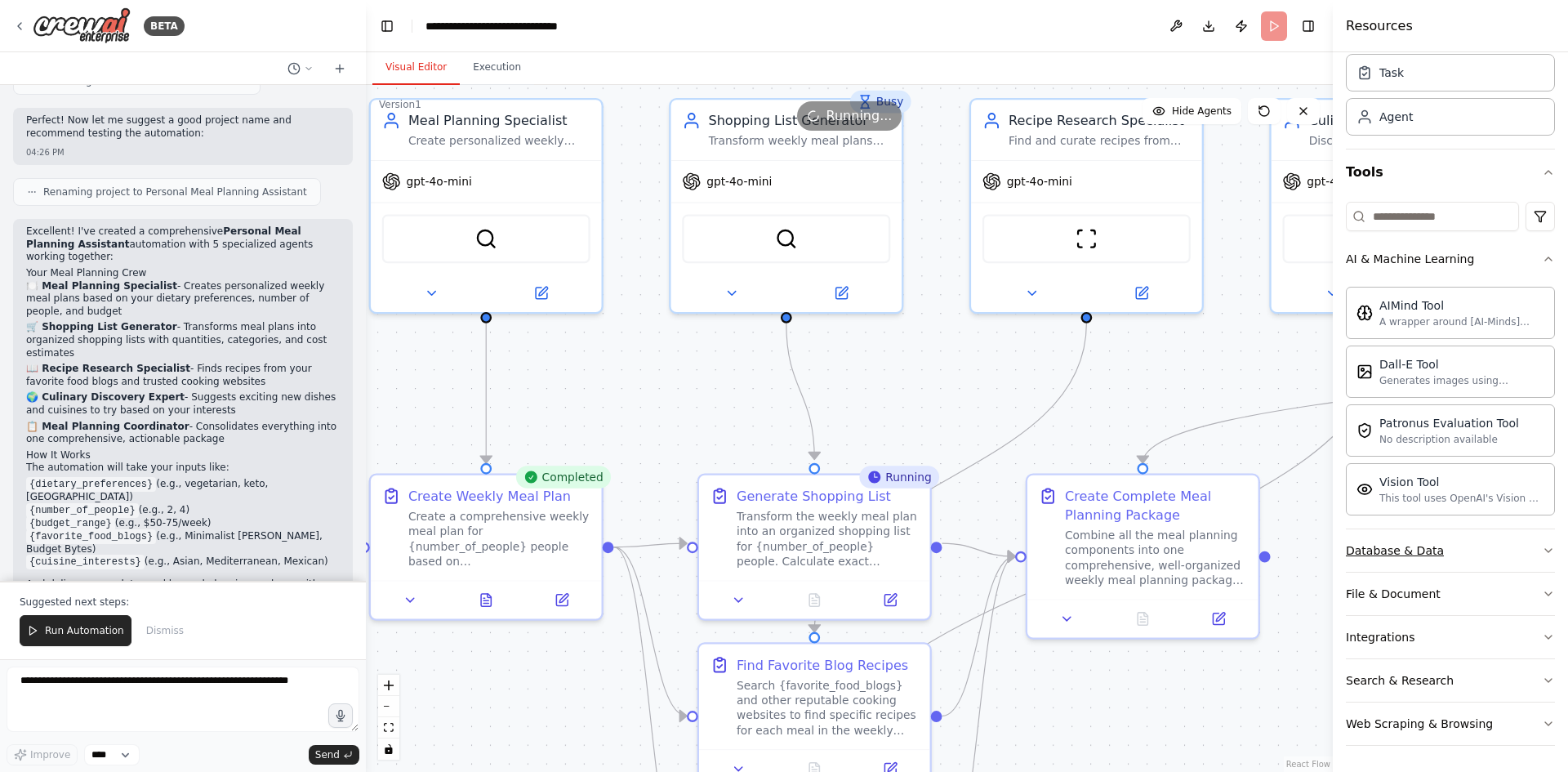
click at [1541, 551] on icon "button" at bounding box center [1548, 551] width 13 height 13
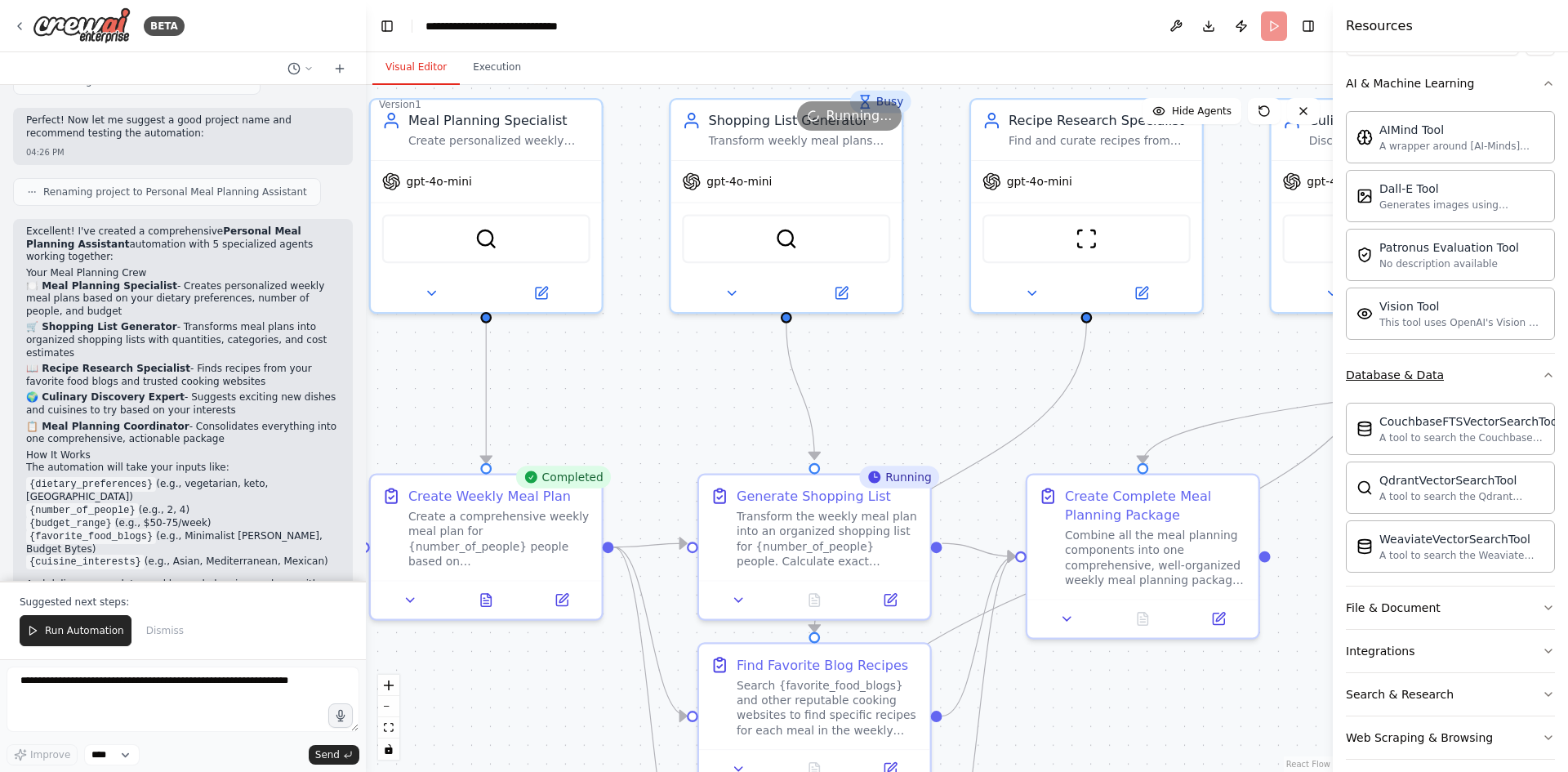
scroll to position [247, 0]
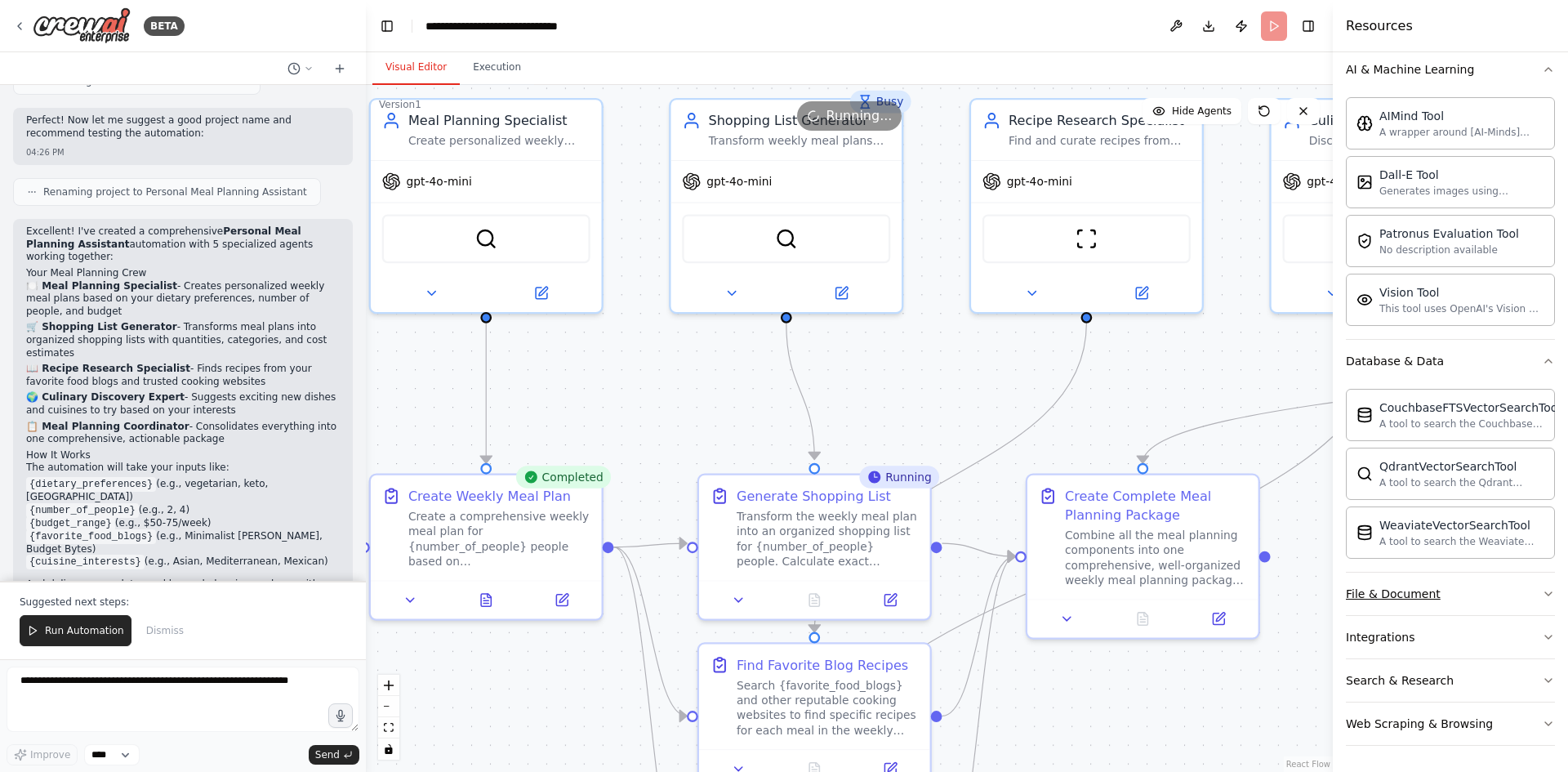
click at [1541, 597] on icon "button" at bounding box center [1548, 594] width 13 height 13
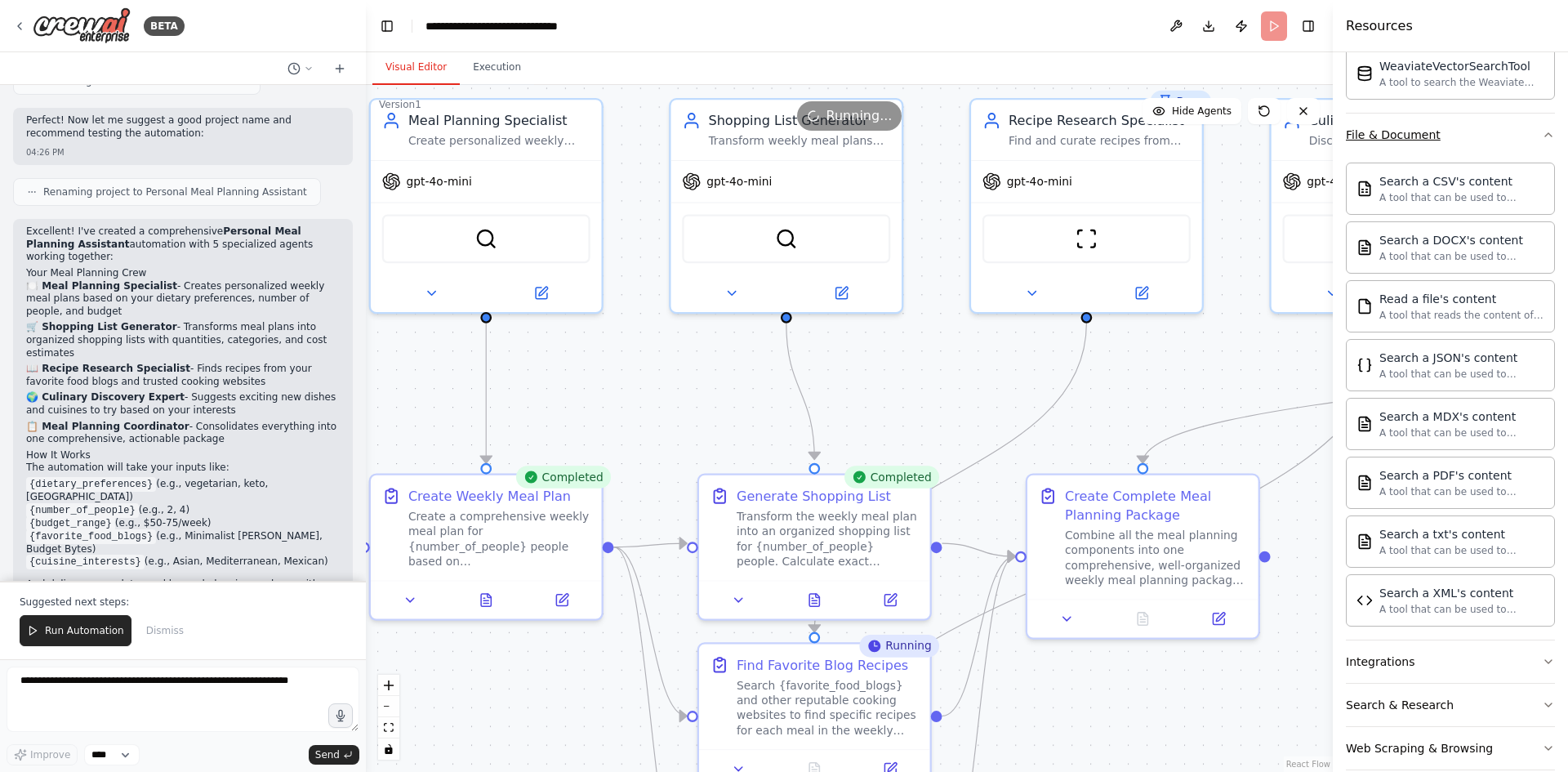
scroll to position [730, 0]
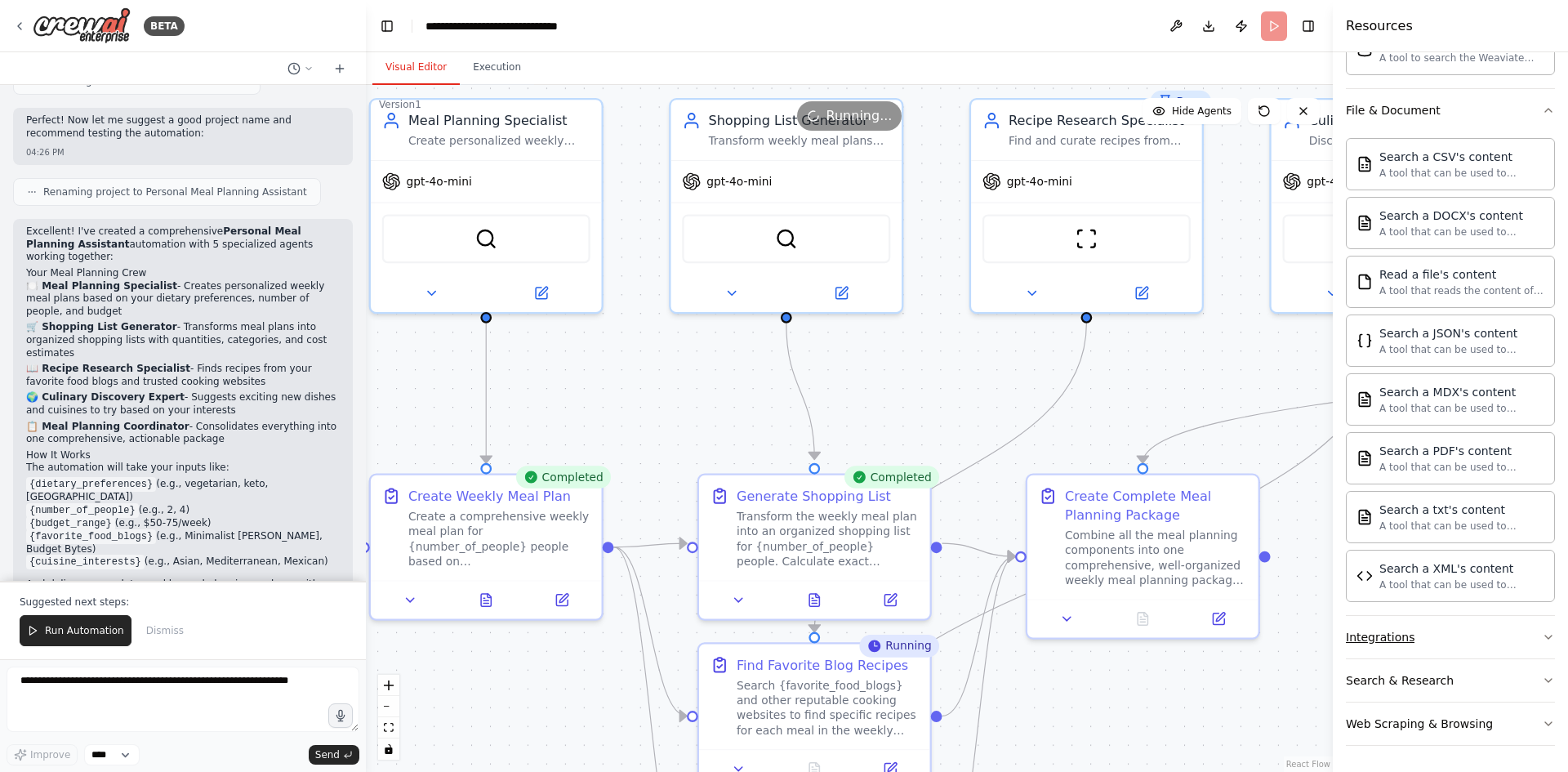
click at [1499, 629] on button "Integrations" at bounding box center [1450, 637] width 209 height 42
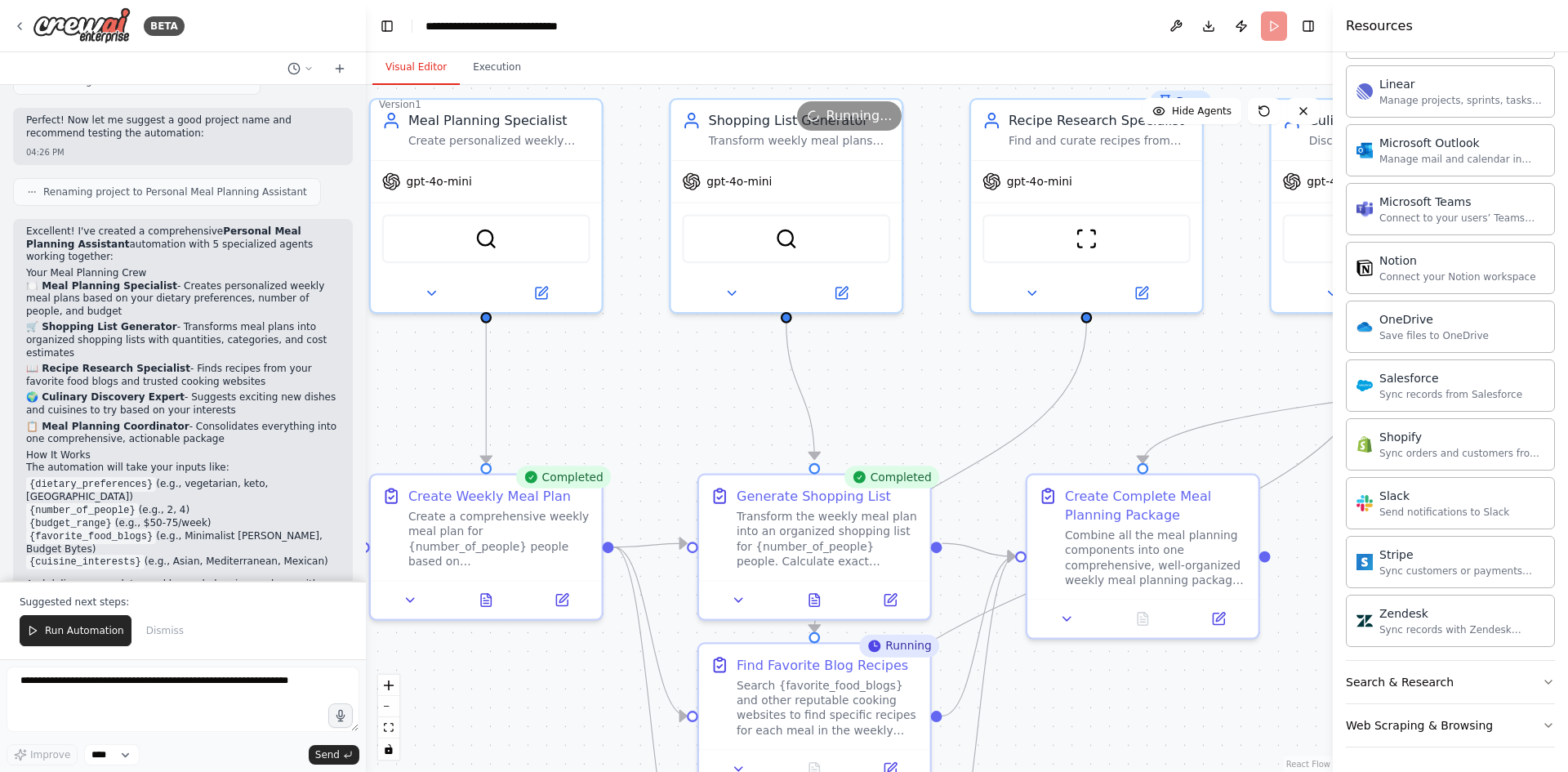
scroll to position [1979, 0]
click at [1477, 680] on button "Search & Research" at bounding box center [1450, 680] width 209 height 42
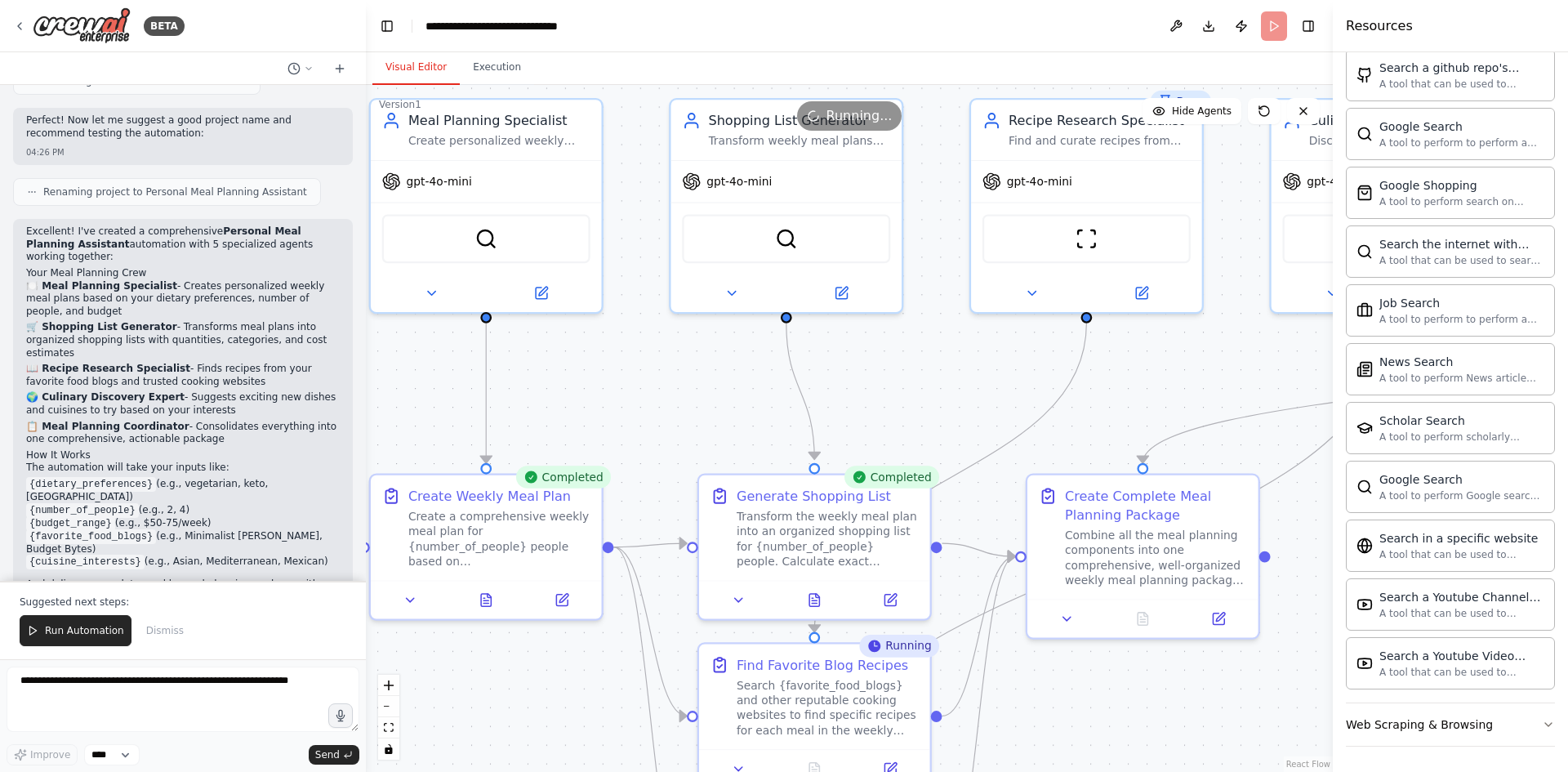
scroll to position [2815, 0]
click at [1451, 726] on div "Web Scraping & Browsing" at bounding box center [1419, 724] width 147 height 17
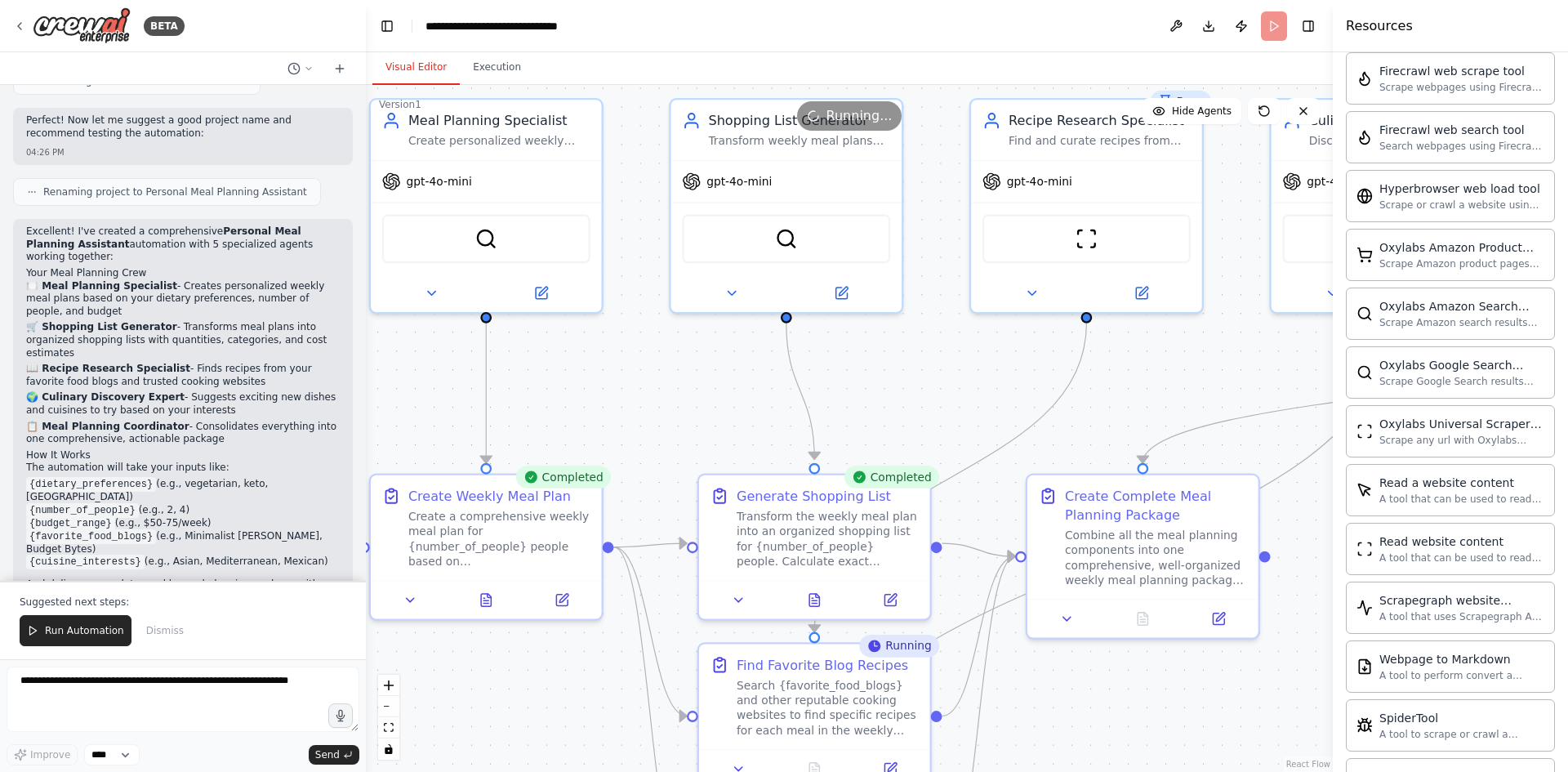
scroll to position [3710, 0]
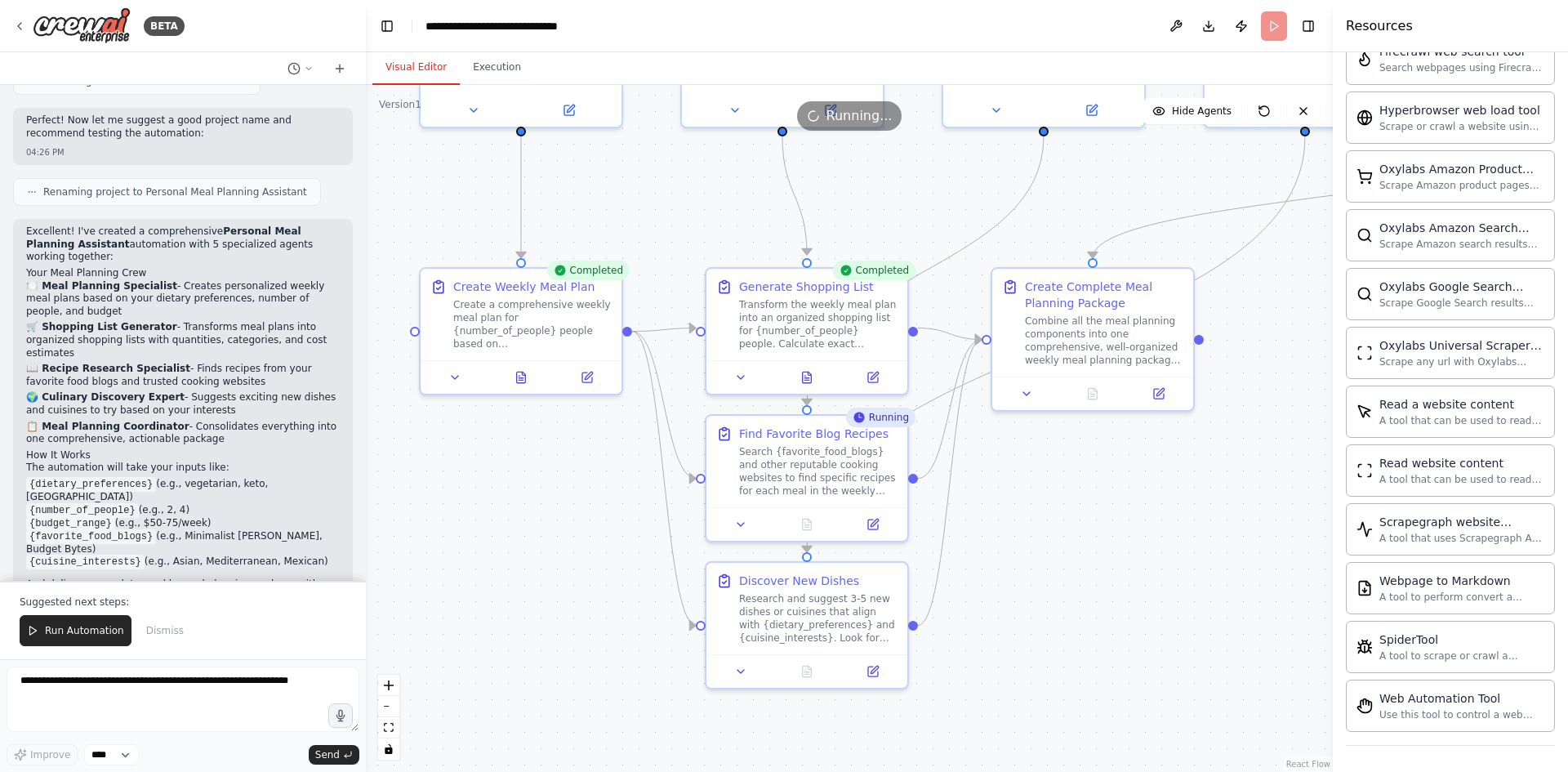
drag, startPoint x: 941, startPoint y: 411, endPoint x: 931, endPoint y: 199, distance: 212.2
click at [931, 199] on div ".deletable-edge-delete-btn { width: 20px; height: 20px; border: 0px solid #ffff…" at bounding box center [849, 428] width 967 height 687
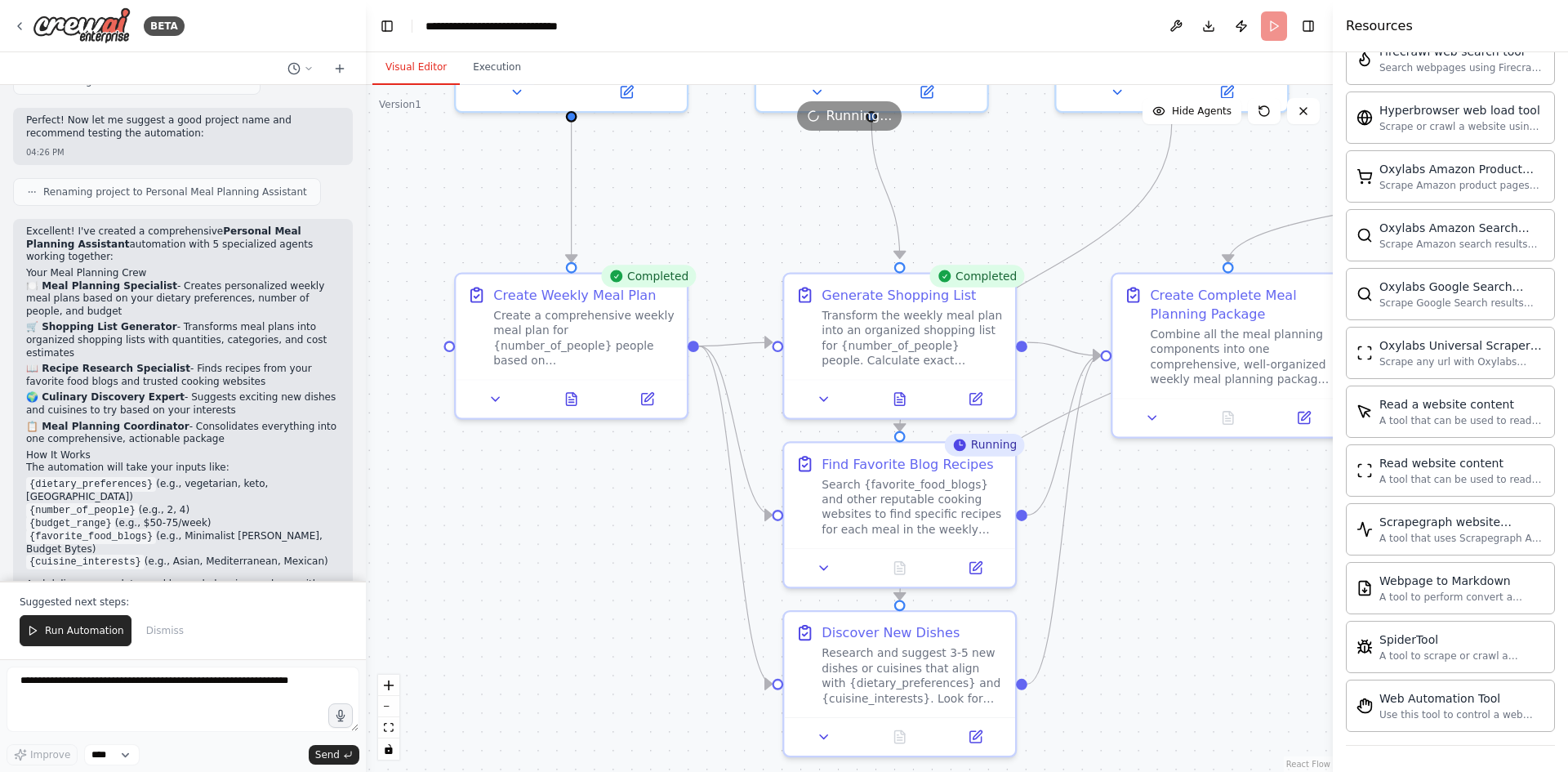
drag, startPoint x: 1036, startPoint y: 459, endPoint x: 1174, endPoint y: 504, distance: 145.2
click at [1174, 504] on div ".deletable-edge-delete-btn { width: 20px; height: 20px; border: 0px solid #ffff…" at bounding box center [849, 428] width 967 height 687
drag, startPoint x: 229, startPoint y: 316, endPoint x: 234, endPoint y: 416, distance: 100.1
click at [230, 465] on div "Excellent! I've created a comprehensive Personal Meal Planning Assistant automa…" at bounding box center [183, 430] width 314 height 411
click at [240, 362] on p "📖 Recipe Research Specialist - Finds recipes from your favorite food blogs and …" at bounding box center [183, 375] width 314 height 25
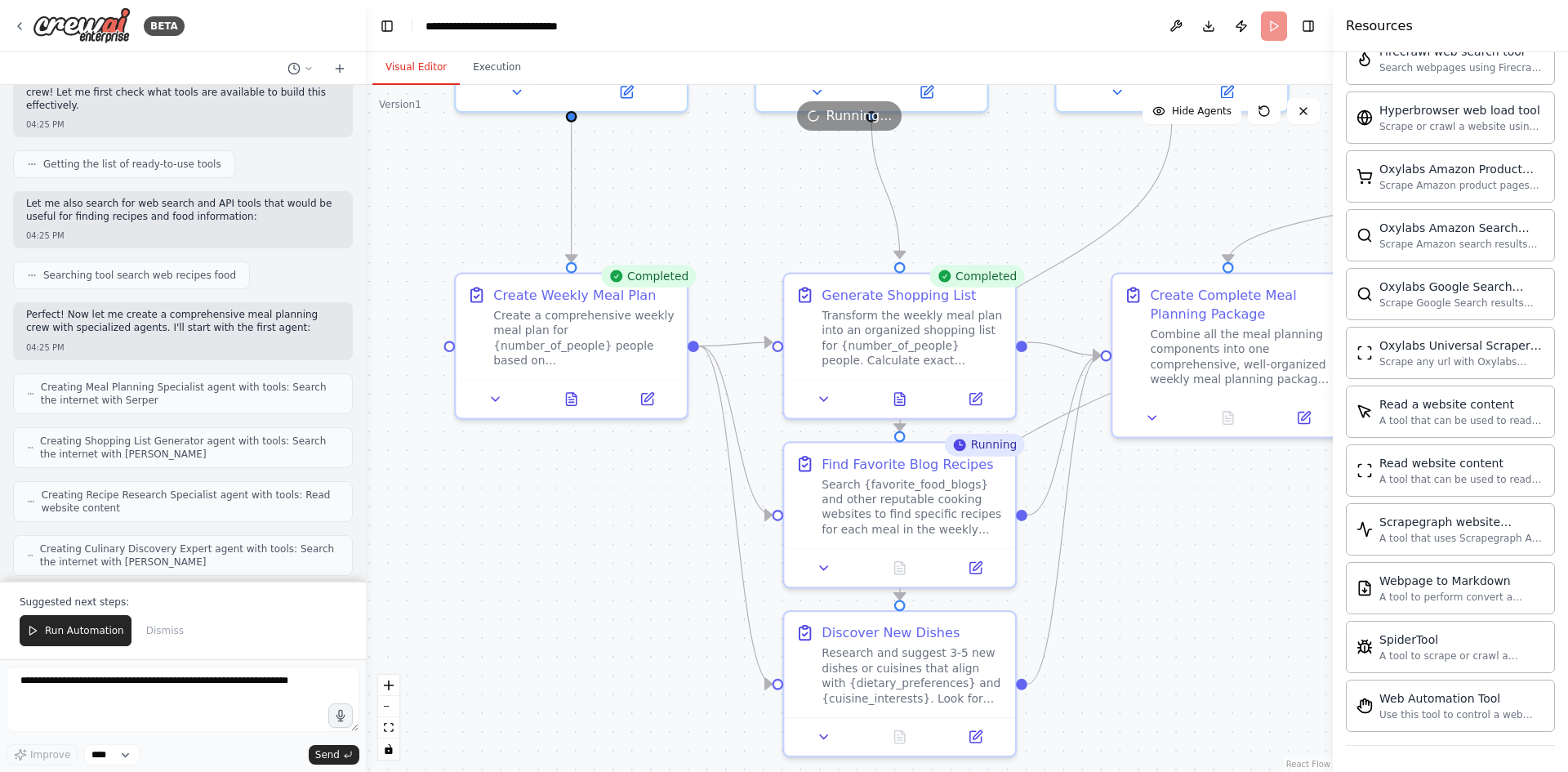
scroll to position [0, 0]
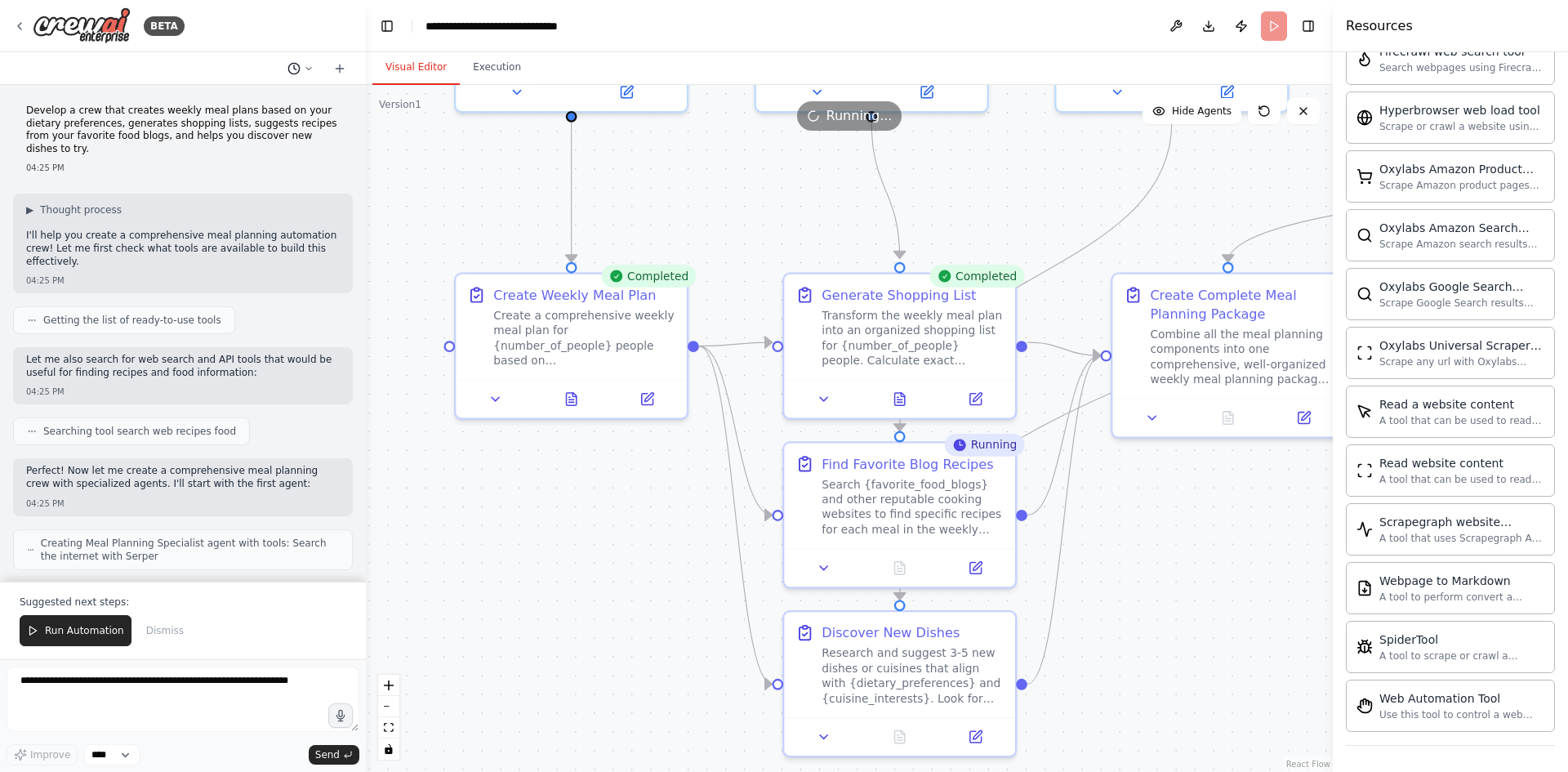
click at [307, 69] on icon at bounding box center [309, 69] width 10 height 10
click at [307, 69] on div at bounding box center [183, 386] width 365 height 772
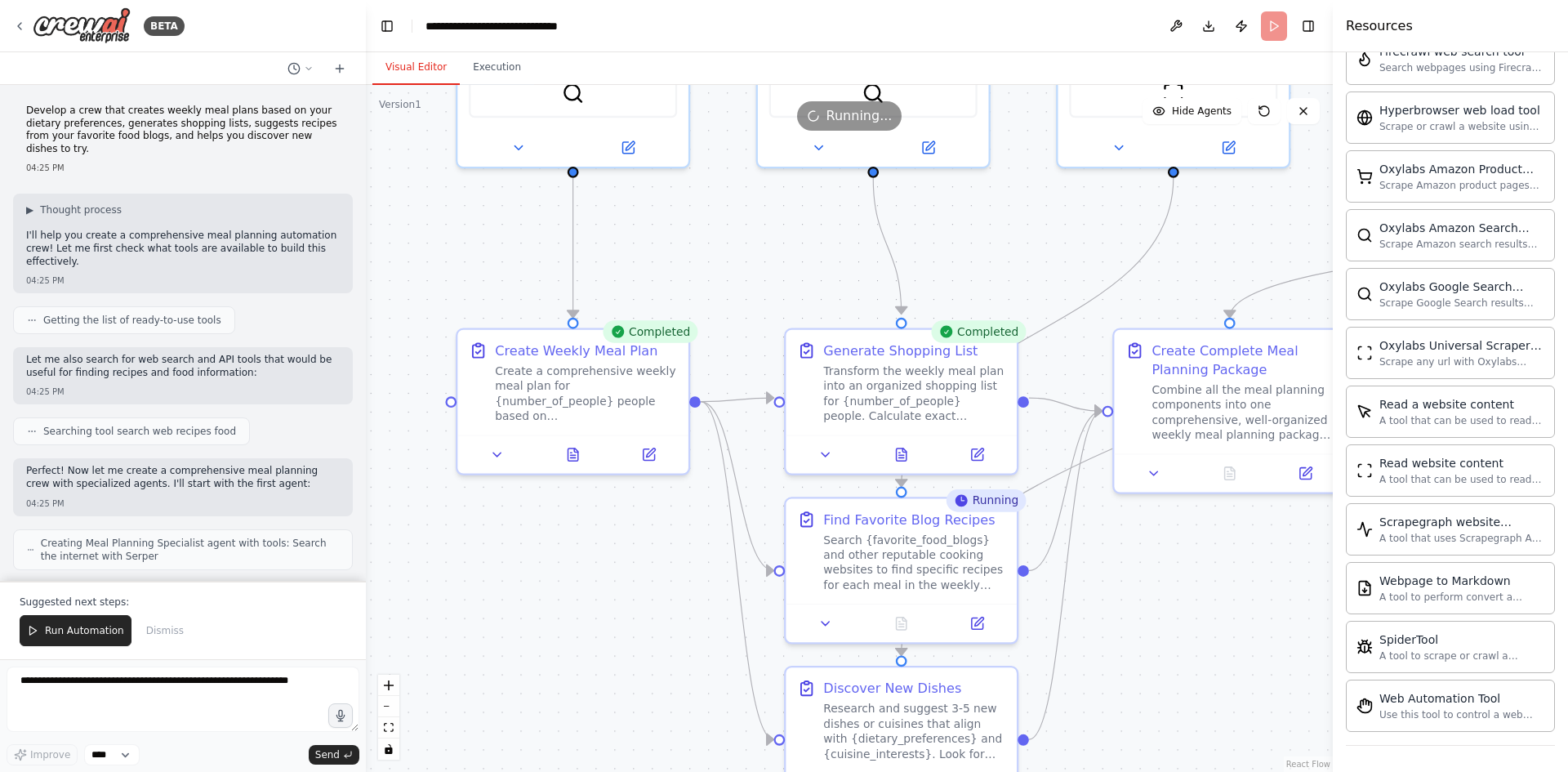
drag, startPoint x: 1065, startPoint y: 178, endPoint x: 1066, endPoint y: 234, distance: 56.0
click at [1066, 234] on div ".deletable-edge-delete-btn { width: 20px; height: 20px; border: 0px solid #ffff…" at bounding box center [849, 428] width 967 height 687
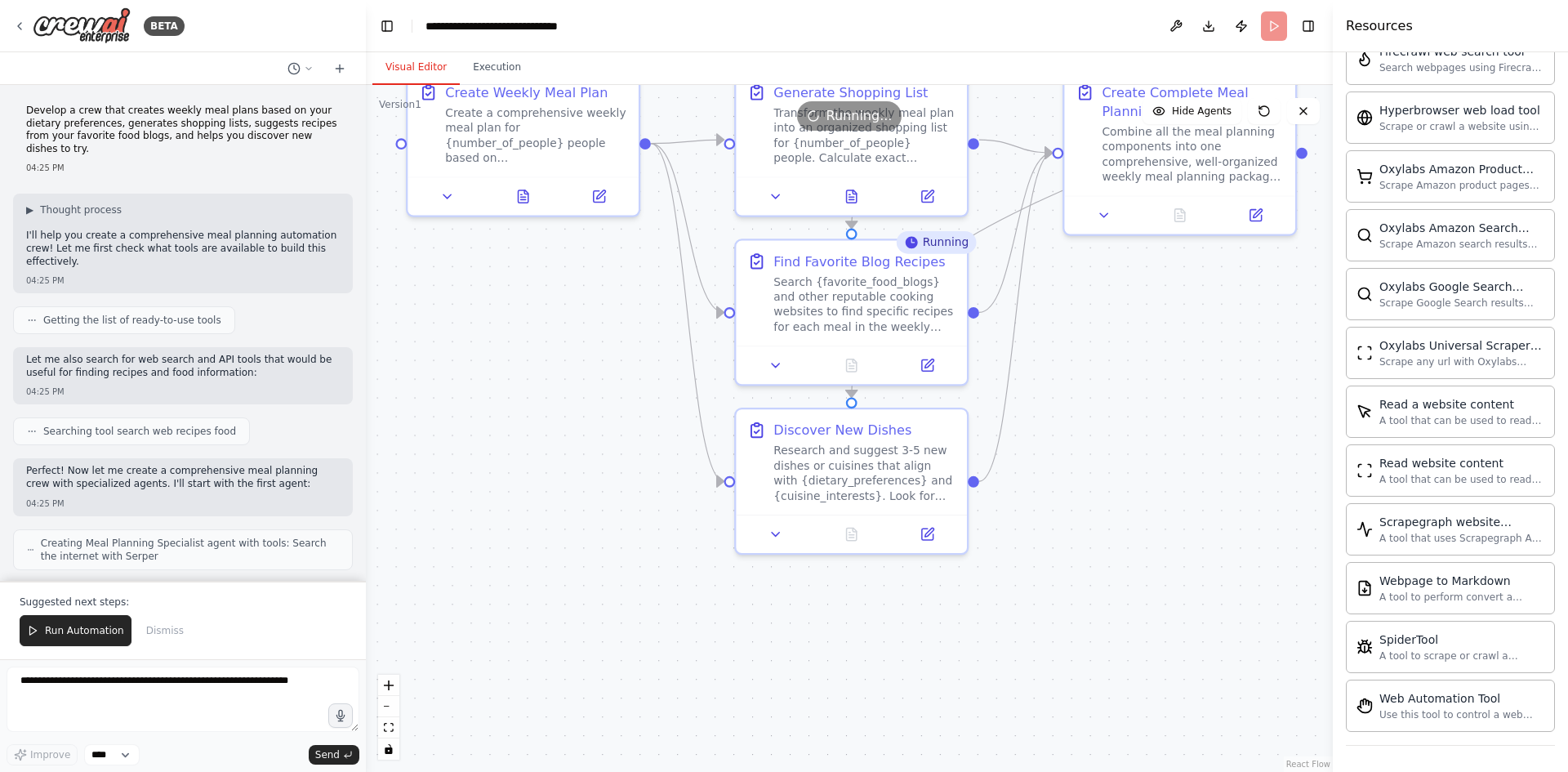
drag, startPoint x: 1178, startPoint y: 652, endPoint x: 1129, endPoint y: 395, distance: 261.6
click at [1129, 395] on div ".deletable-edge-delete-btn { width: 20px; height: 20px; border: 0px solid #ffff…" at bounding box center [849, 428] width 967 height 687
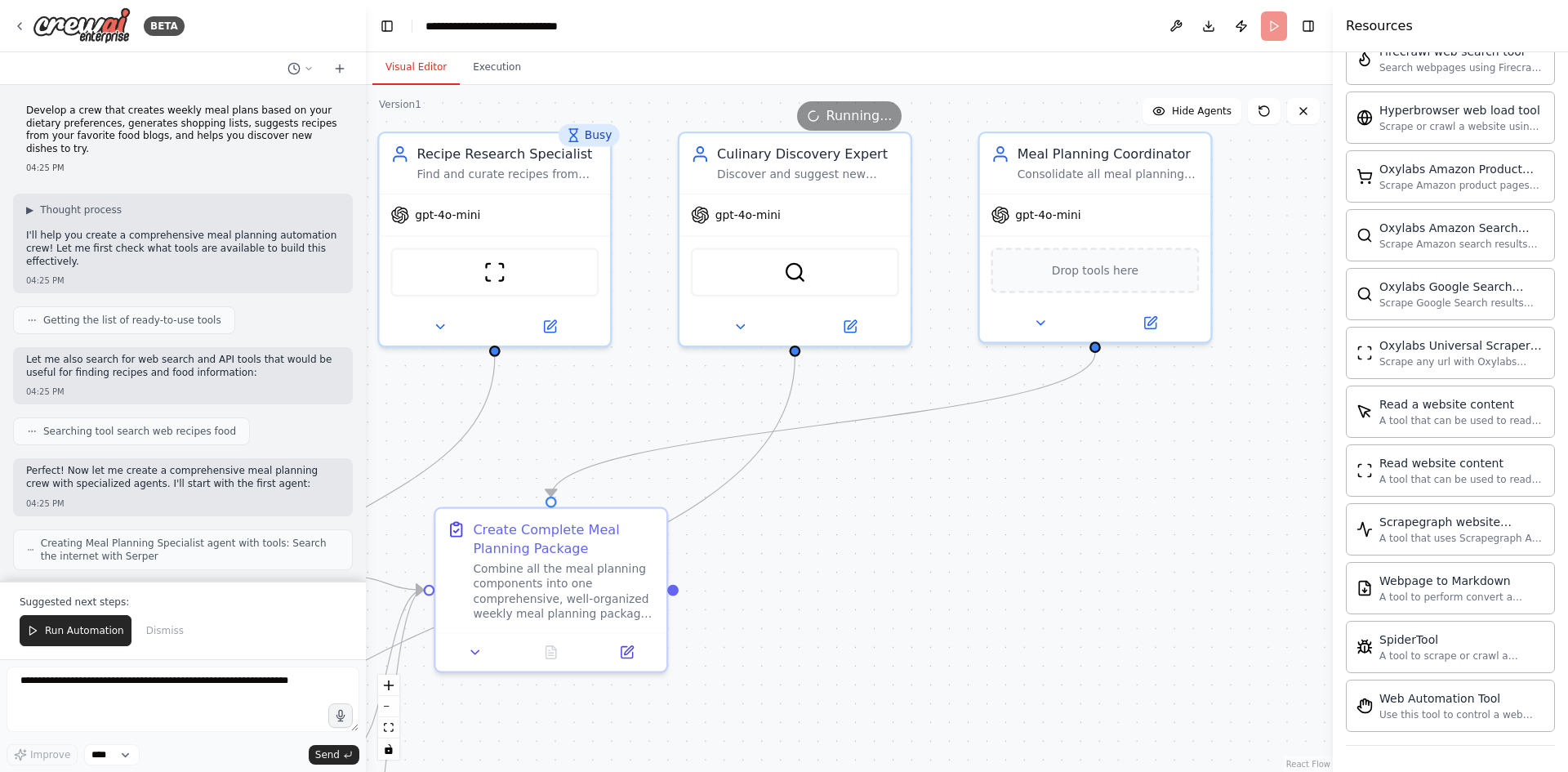
drag, startPoint x: 1160, startPoint y: 359, endPoint x: 533, endPoint y: 782, distance: 756.3
click at [533, 771] on html "BETA Develop a crew that creates weekly meal plans based on your dietary prefer…" at bounding box center [784, 386] width 1568 height 772
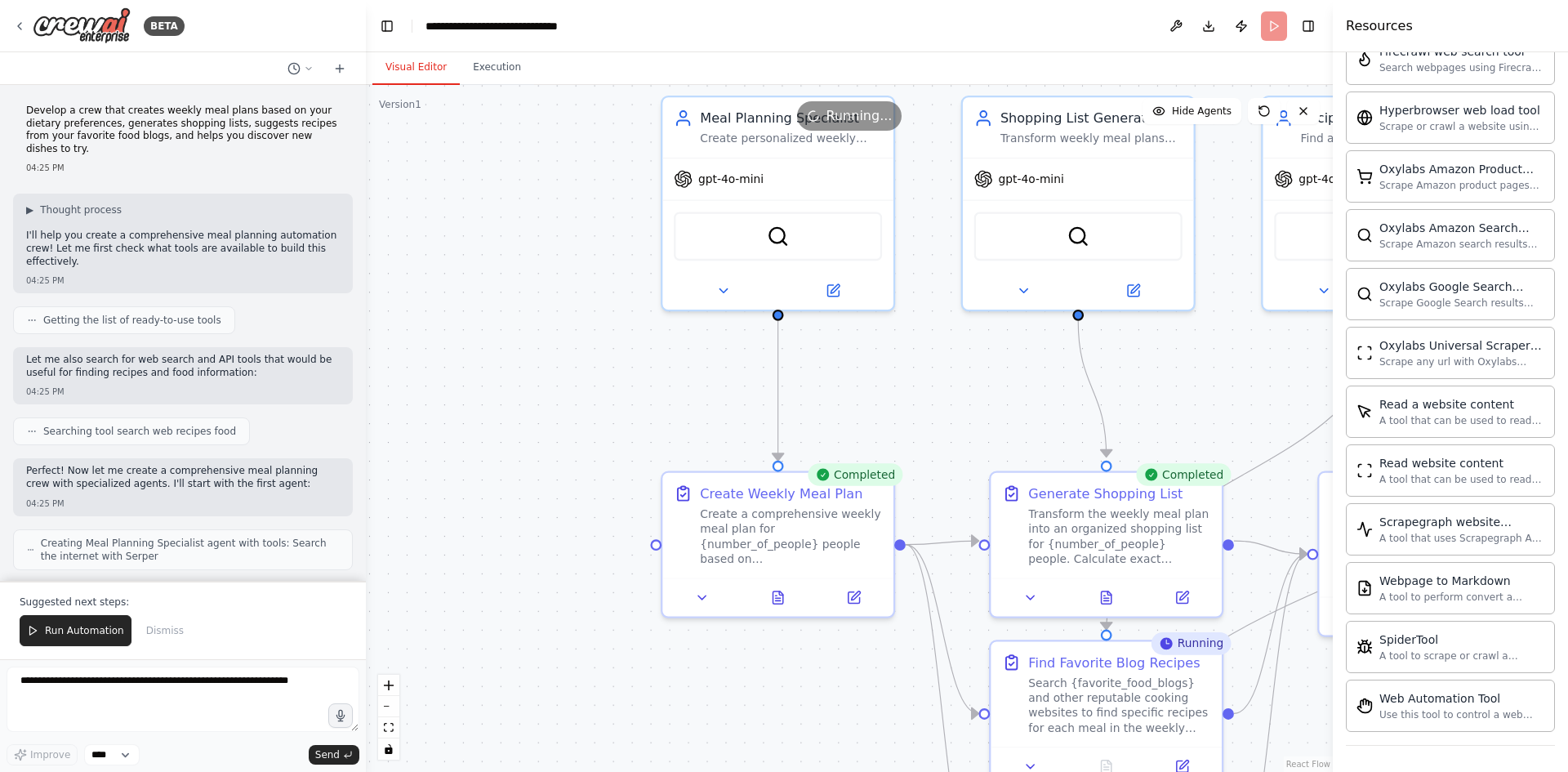
drag, startPoint x: 870, startPoint y: 650, endPoint x: 1754, endPoint y: 613, distance: 884.8
click at [1567, 613] on html "BETA Develop a crew that creates weekly meal plans based on your dietary prefer…" at bounding box center [784, 386] width 1568 height 772
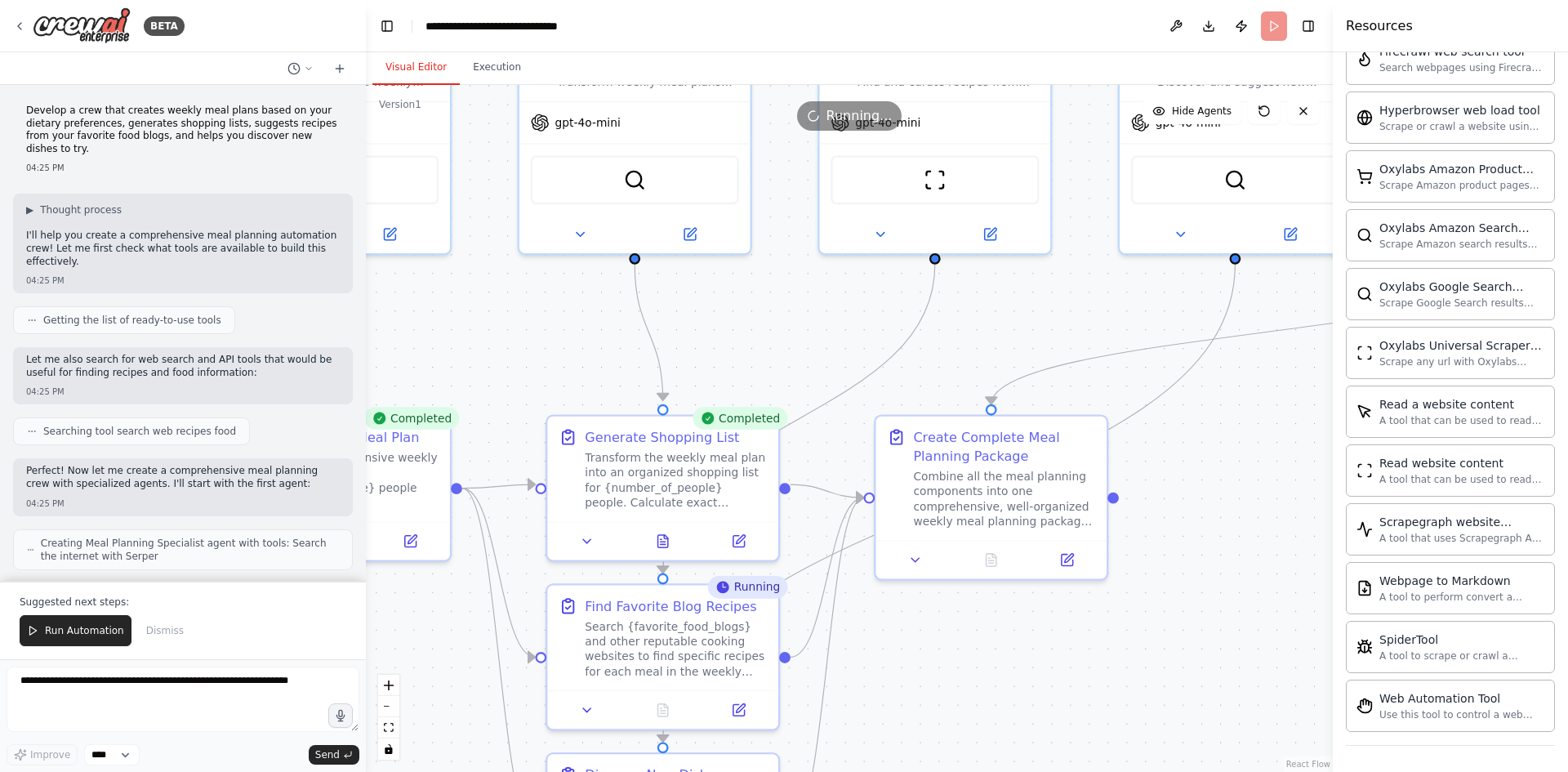
drag, startPoint x: 649, startPoint y: 411, endPoint x: 206, endPoint y: 356, distance: 446.4
click at [206, 356] on div "BETA Develop a crew that creates weekly meal plans based on your dietary prefer…" at bounding box center [784, 386] width 1568 height 772
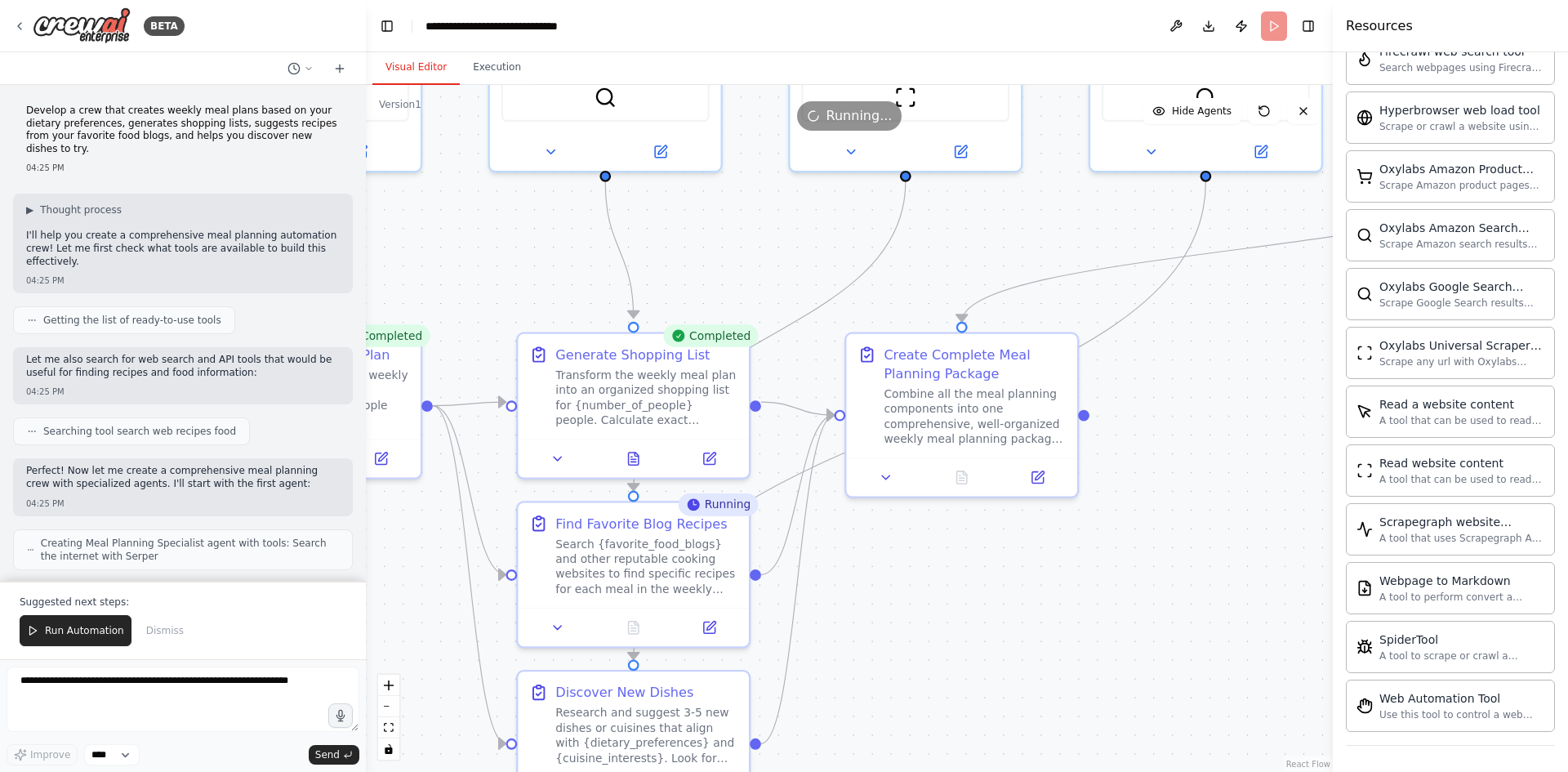
drag, startPoint x: 1238, startPoint y: 461, endPoint x: 1209, endPoint y: 379, distance: 87.0
click at [1209, 379] on div ".deletable-edge-delete-btn { width: 20px; height: 20px; border: 0px solid #ffff…" at bounding box center [849, 428] width 967 height 687
click at [788, 319] on icon "Edge from 18f267fd-f7f0-4d32-8533-5265ba4e7e43 to 158eeb26-6fb2-44d0-b7c9-ed539…" at bounding box center [769, 337] width 272 height 309
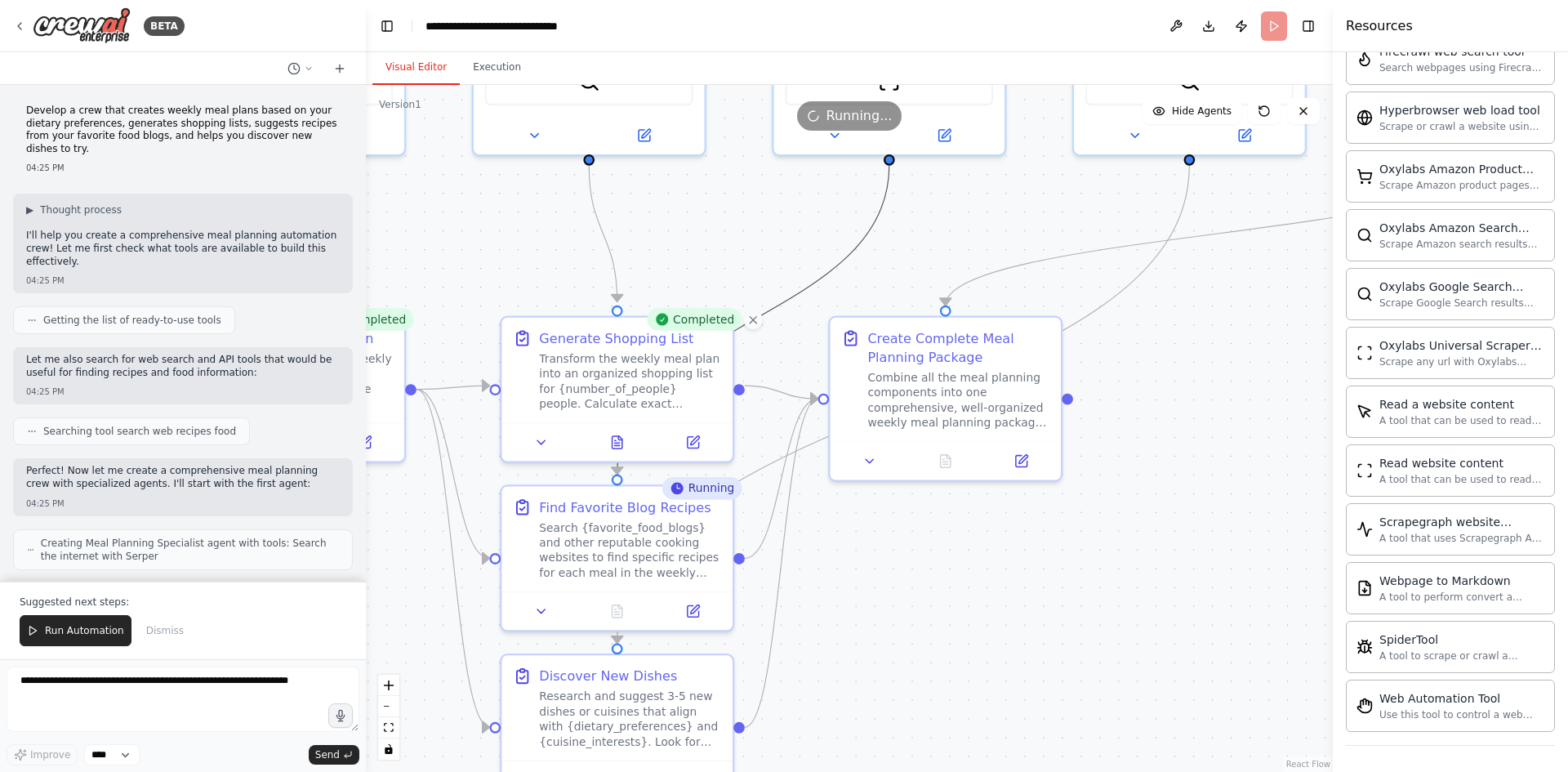
drag, startPoint x: 1003, startPoint y: 673, endPoint x: 987, endPoint y: 656, distance: 23.3
click at [987, 656] on div ".deletable-edge-delete-btn { width: 20px; height: 20px; border: 0px solid #ffff…" at bounding box center [849, 428] width 967 height 687
click at [986, 662] on div ".deletable-edge-delete-btn { width: 20px; height: 20px; border: 0px solid #ffff…" at bounding box center [849, 428] width 967 height 687
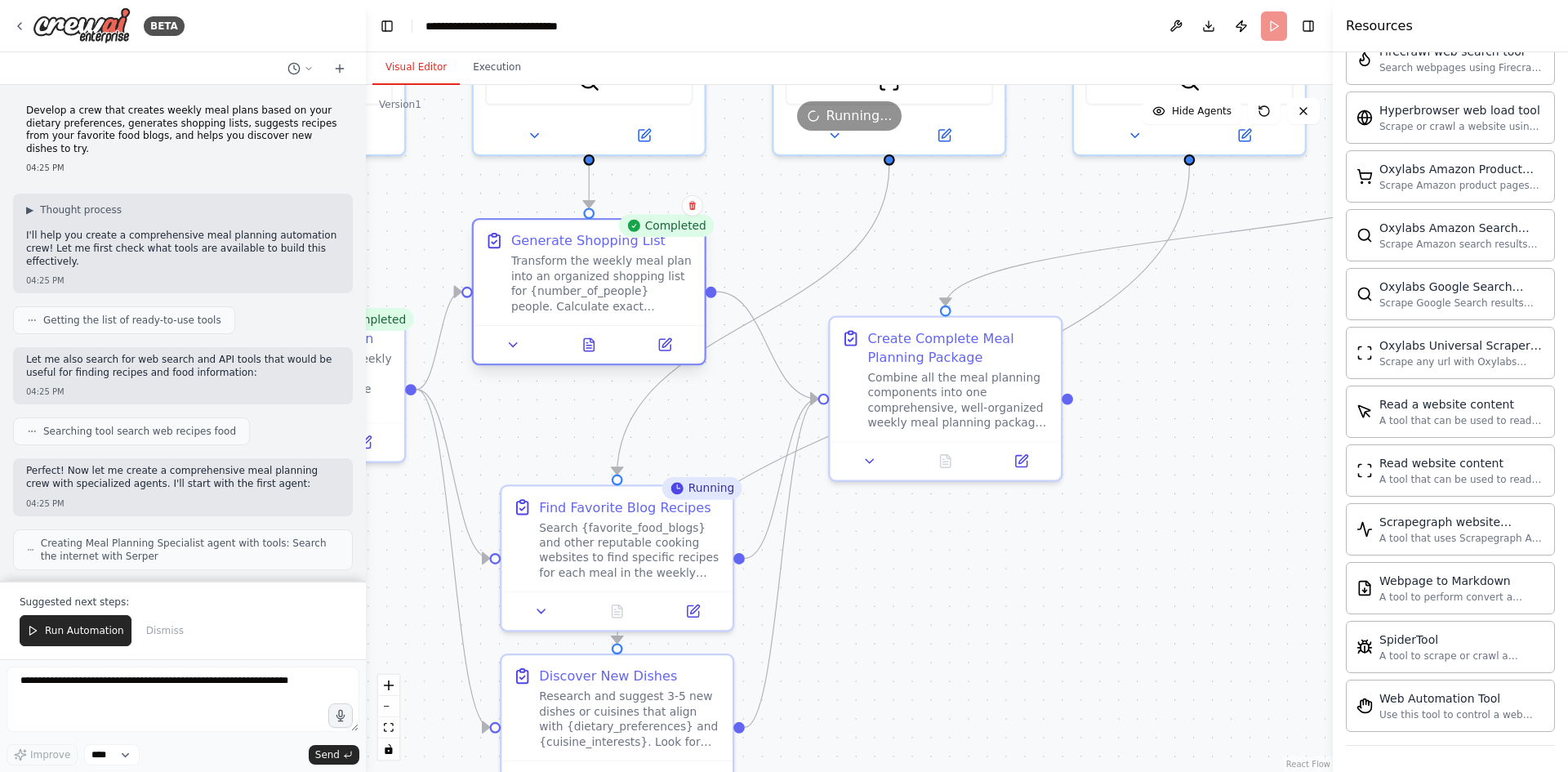
drag, startPoint x: 609, startPoint y: 376, endPoint x: 583, endPoint y: 288, distance: 91.8
click at [583, 288] on div "Transform the weekly meal plan into an organized shopping list for {number_of_p…" at bounding box center [601, 284] width 182 height 61
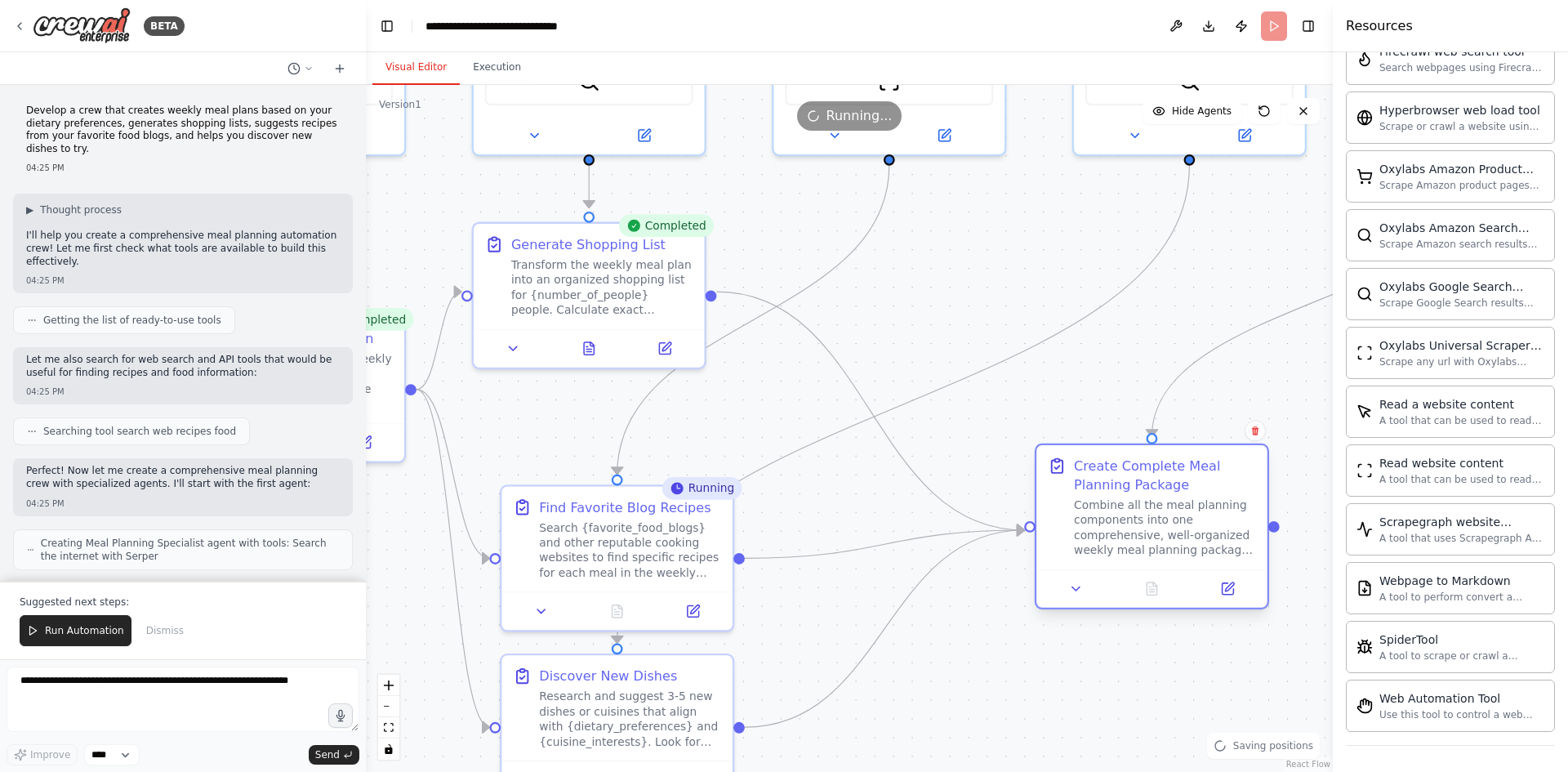
drag, startPoint x: 966, startPoint y: 428, endPoint x: 1134, endPoint y: 538, distance: 200.8
click at [1134, 538] on div "Combine all the meal planning components into one comprehensive, well-organized…" at bounding box center [1164, 528] width 182 height 61
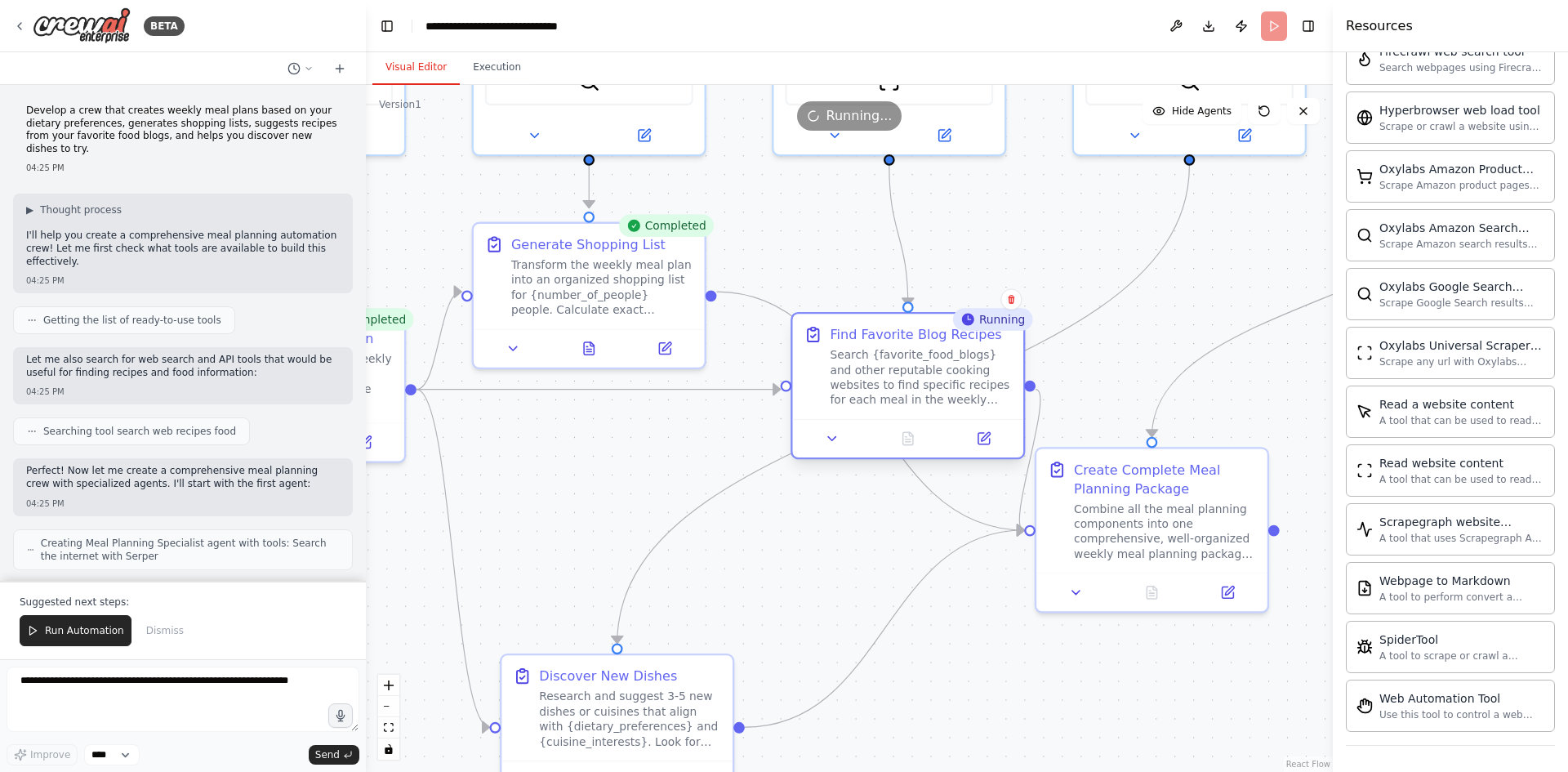
drag, startPoint x: 603, startPoint y: 563, endPoint x: 894, endPoint y: 393, distance: 337.0
click at [894, 393] on div "Search {favorite_food_blogs} and other reputable cooking websites to find speci…" at bounding box center [920, 378] width 182 height 61
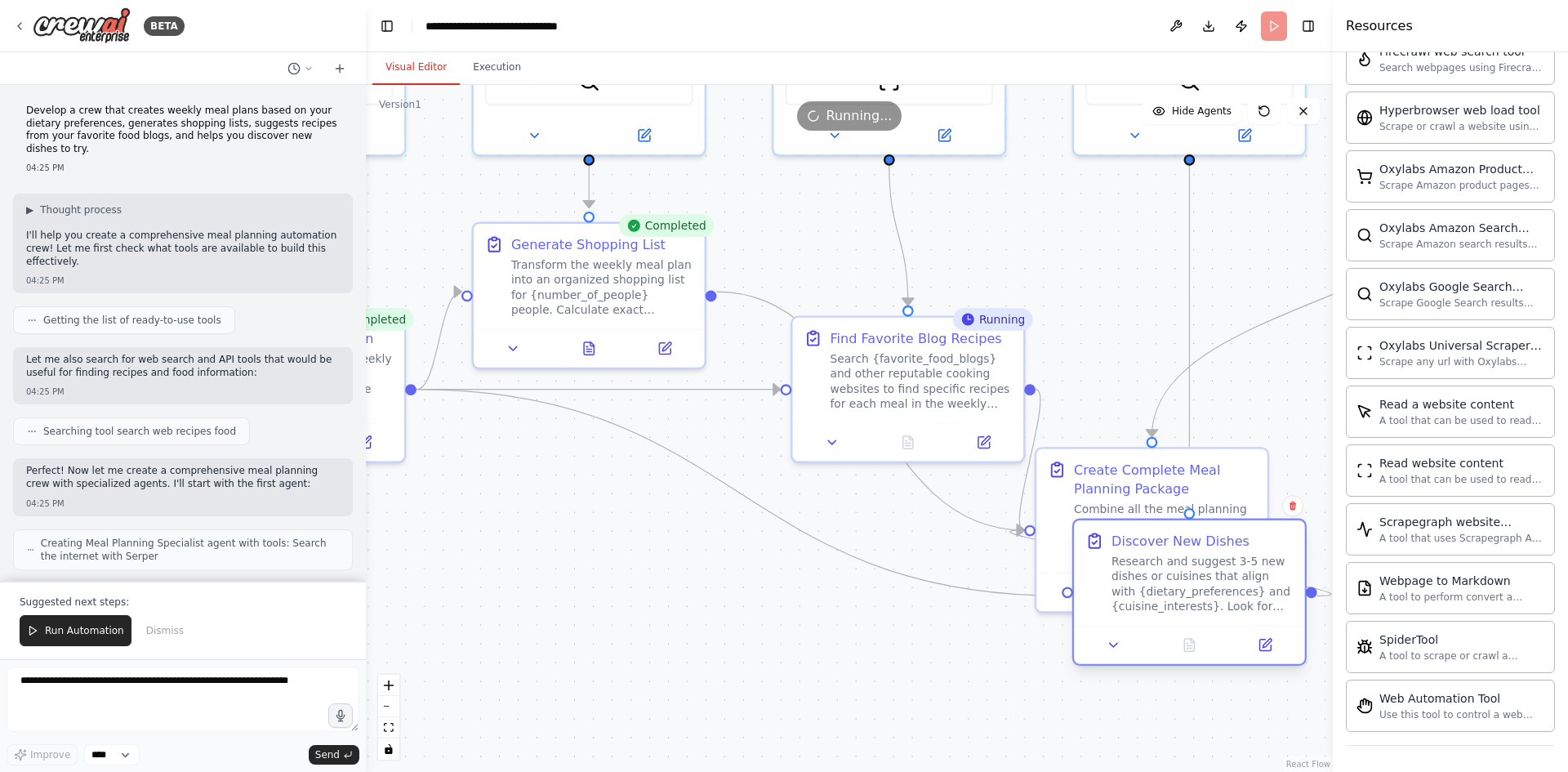
drag, startPoint x: 625, startPoint y: 710, endPoint x: 1213, endPoint y: 566, distance: 605.4
click at [1213, 566] on div "Research and suggest 3-5 new dishes or cuisines that align with {dietary_prefer…" at bounding box center [1202, 584] width 182 height 61
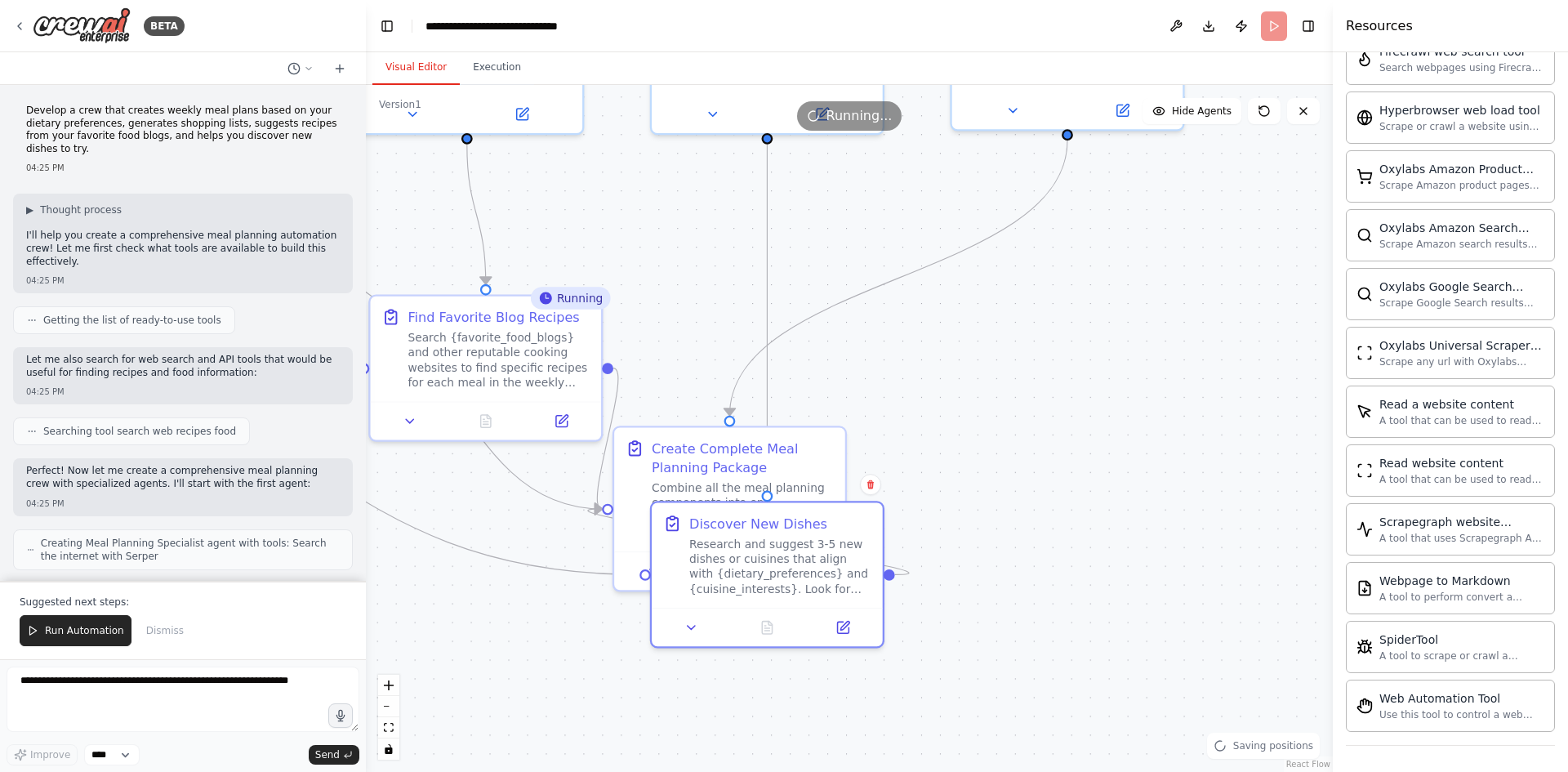
drag, startPoint x: 751, startPoint y: 642, endPoint x: 329, endPoint y: 620, distance: 422.6
click at [329, 620] on div "BETA Develop a crew that creates weekly meal plans based on your dietary prefer…" at bounding box center [784, 386] width 1568 height 772
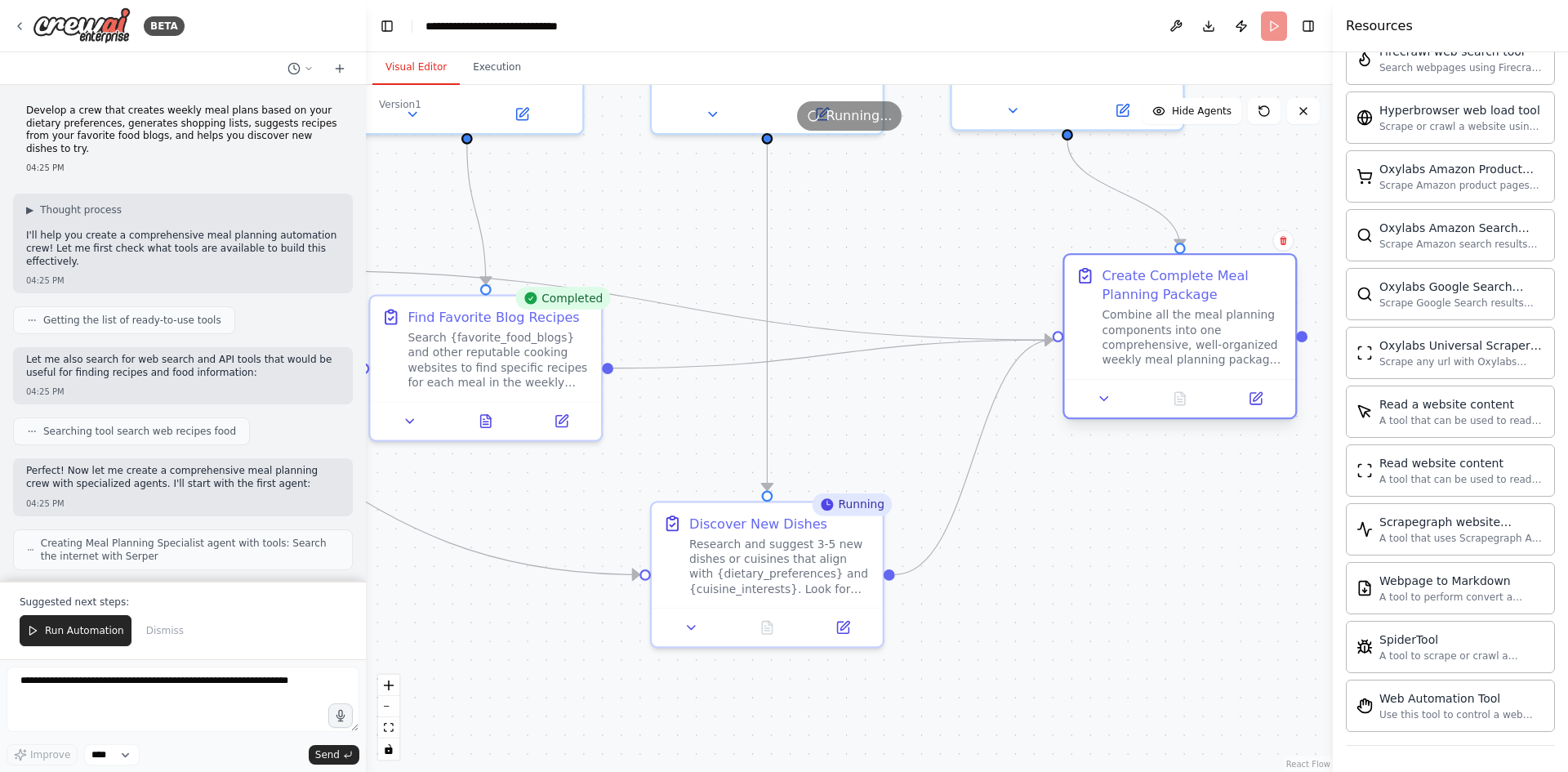
drag, startPoint x: 692, startPoint y: 472, endPoint x: 1147, endPoint y: 297, distance: 487.5
click at [1147, 297] on div "Create Complete Meal Planning Package" at bounding box center [1192, 284] width 182 height 37
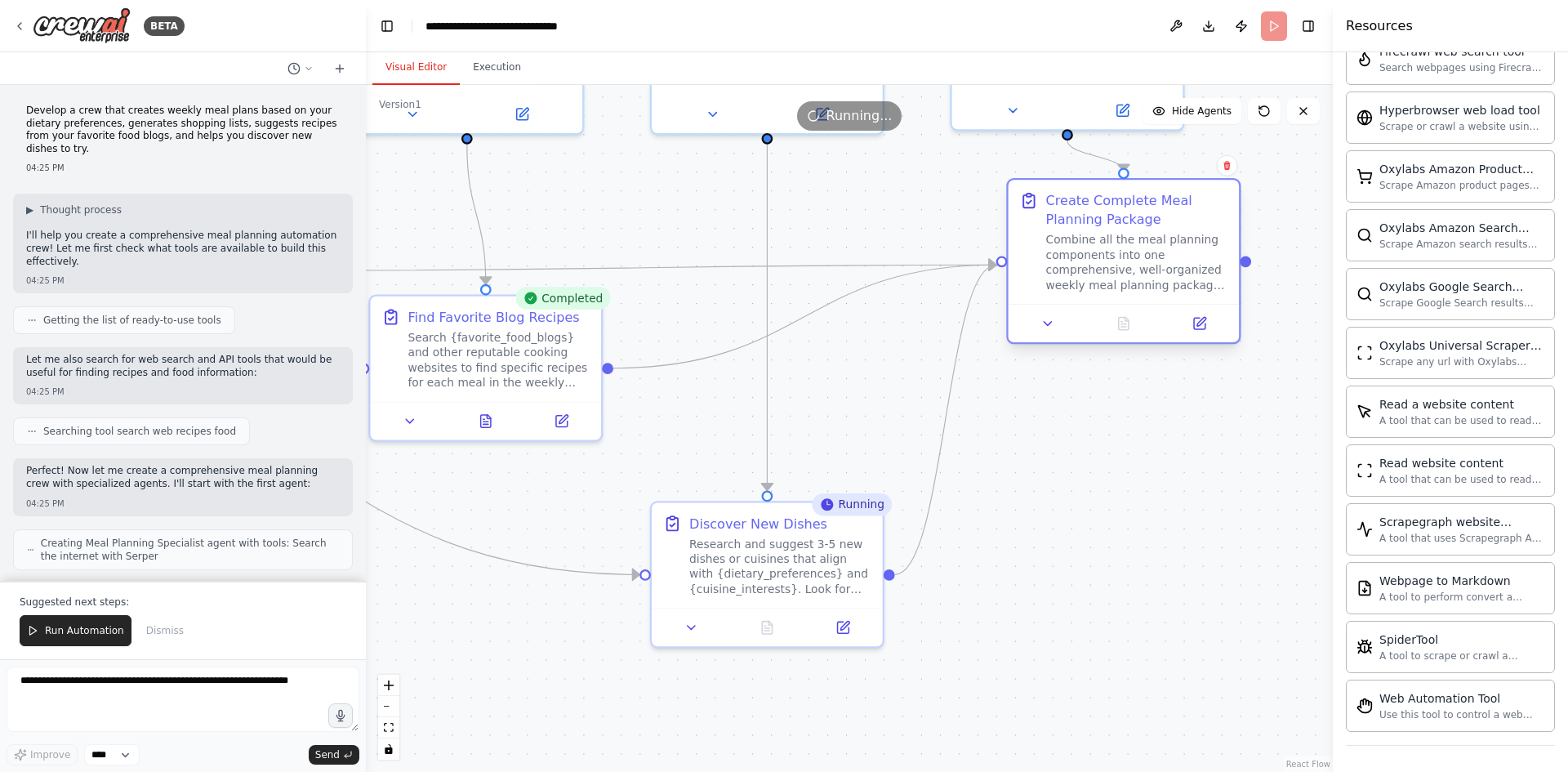
drag, startPoint x: 1150, startPoint y: 321, endPoint x: 1098, endPoint y: 248, distance: 89.6
click at [1098, 248] on div "Combine all the meal planning components into one comprehensive, well-organized…" at bounding box center [1136, 263] width 182 height 61
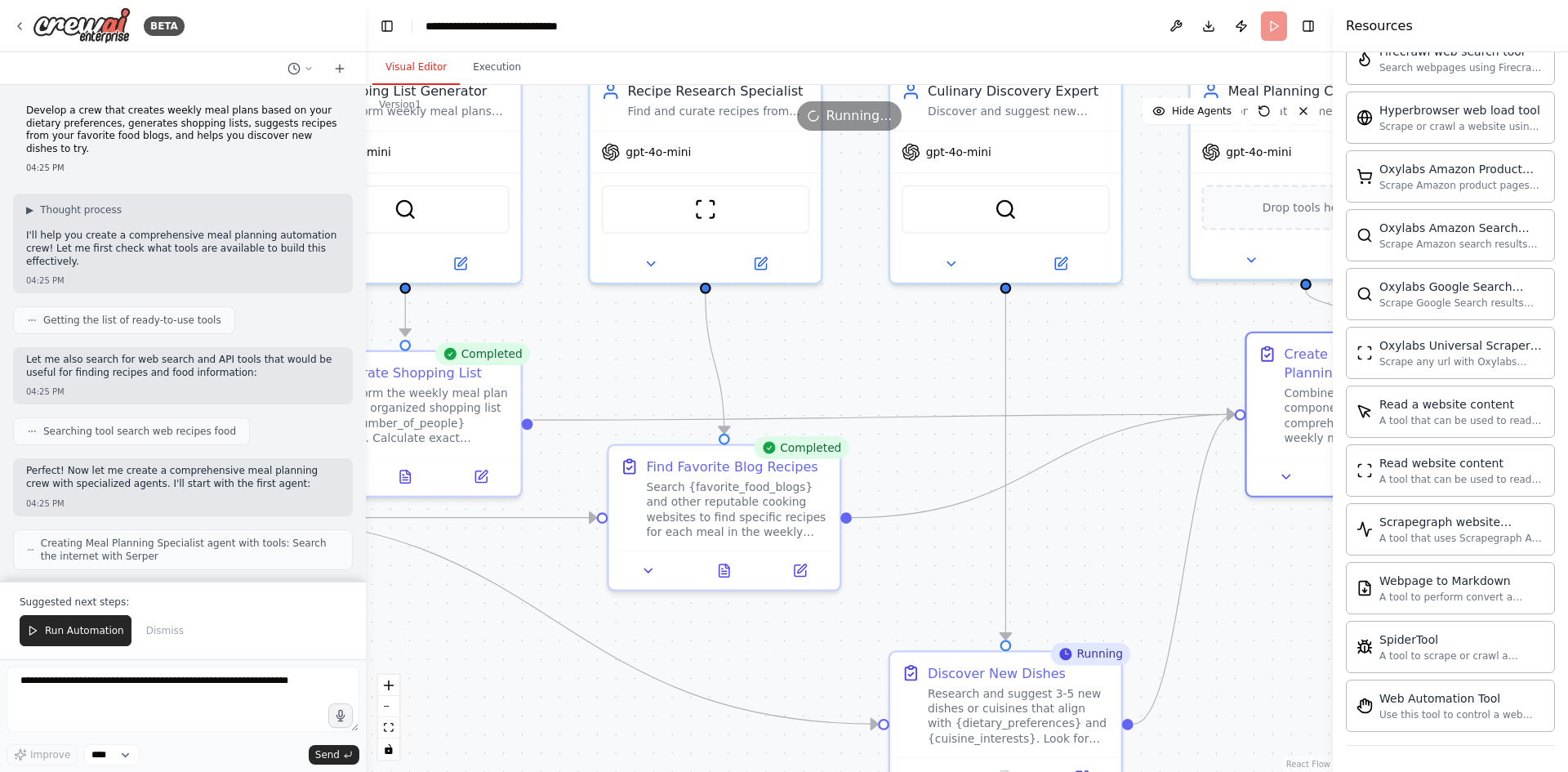
drag, startPoint x: 1060, startPoint y: 534, endPoint x: 1297, endPoint y: 685, distance: 281.0
click at [1297, 685] on div ".deletable-edge-delete-btn { width: 20px; height: 20px; border: 0px solid #ffff…" at bounding box center [849, 428] width 967 height 687
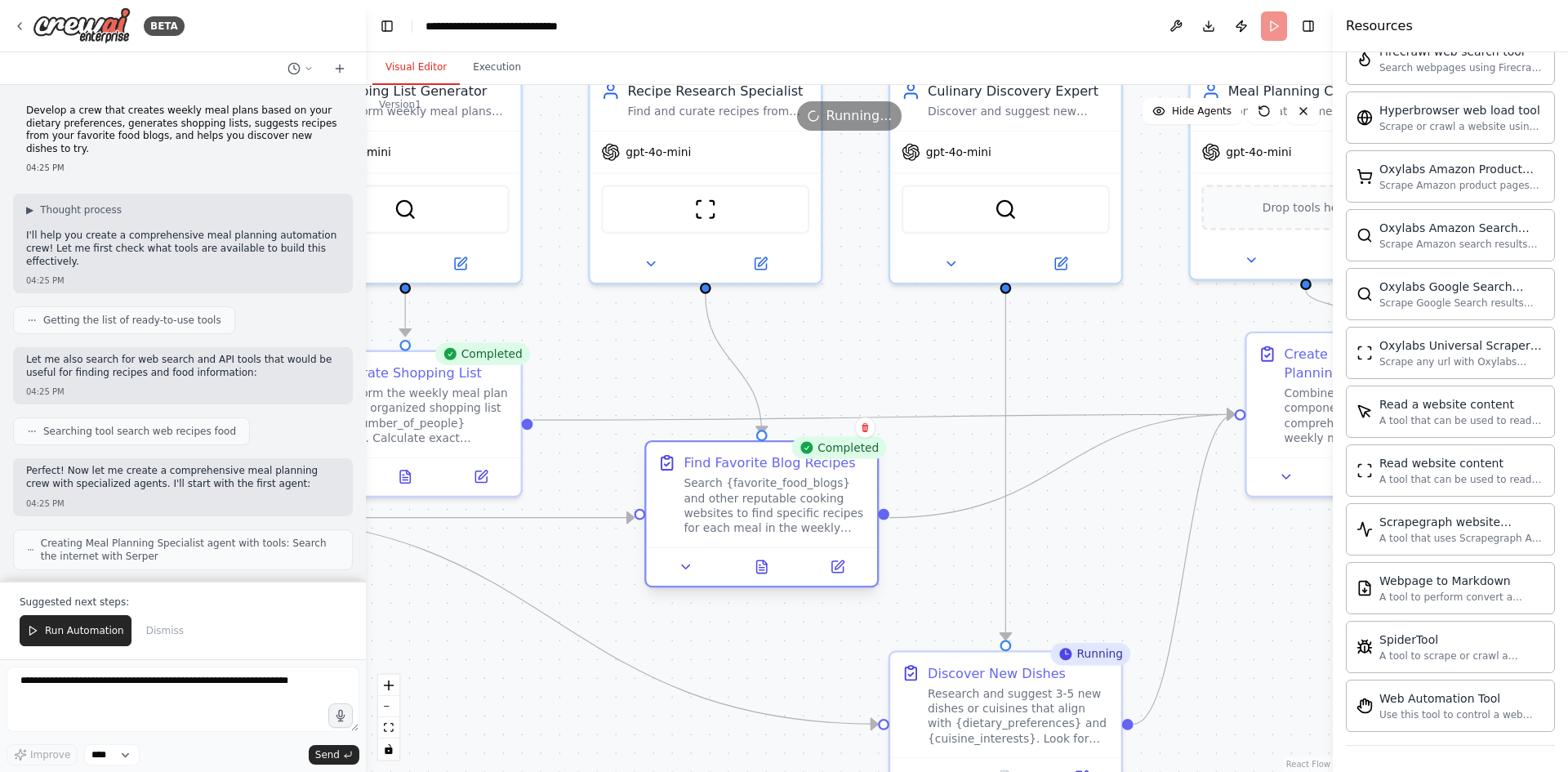
drag, startPoint x: 733, startPoint y: 544, endPoint x: 772, endPoint y: 534, distance: 40.3
click at [772, 534] on div "Find Favorite Blog Recipes Search {favorite_food_blogs} and other reputable coo…" at bounding box center [762, 494] width 231 height 106
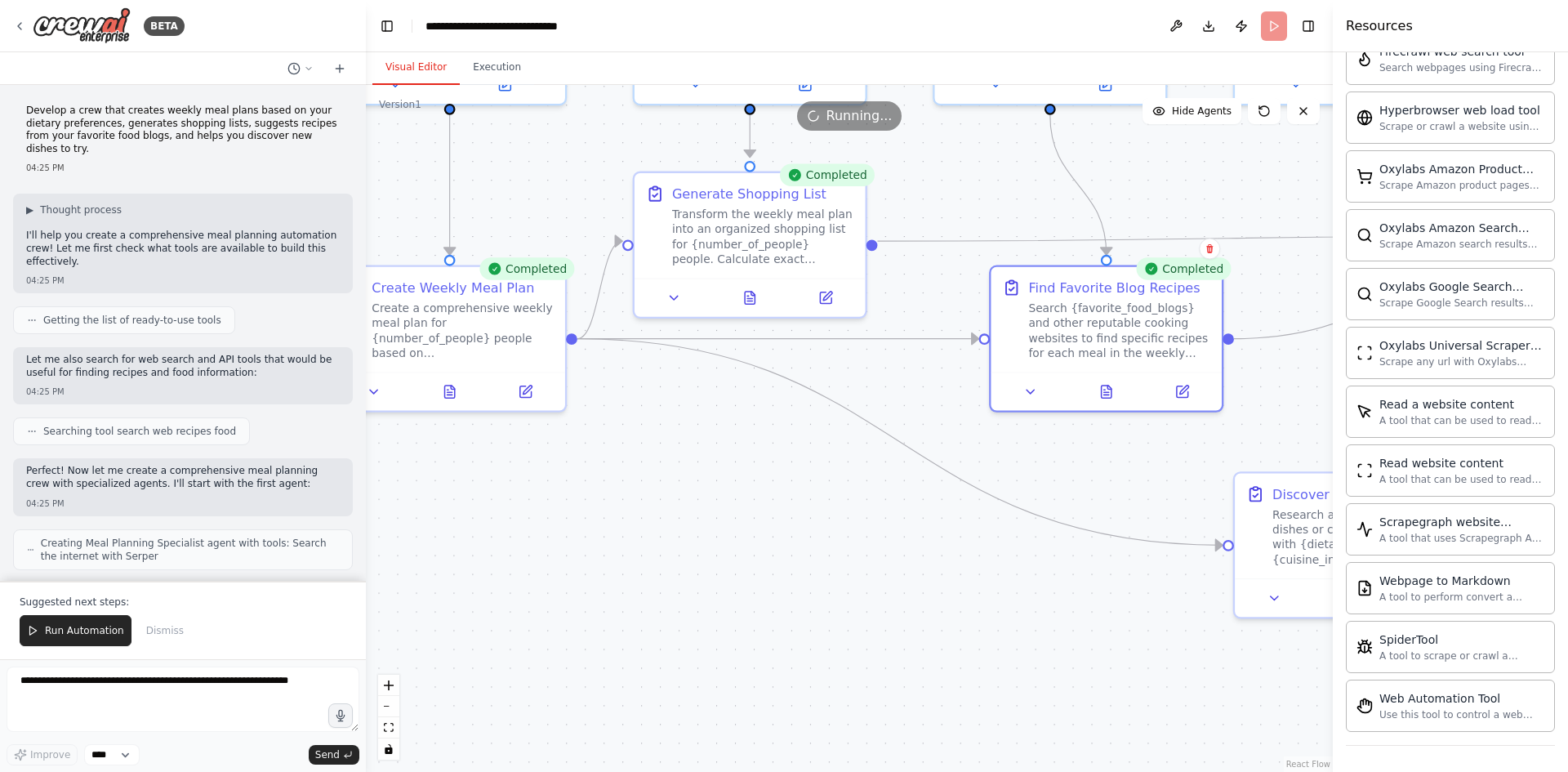
drag, startPoint x: 737, startPoint y: 646, endPoint x: 1082, endPoint y: 466, distance: 389.1
click at [1082, 466] on div ".deletable-edge-delete-btn { width: 20px; height: 20px; border: 0px solid #ffff…" at bounding box center [849, 428] width 967 height 687
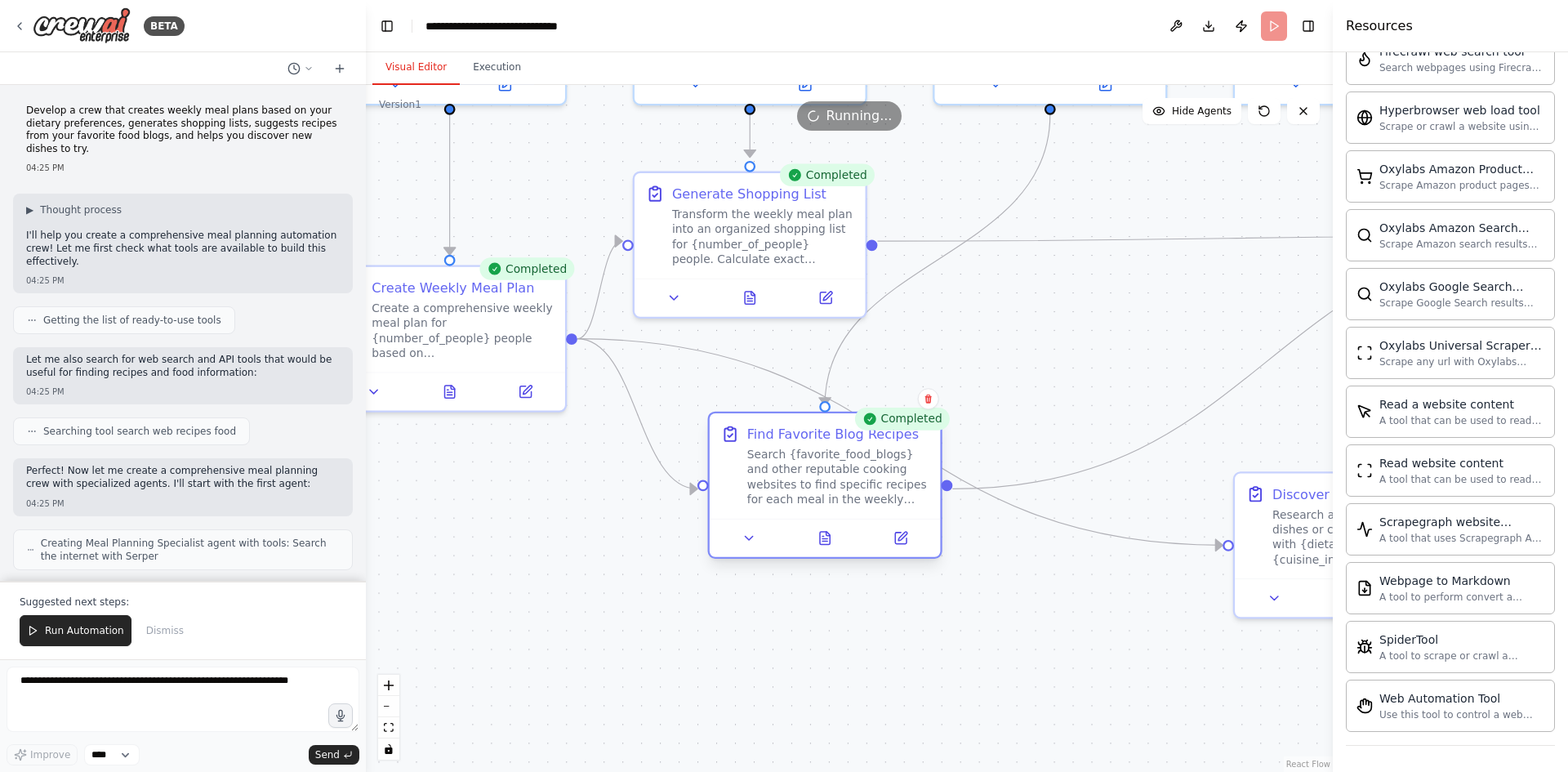
drag, startPoint x: 1094, startPoint y: 335, endPoint x: 798, endPoint y: 504, distance: 340.8
click at [798, 504] on div "Search {favorite_food_blogs} and other reputable cooking websites to find speci…" at bounding box center [838, 477] width 182 height 61
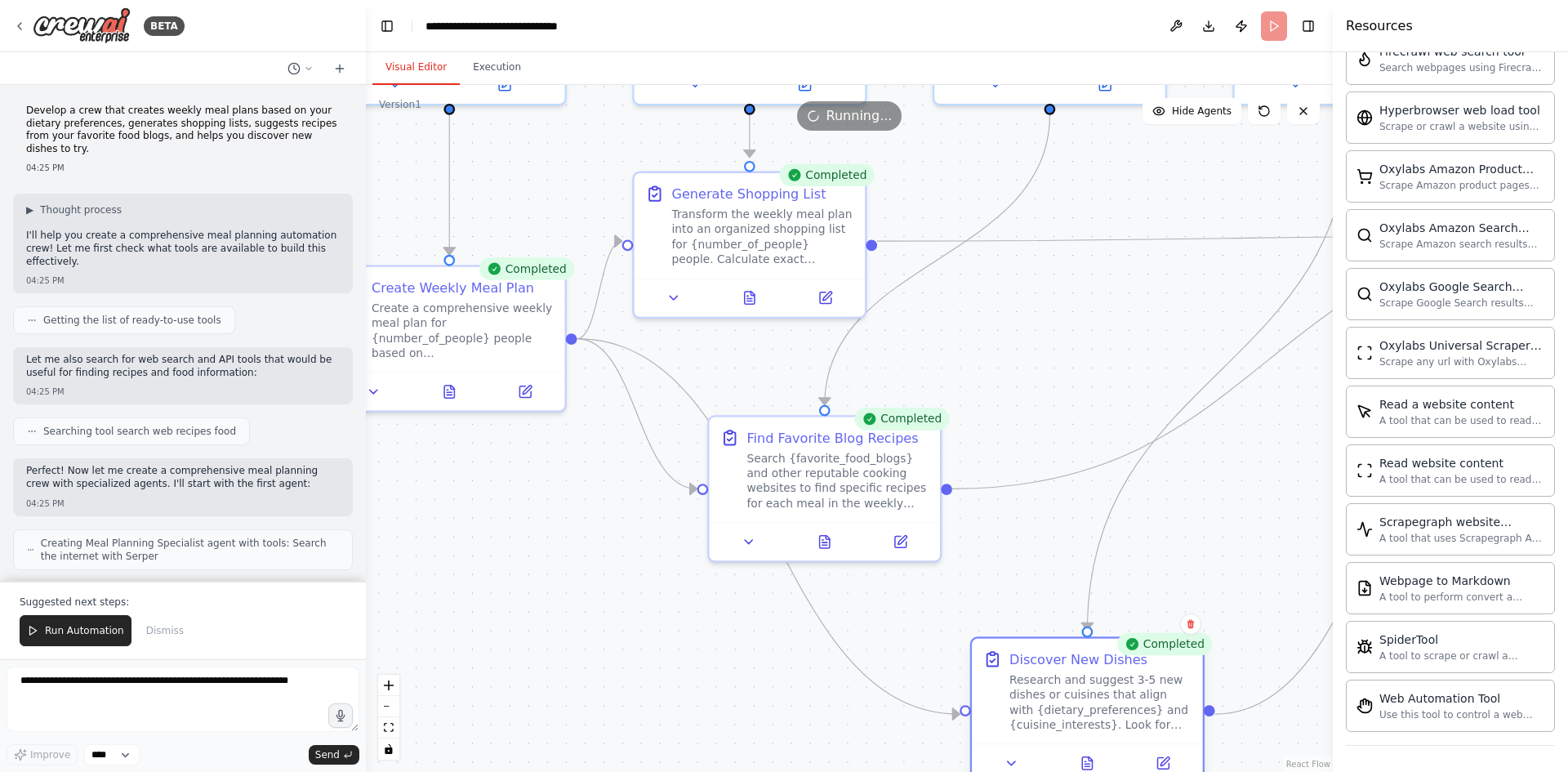
drag, startPoint x: 1302, startPoint y: 542, endPoint x: 1037, endPoint y: 711, distance: 314.3
click at [1037, 711] on div "Research and suggest 3-5 new dishes or cuisines that align with {dietary_prefer…" at bounding box center [1100, 702] width 182 height 61
drag, startPoint x: 570, startPoint y: 340, endPoint x: 560, endPoint y: 385, distance: 46.1
click at [560, 385] on div "Create Weekly Meal Plan Create a comprehensive weekly meal plan for {number_of_…" at bounding box center [449, 335] width 234 height 147
click at [601, 484] on div ".deletable-edge-delete-btn { width: 20px; height: 20px; border: 0px solid #ffff…" at bounding box center [849, 428] width 967 height 687
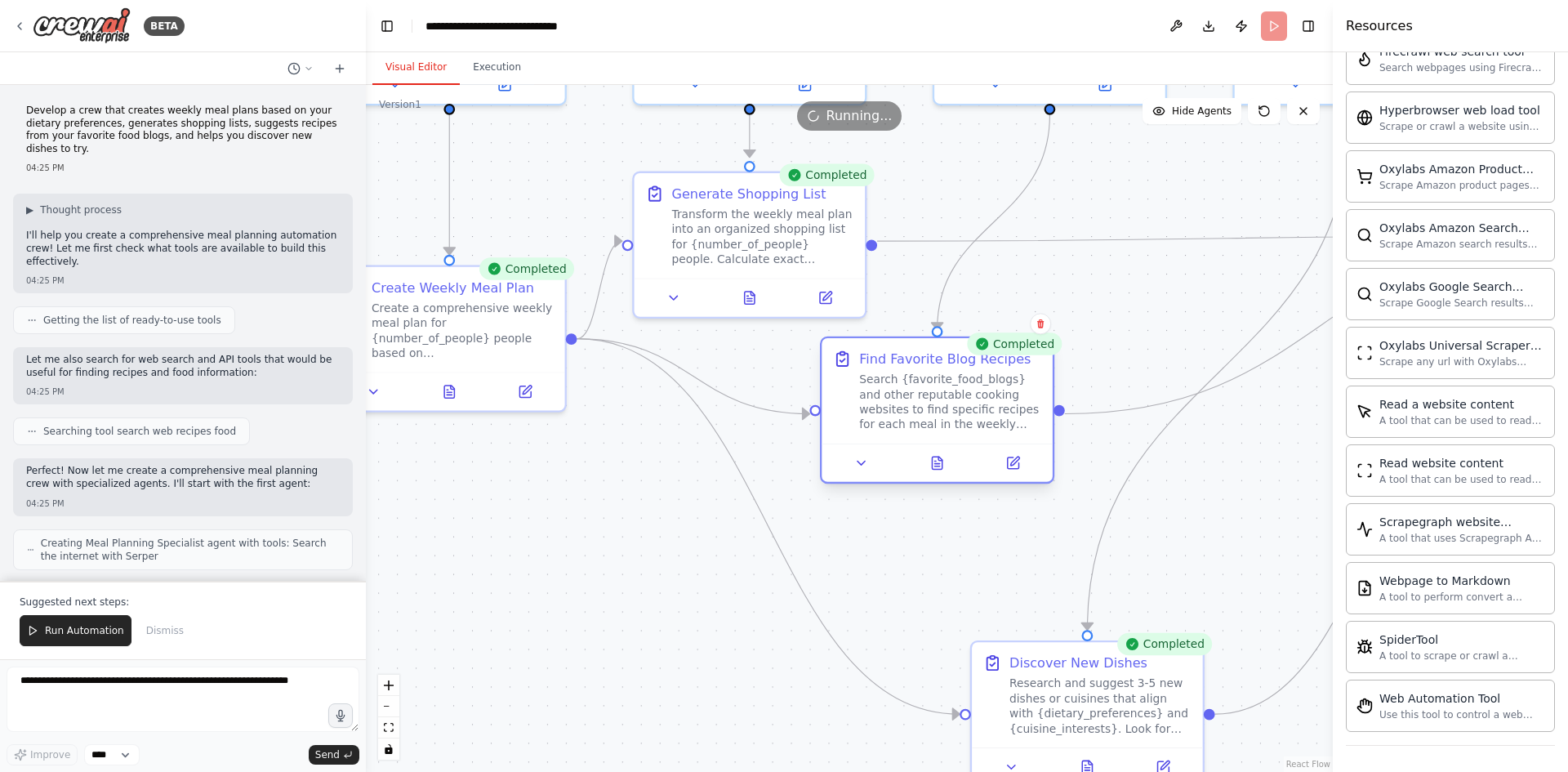
drag, startPoint x: 830, startPoint y: 489, endPoint x: 954, endPoint y: 415, distance: 144.4
click at [954, 415] on div "Search {favorite_food_blogs} and other reputable cooking websites to find speci…" at bounding box center [949, 401] width 182 height 61
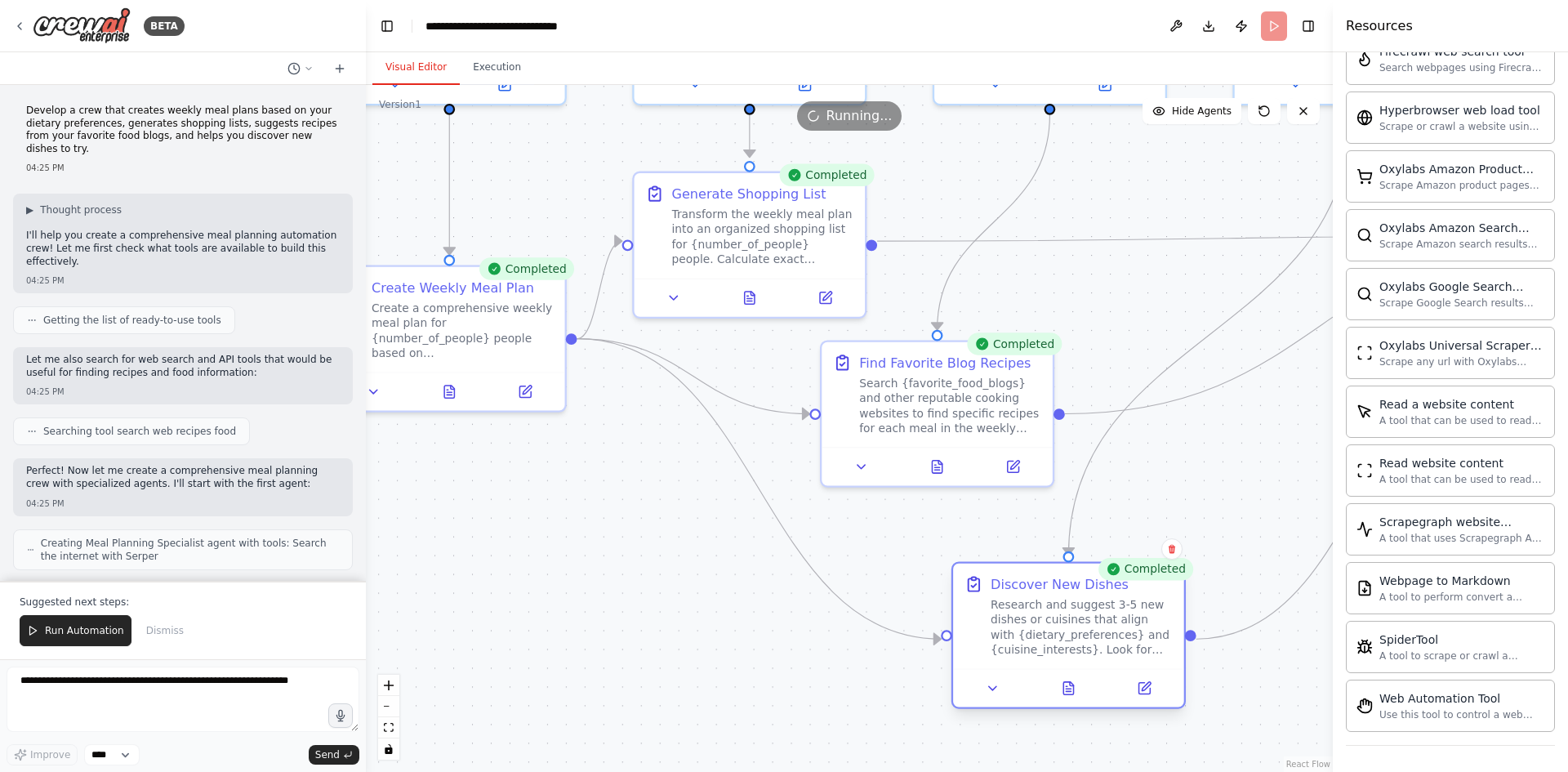
drag, startPoint x: 1076, startPoint y: 696, endPoint x: 1053, endPoint y: 619, distance: 80.4
click at [1053, 619] on div "Research and suggest 3-5 new dishes or cuisines that align with {dietary_prefer…" at bounding box center [1080, 627] width 182 height 61
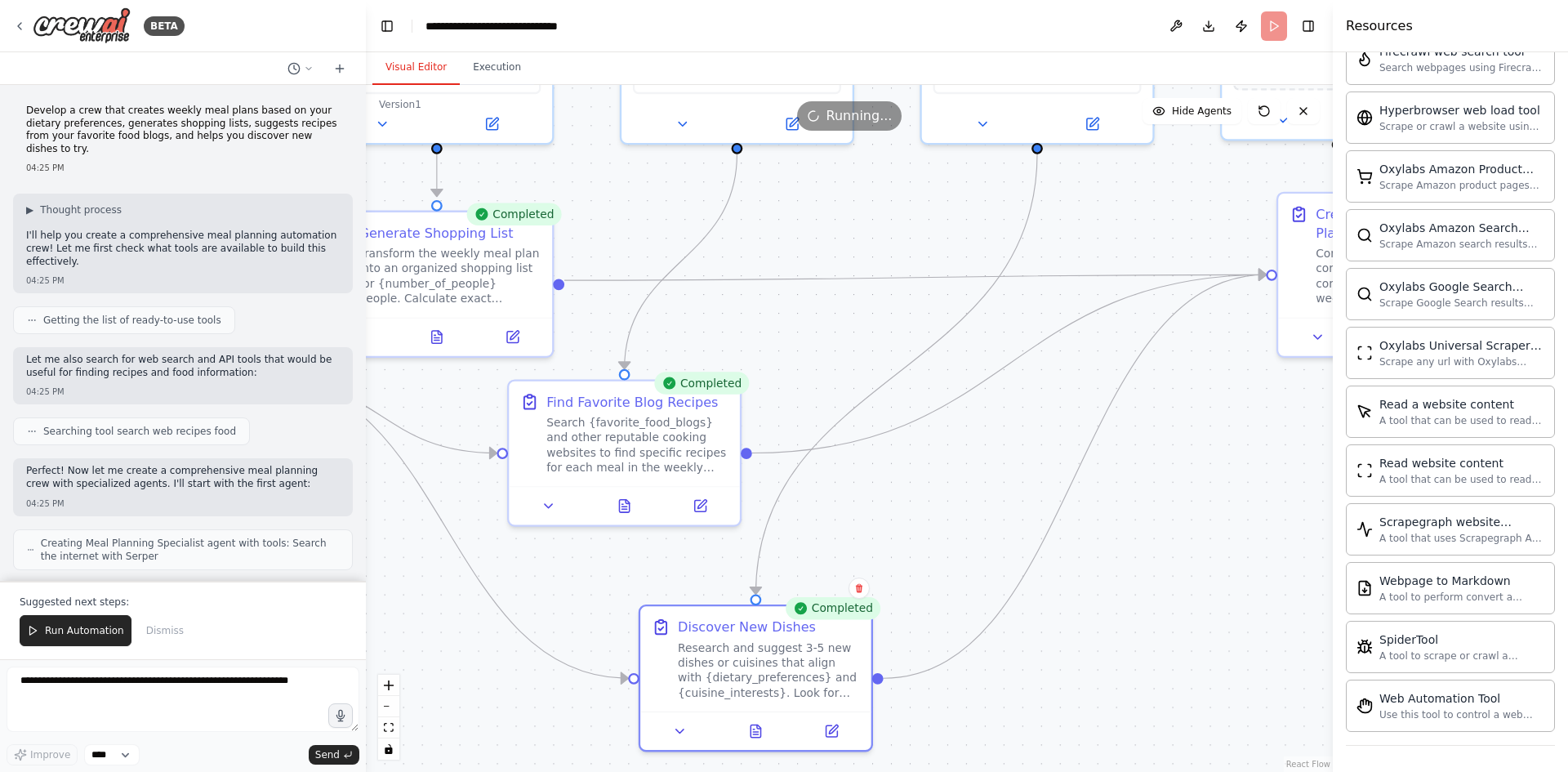
drag, startPoint x: 842, startPoint y: 688, endPoint x: 529, endPoint y: 727, distance: 315.4
click at [529, 727] on div ".deletable-edge-delete-btn { width: 20px; height: 20px; border: 0px solid #ffff…" at bounding box center [849, 428] width 967 height 687
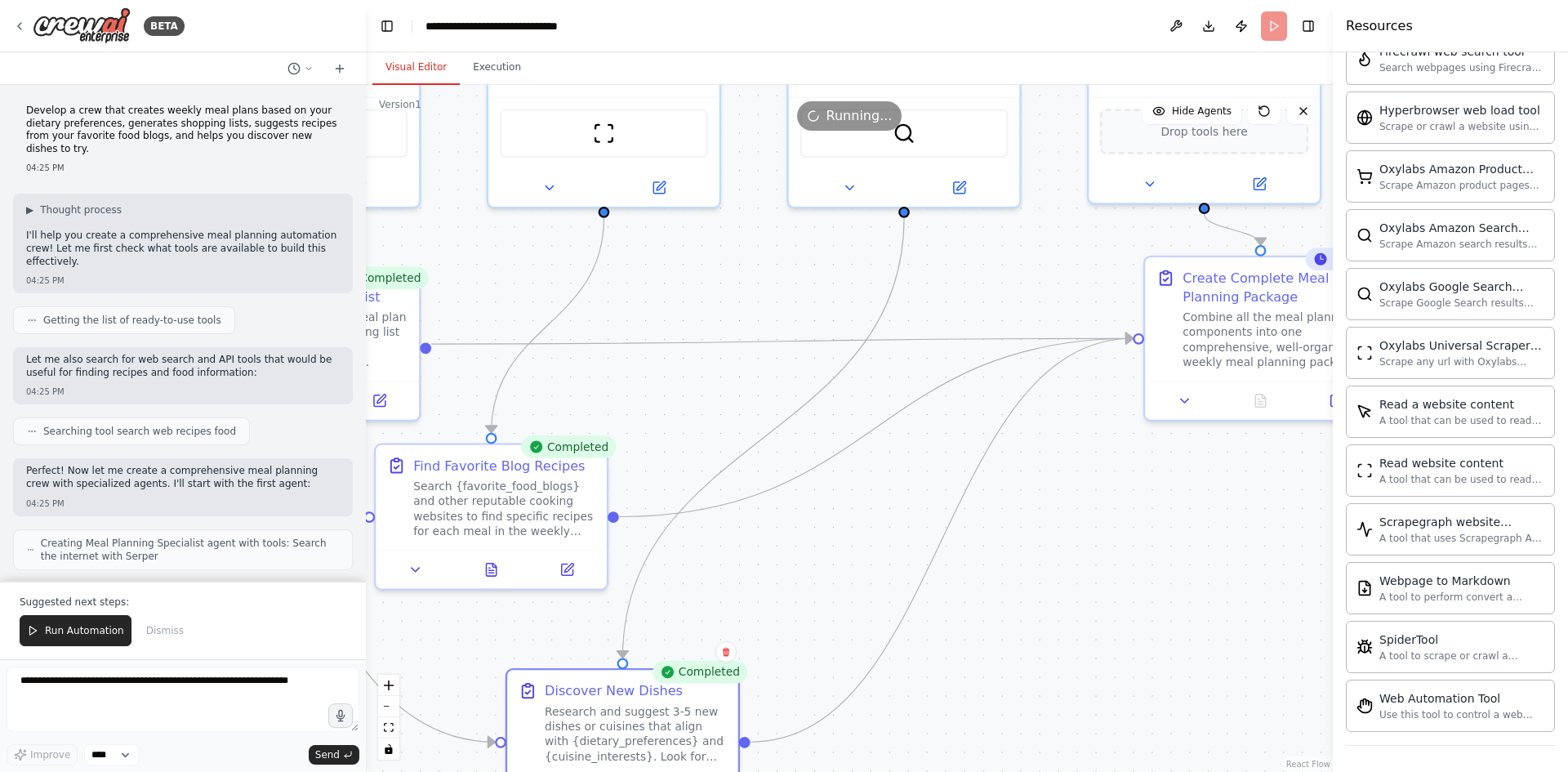
drag, startPoint x: 1144, startPoint y: 588, endPoint x: 1011, endPoint y: 646, distance: 145.1
click at [1011, 646] on div ".deletable-edge-delete-btn { width: 20px; height: 20px; border: 0px solid #ffff…" at bounding box center [849, 428] width 967 height 687
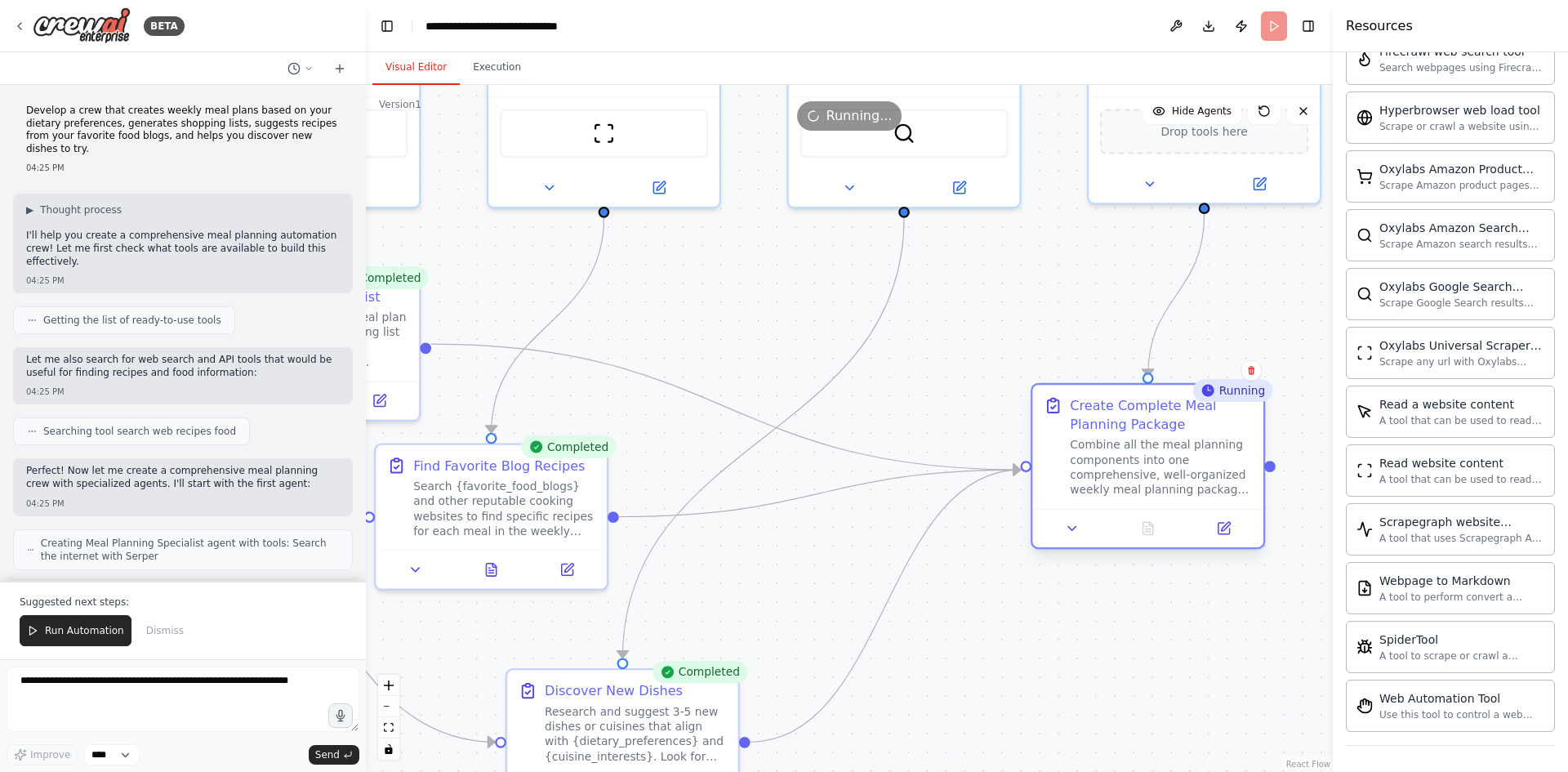
drag, startPoint x: 1246, startPoint y: 318, endPoint x: 1133, endPoint y: 459, distance: 180.7
click at [1133, 459] on div "Combine all the meal planning components into one comprehensive, well-organized…" at bounding box center [1160, 467] width 182 height 61
click at [941, 392] on div ".deletable-edge-delete-btn { width: 20px; height: 20px; border: 0px solid #ffff…" at bounding box center [849, 428] width 967 height 687
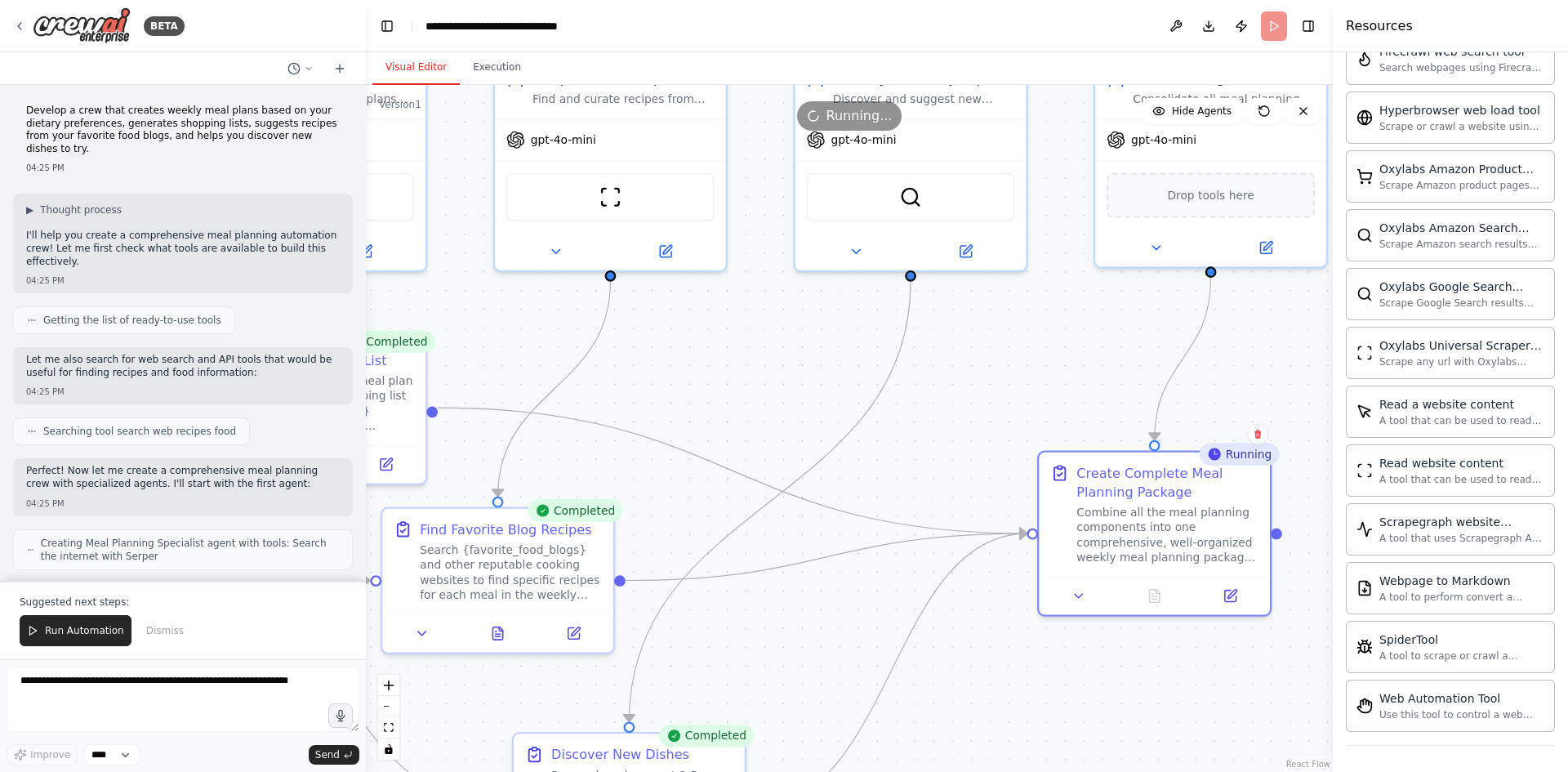
drag, startPoint x: 929, startPoint y: 477, endPoint x: 939, endPoint y: 499, distance: 24.2
click at [939, 499] on div ".deletable-edge-delete-btn { width: 20px; height: 20px; border: 0px solid #ffff…" at bounding box center [849, 428] width 967 height 687
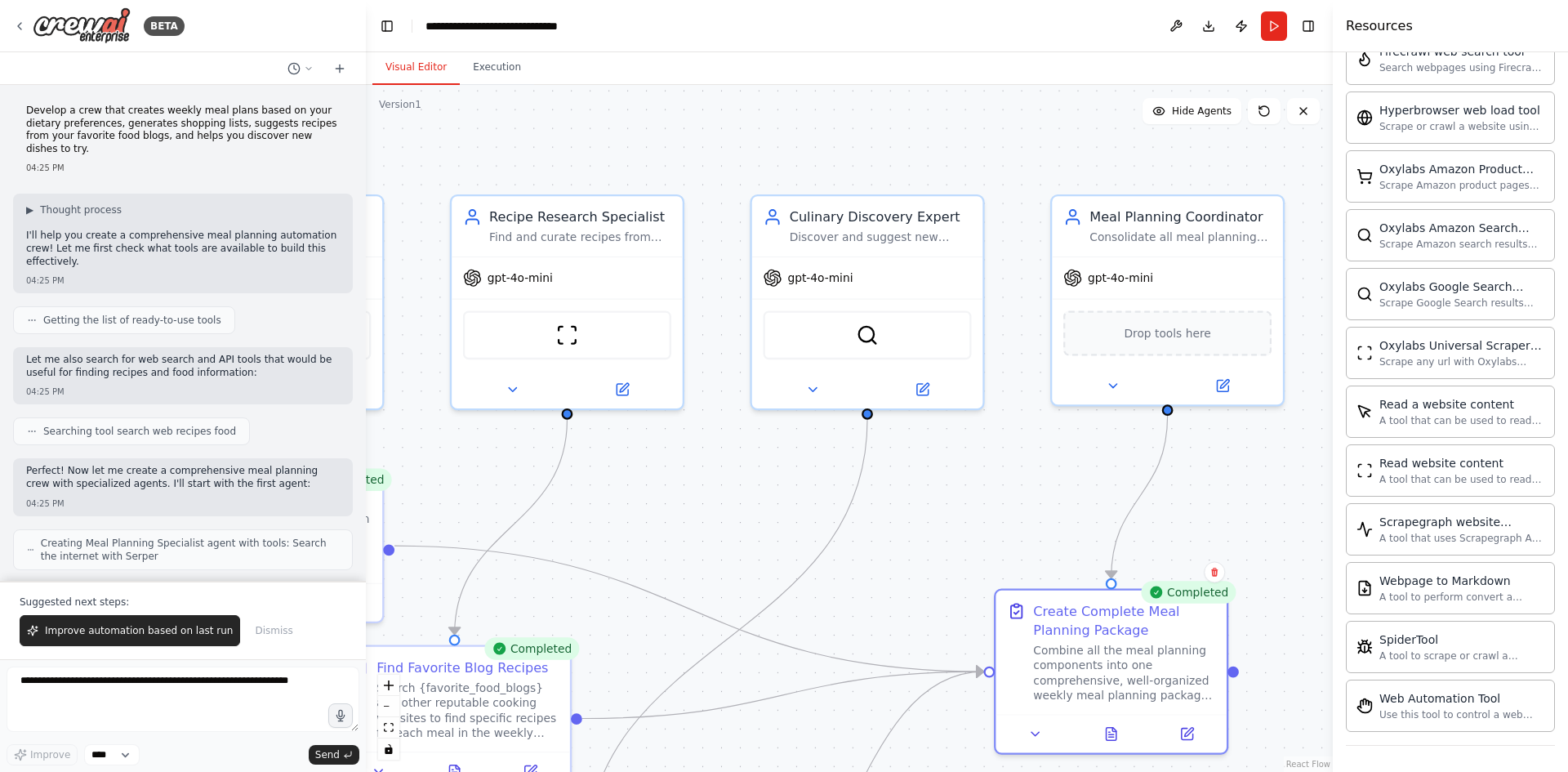
drag, startPoint x: 1030, startPoint y: 366, endPoint x: 987, endPoint y: 504, distance: 144.5
click at [987, 504] on div ".deletable-edge-delete-btn { width: 20px; height: 20px; border: 0px solid #ffff…" at bounding box center [849, 428] width 967 height 687
click at [489, 67] on button "Execution" at bounding box center [496, 67] width 74 height 34
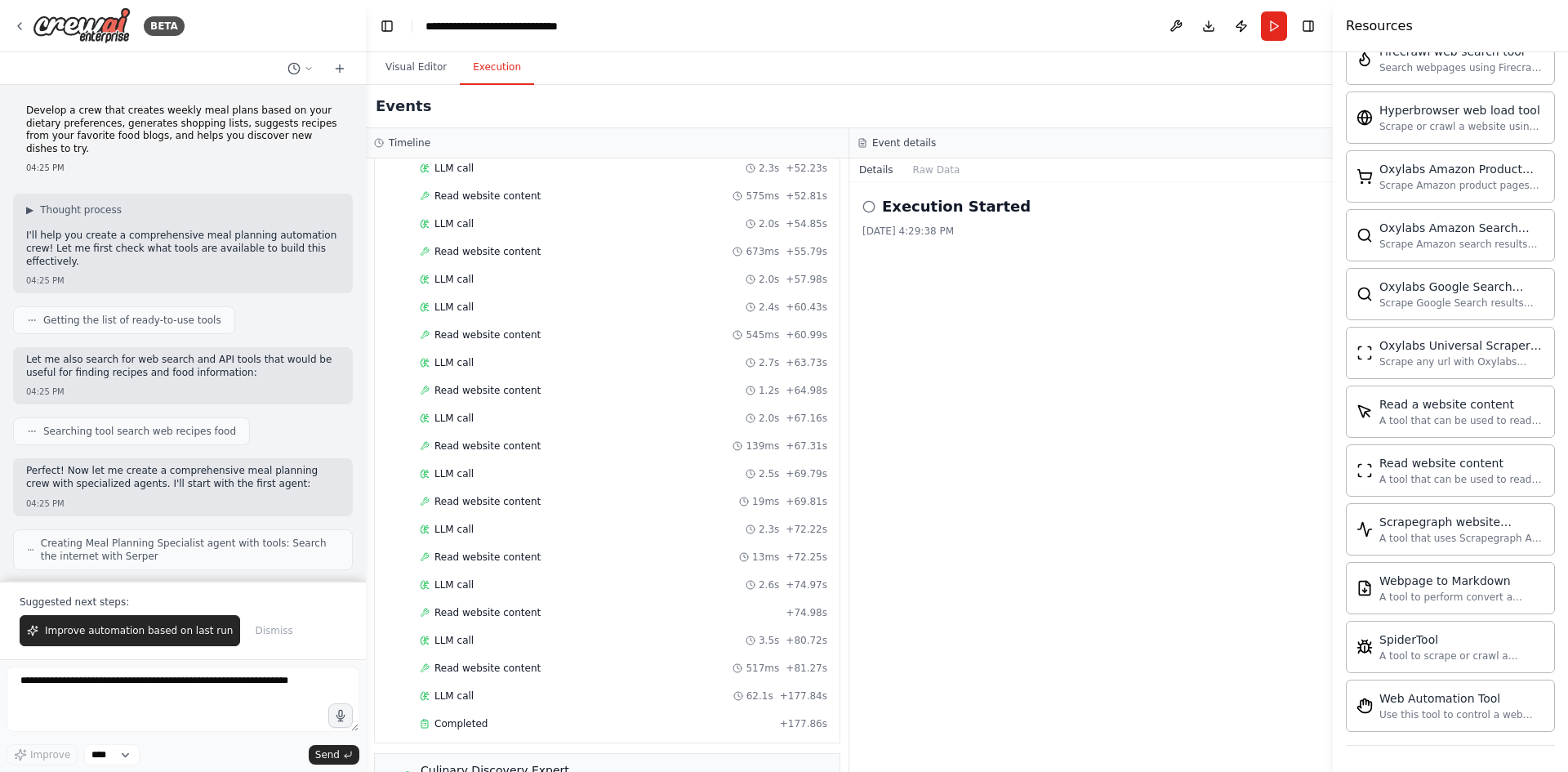
scroll to position [1868, 0]
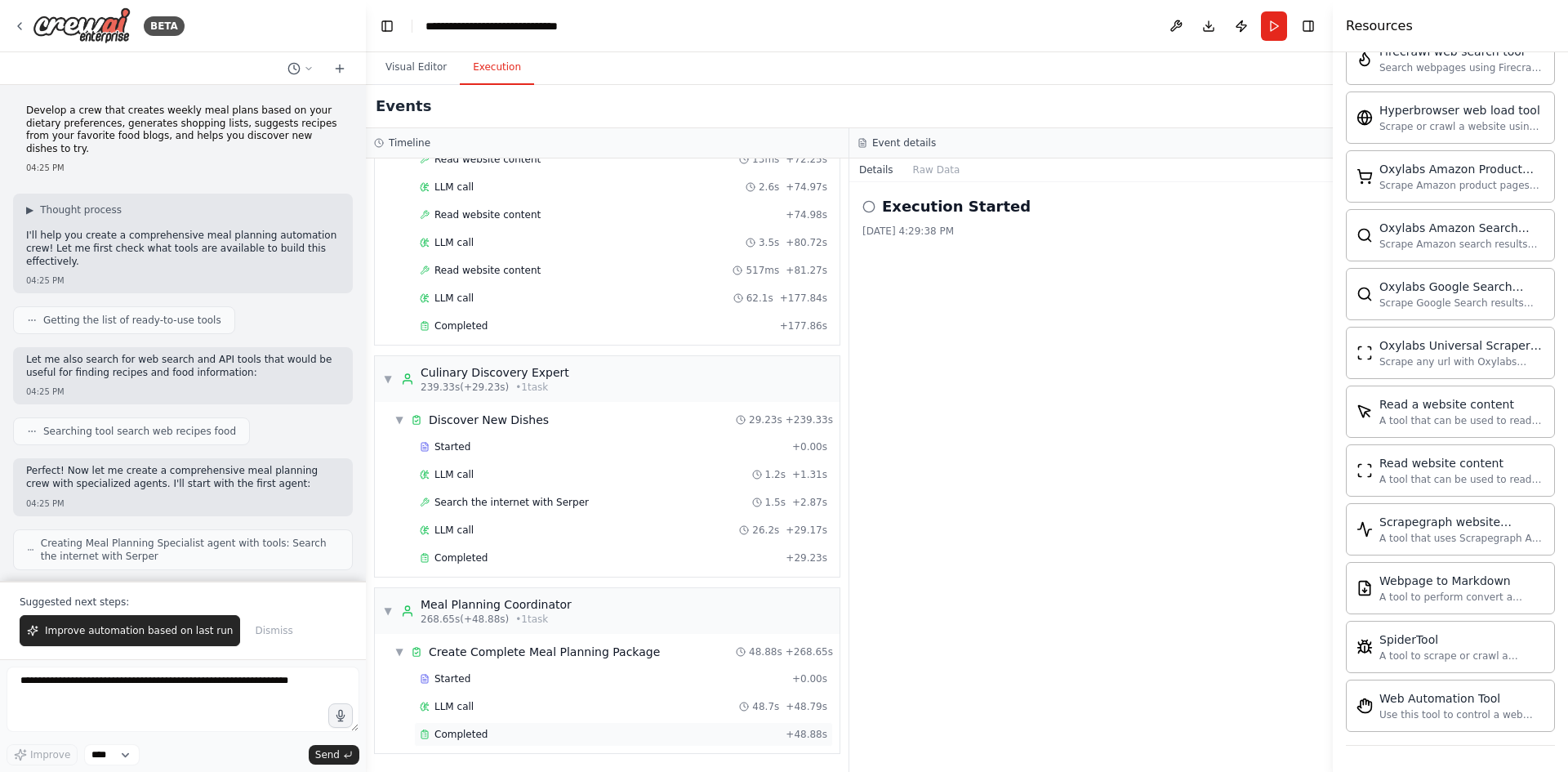
click at [478, 740] on span "Completed" at bounding box center [461, 735] width 53 height 13
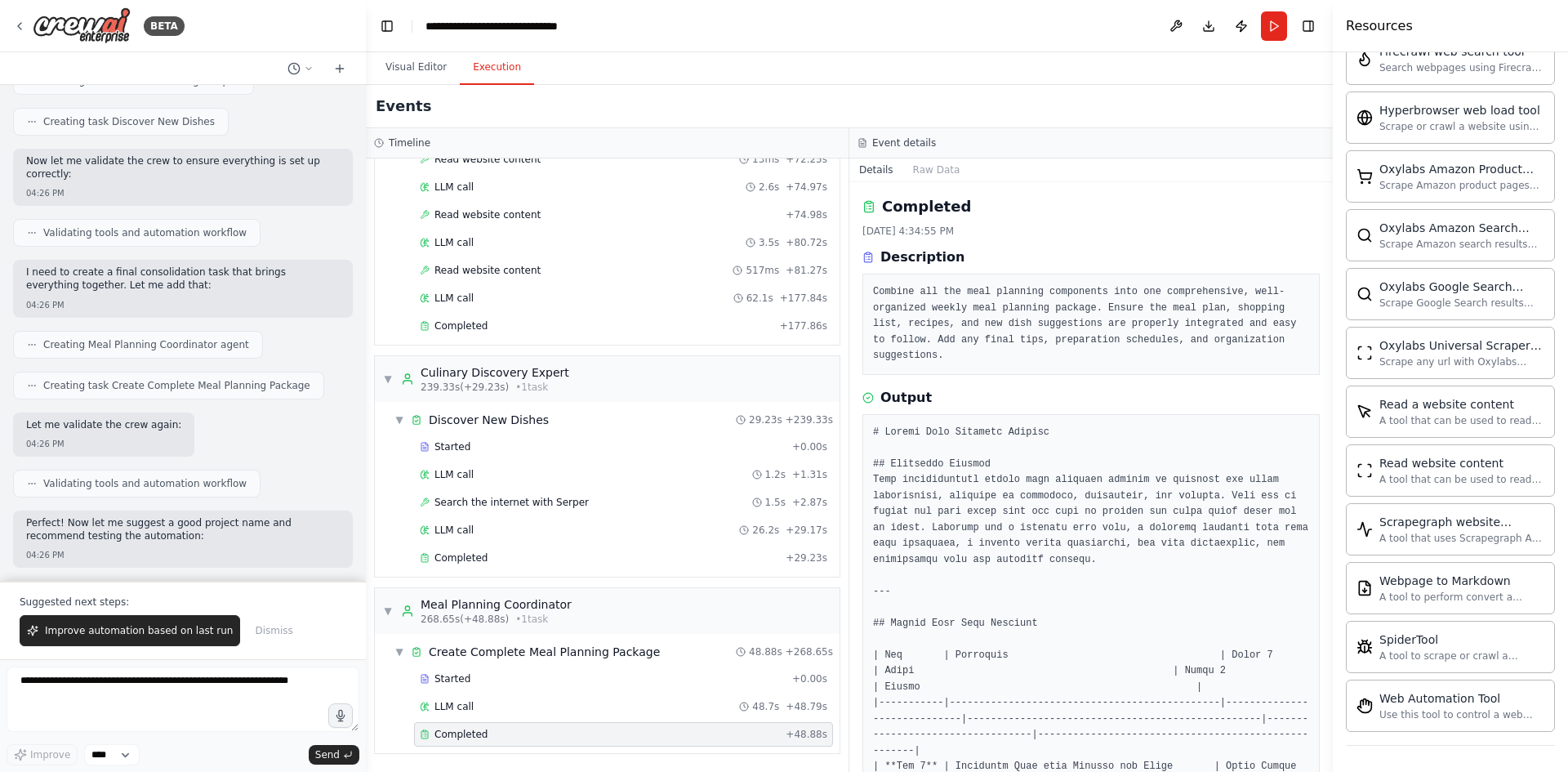
scroll to position [1220, 0]
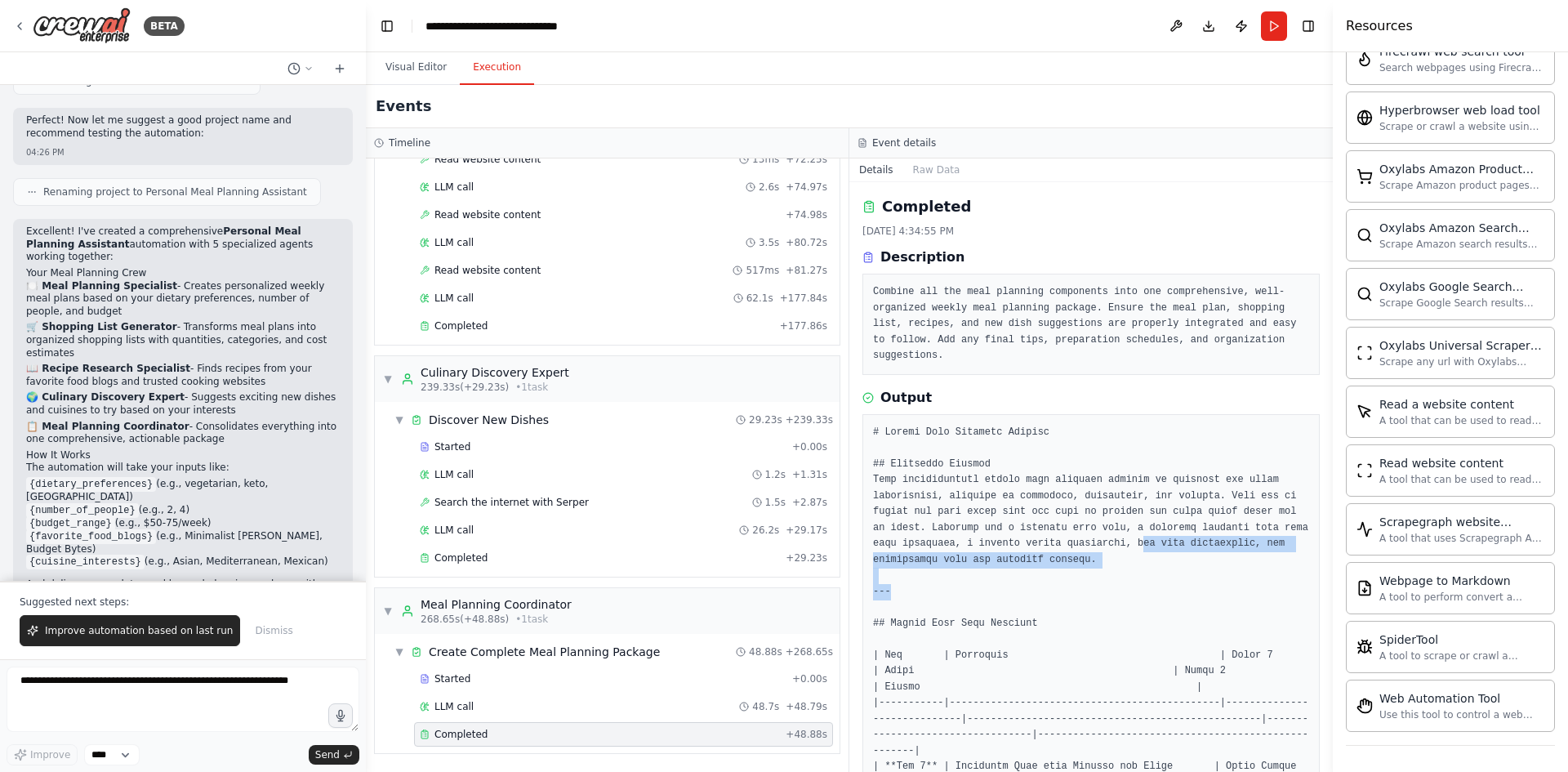
drag, startPoint x: 1102, startPoint y: 568, endPoint x: 1095, endPoint y: 520, distance: 48.5
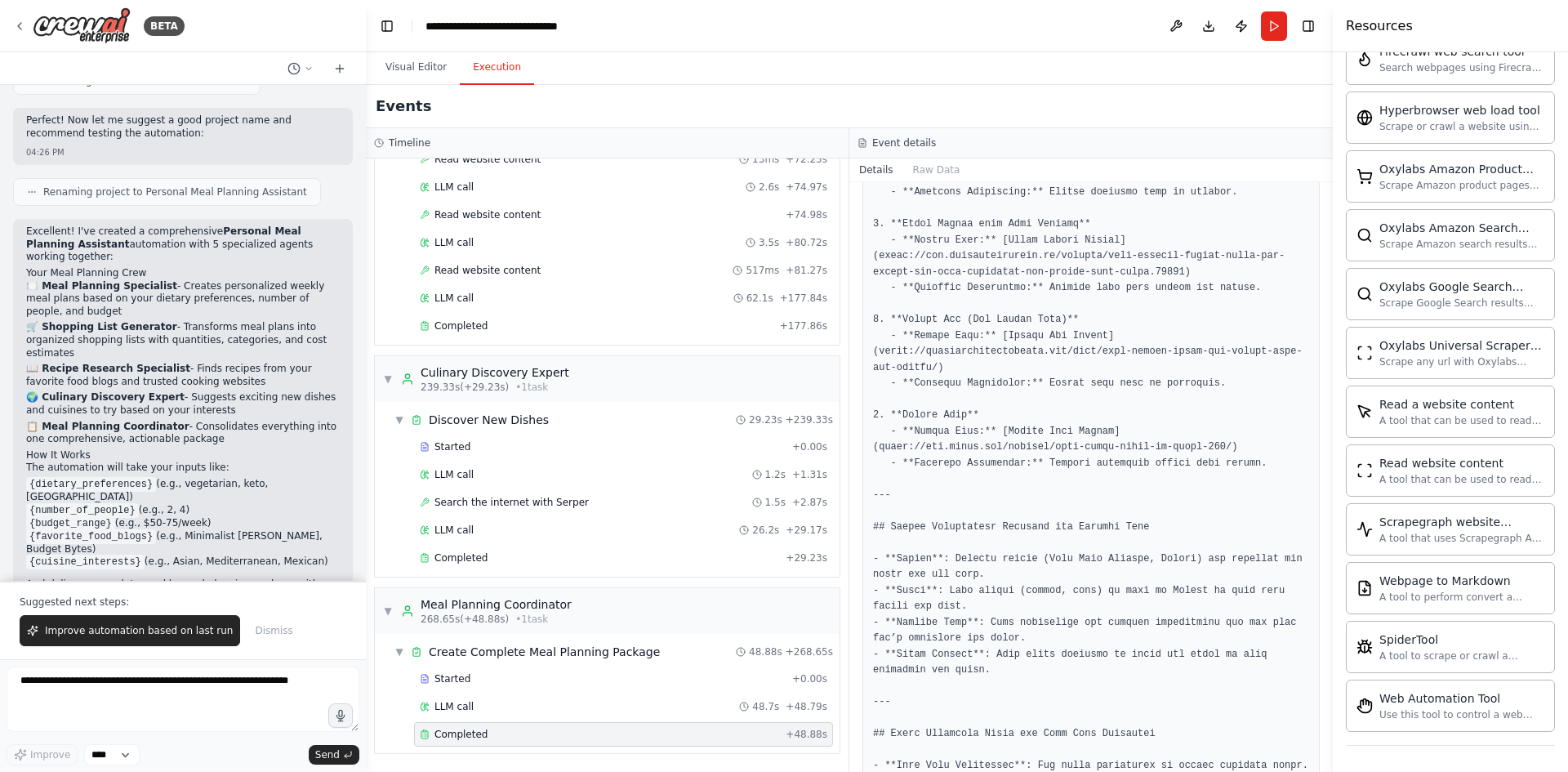
scroll to position [3354, 0]
